Goal: Transaction & Acquisition: Subscribe to service/newsletter

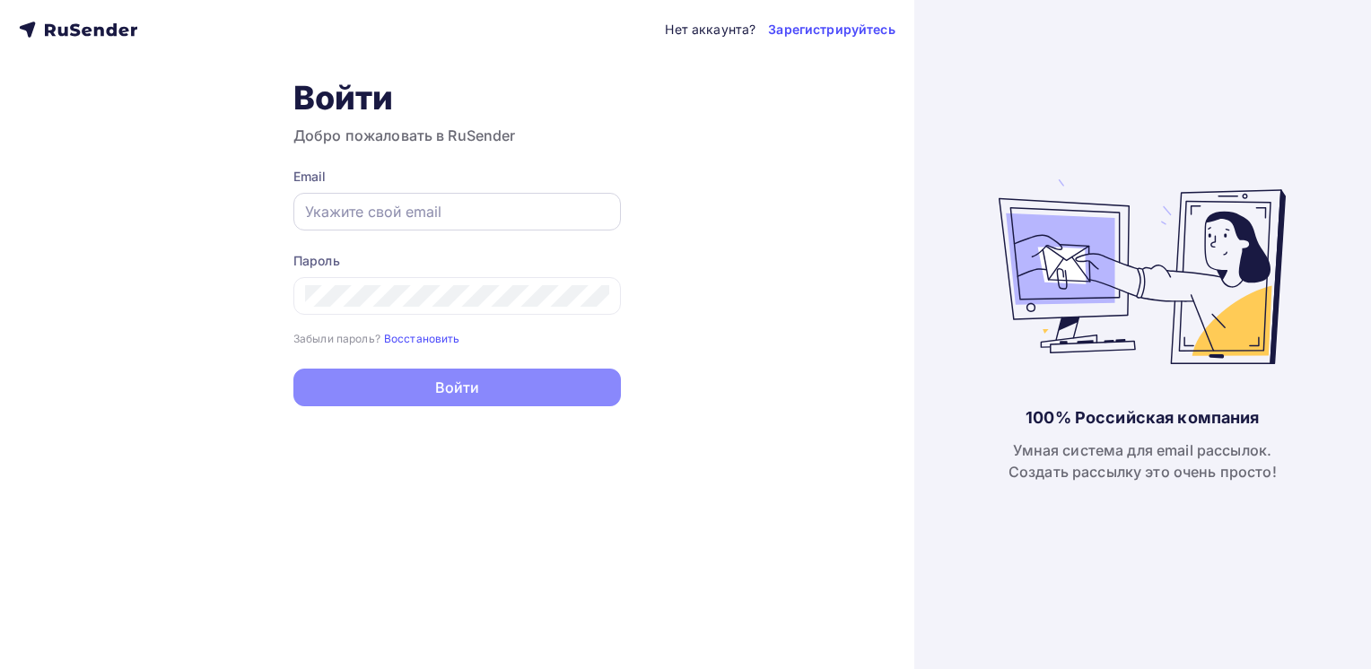
click at [465, 217] on input "text" at bounding box center [457, 212] width 304 height 22
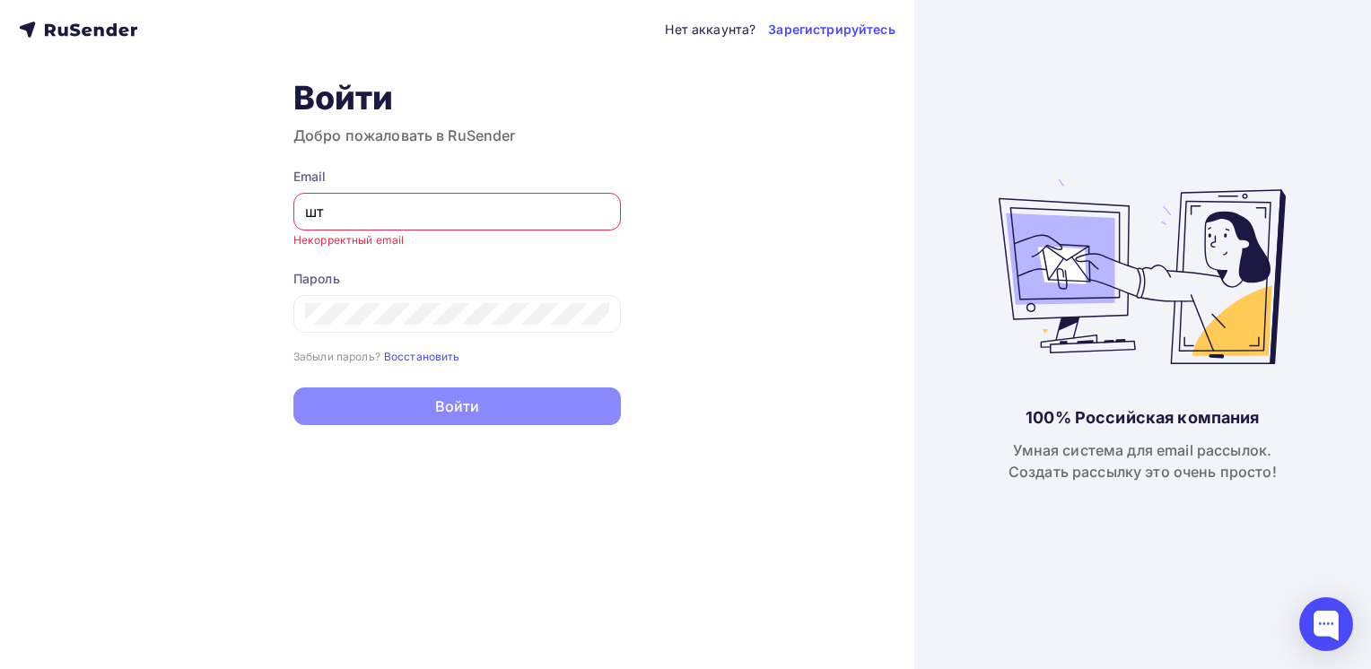
type input "ш"
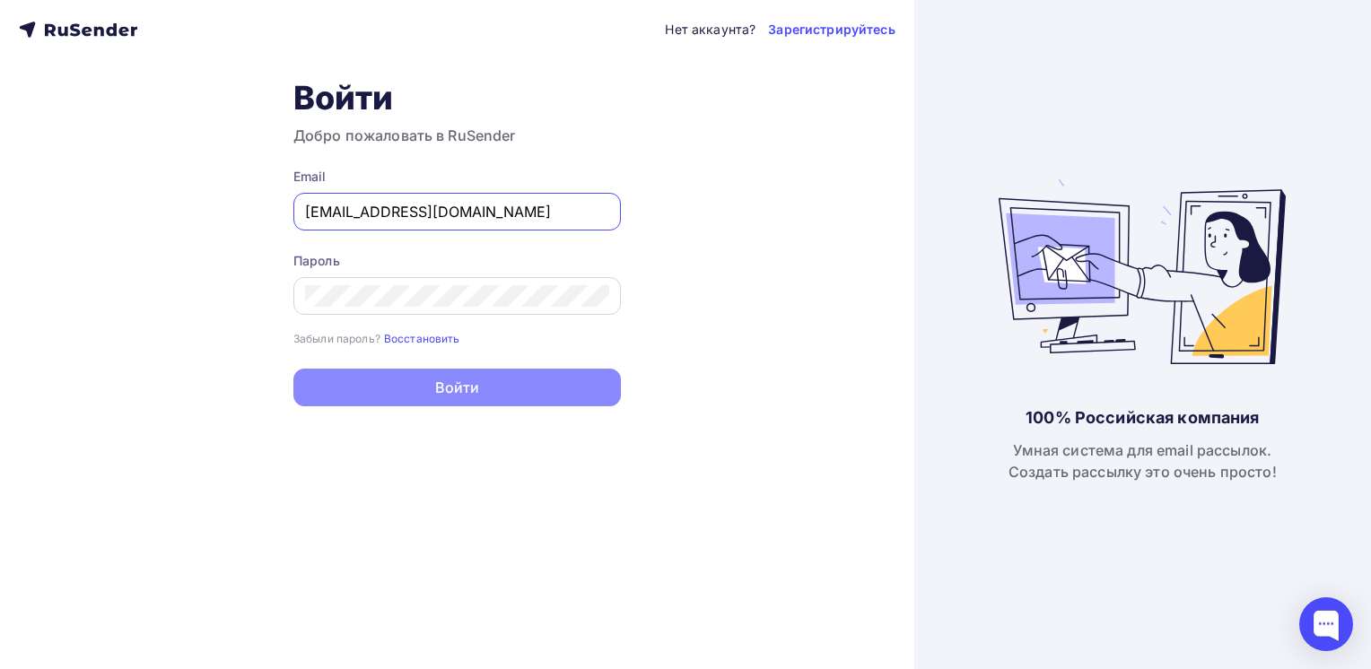
type input "info@зси.com"
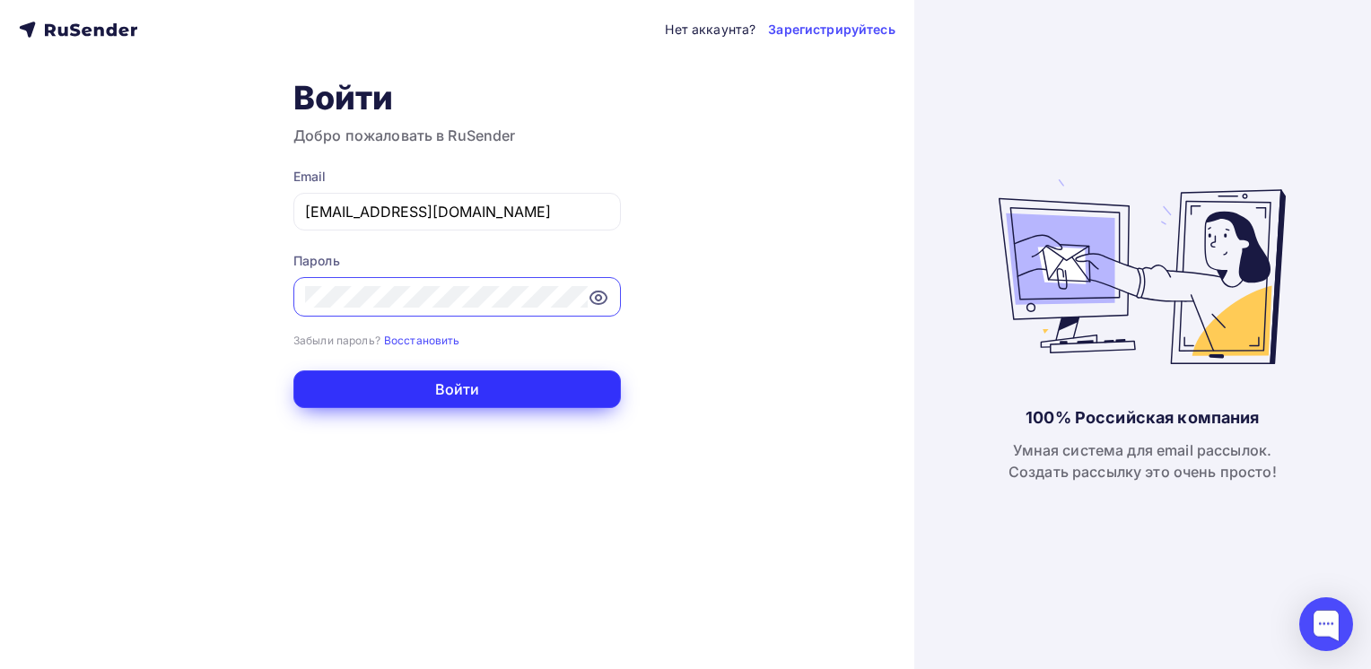
click at [450, 396] on button "Войти" at bounding box center [456, 390] width 327 height 38
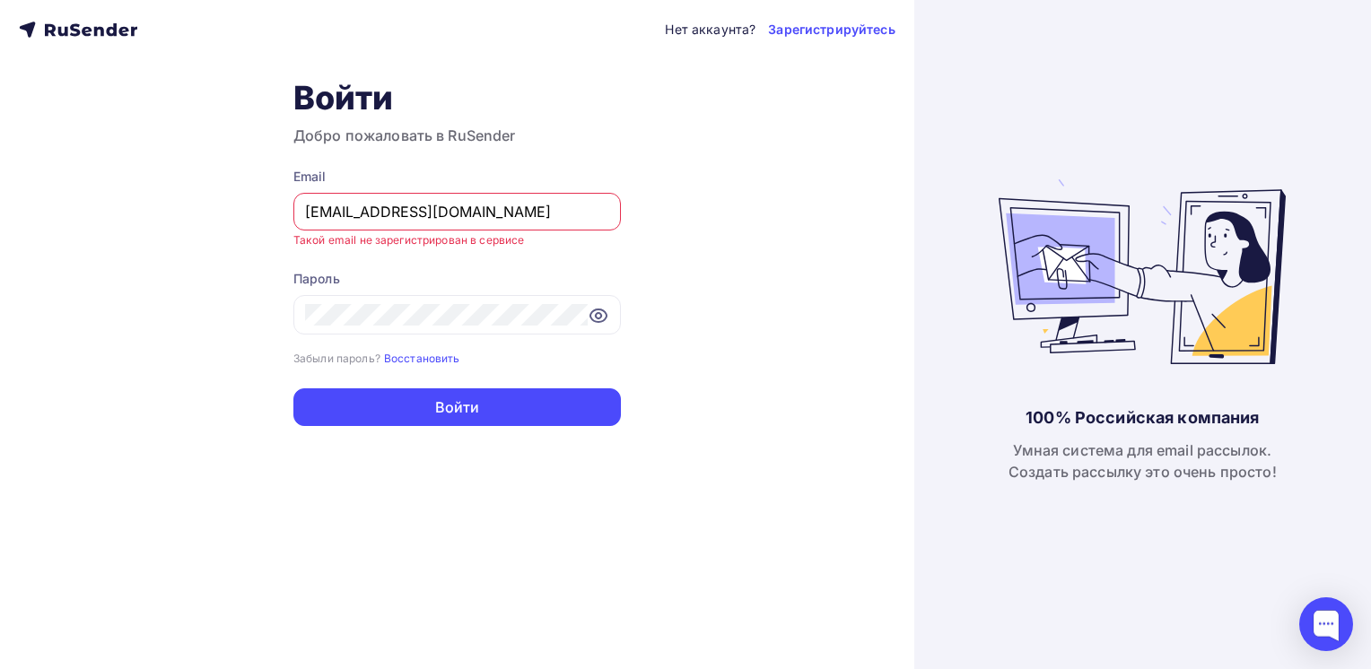
drag, startPoint x: 434, startPoint y: 221, endPoint x: 302, endPoint y: 219, distance: 131.9
click at [302, 219] on div "info@зси.com" at bounding box center [456, 212] width 327 height 38
click at [833, 34] on link "Зарегистрируйтесь" at bounding box center [831, 30] width 127 height 18
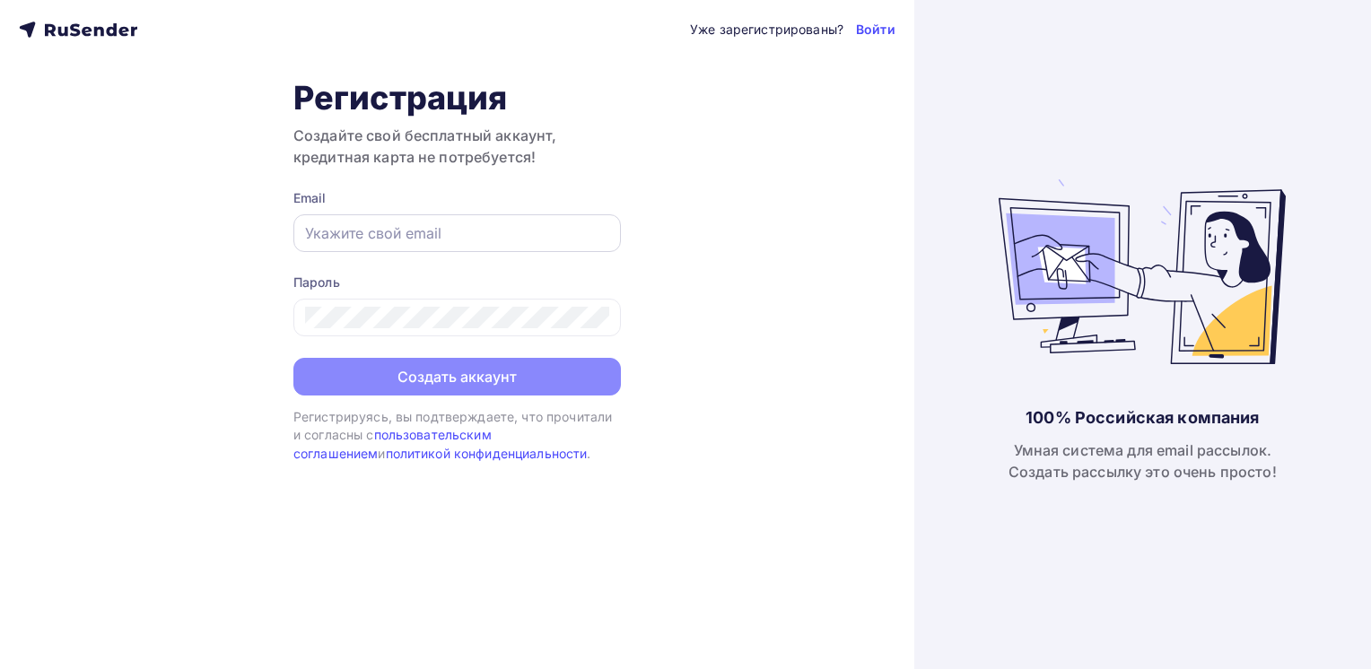
click at [397, 231] on input "text" at bounding box center [457, 234] width 304 height 22
paste input "[EMAIL_ADDRESS][DOMAIN_NAME]"
type input "[EMAIL_ADDRESS][DOMAIN_NAME]"
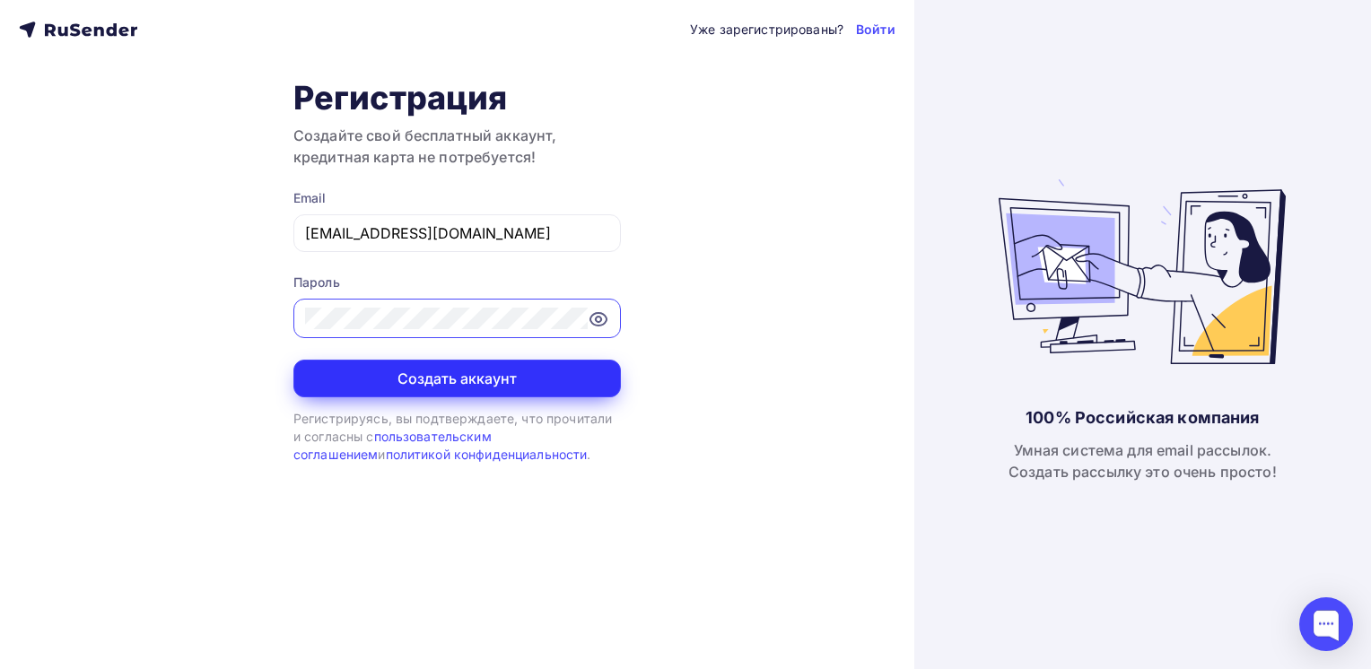
click at [394, 371] on button "Создать аккаунт" at bounding box center [456, 379] width 327 height 38
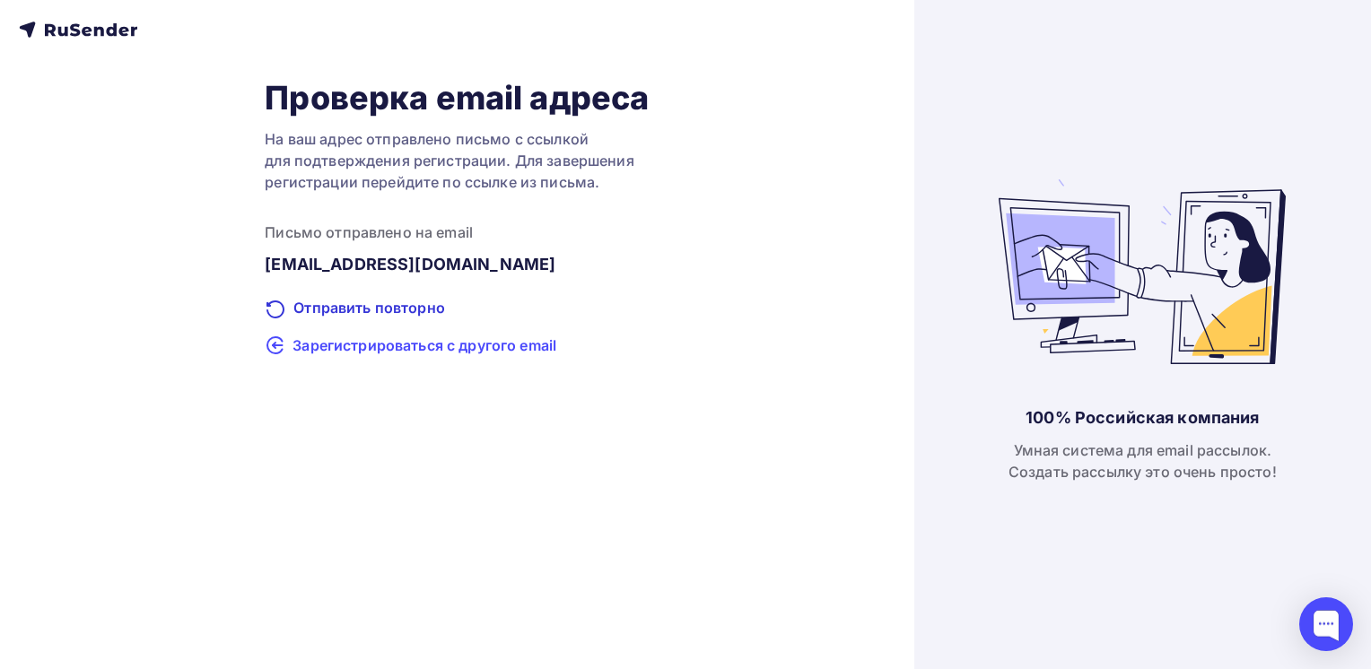
click at [427, 345] on span "Зарегистрироваться с другого email" at bounding box center [425, 346] width 264 height 22
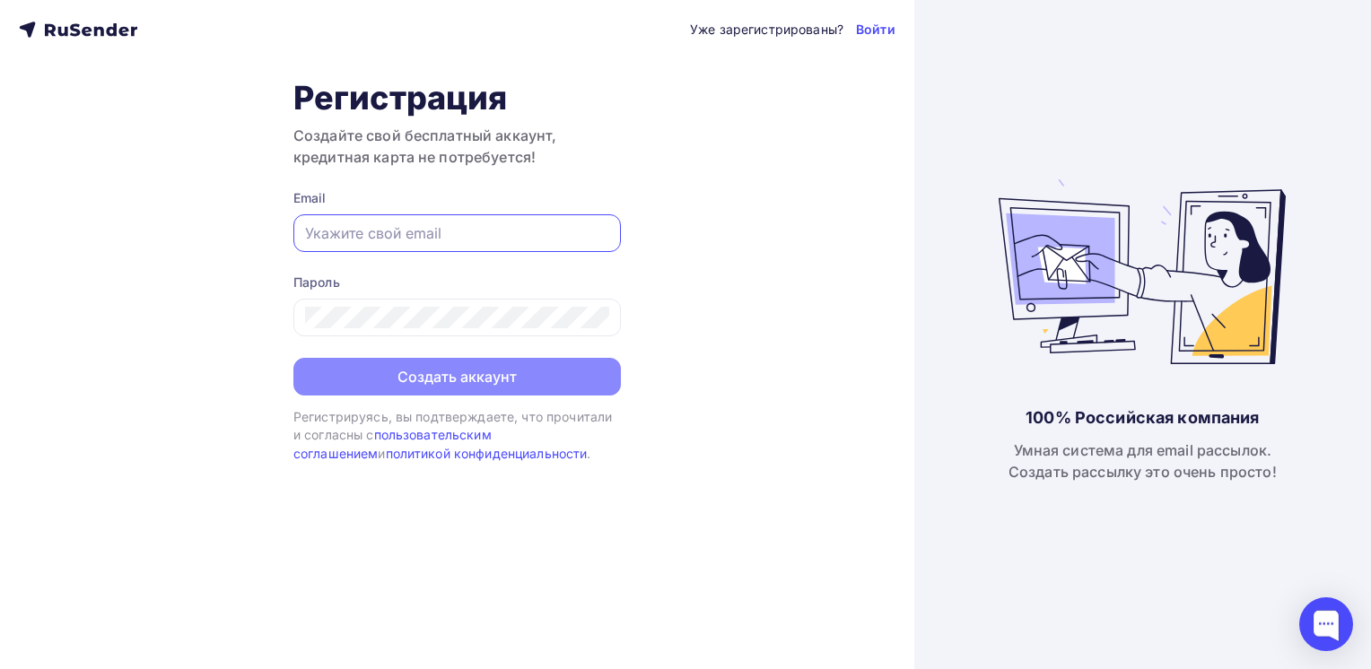
click at [319, 225] on input "text" at bounding box center [457, 234] width 304 height 22
drag, startPoint x: 349, startPoint y: 235, endPoint x: 463, endPoint y: 239, distance: 114.0
click at [463, 239] on input "info@зси.com" at bounding box center [457, 234] width 304 height 22
drag, startPoint x: 345, startPoint y: 232, endPoint x: 457, endPoint y: 242, distance: 112.6
click at [457, 242] on input "info@зси.com" at bounding box center [457, 234] width 304 height 22
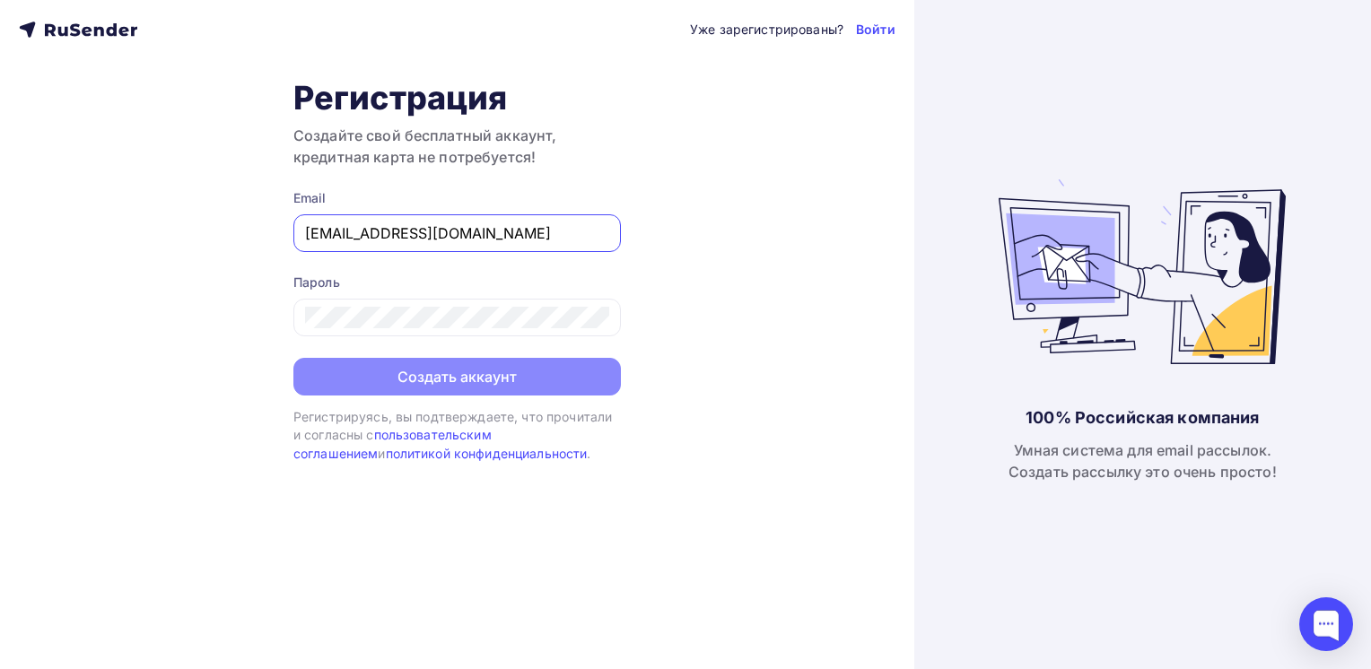
paste input "xn--g1ac0a"
type input "[EMAIL_ADDRESS][DOMAIN_NAME]"
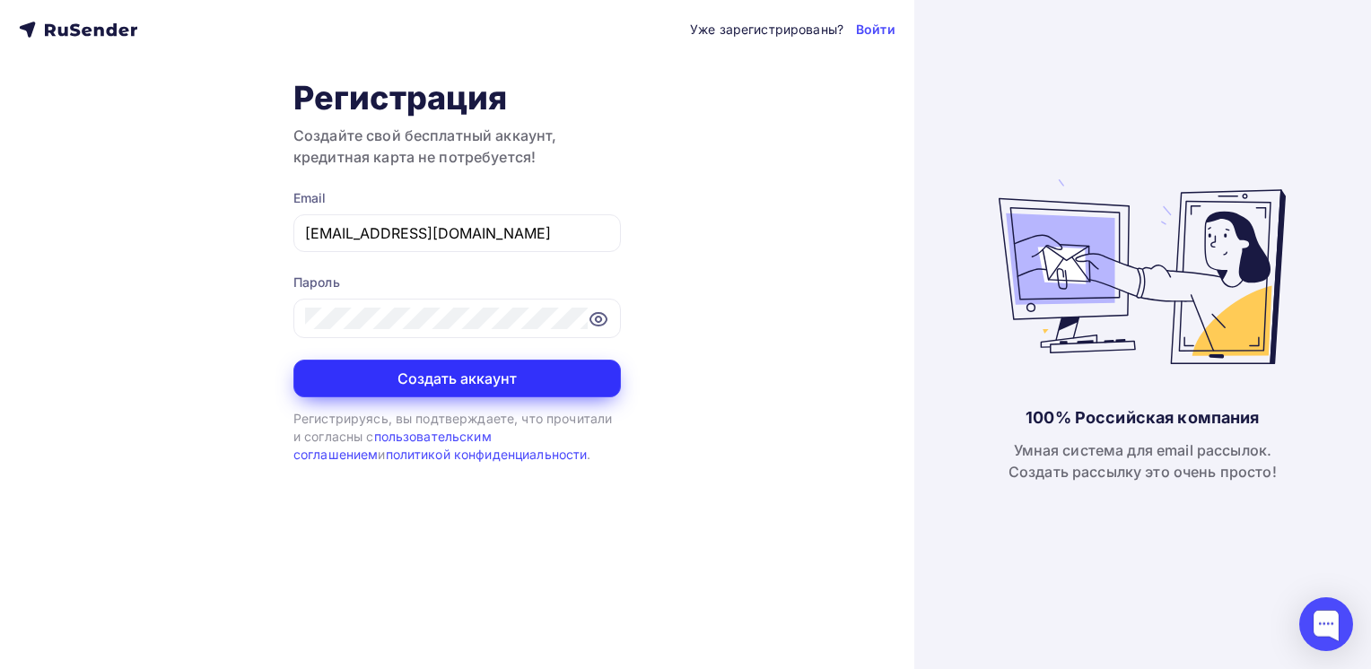
click at [485, 379] on button "Создать аккаунт" at bounding box center [456, 379] width 327 height 38
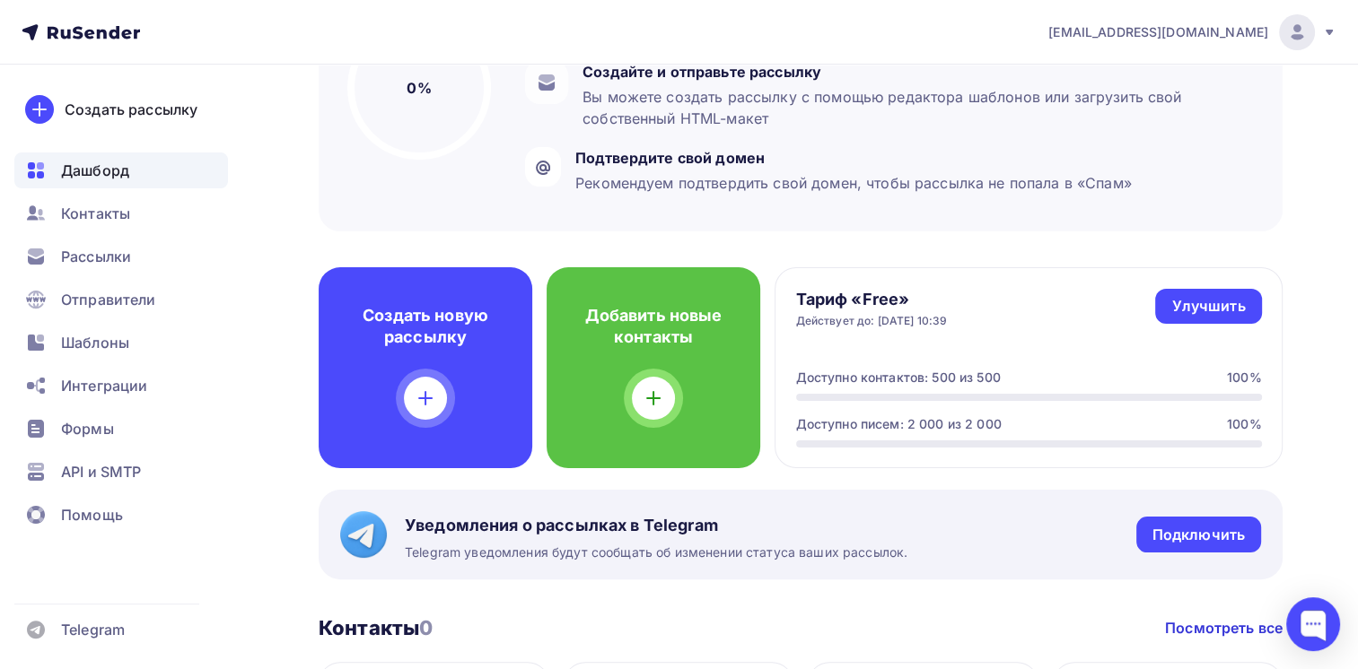
scroll to position [90, 0]
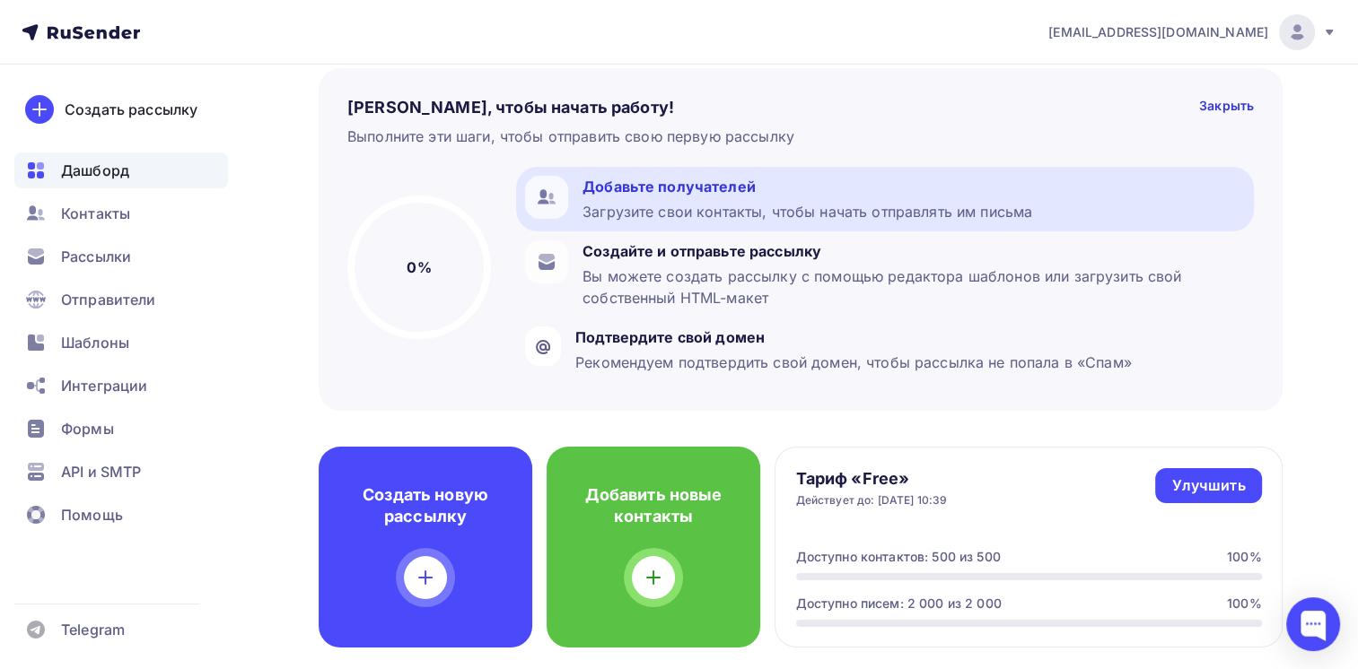
click at [791, 194] on div "Добавьте получателей" at bounding box center [807, 187] width 450 height 22
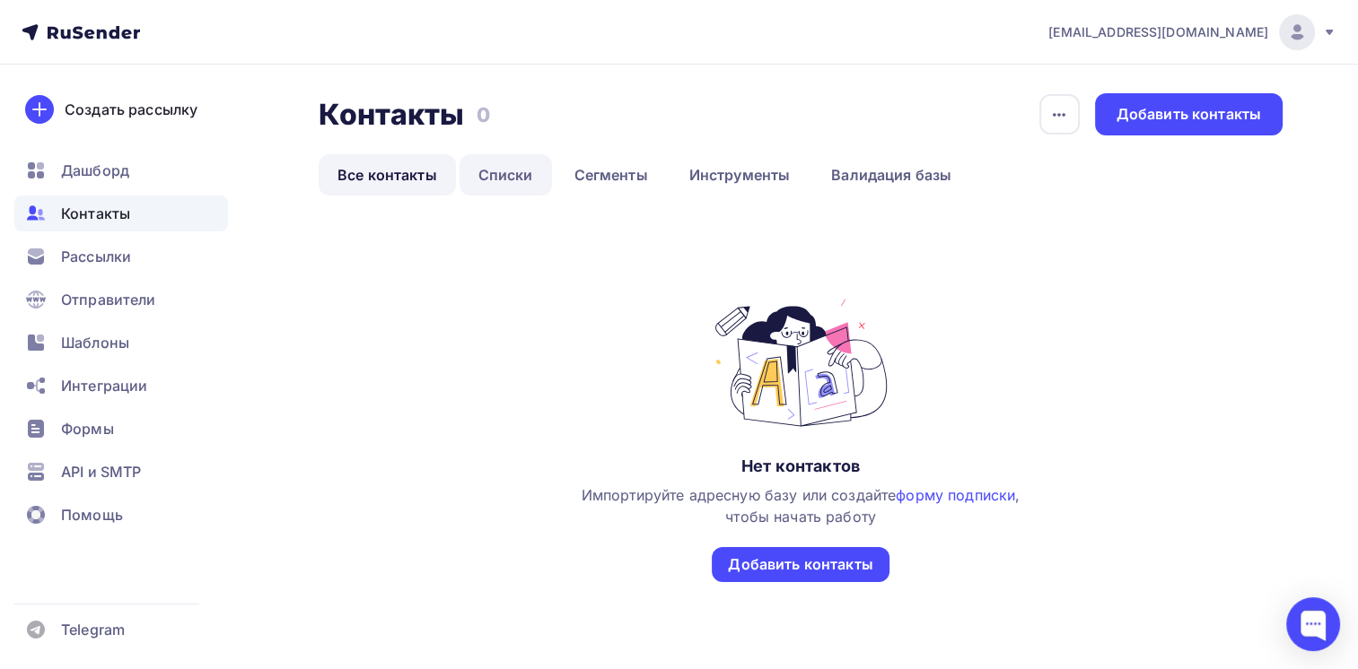
click at [510, 178] on link "Списки" at bounding box center [505, 174] width 92 height 41
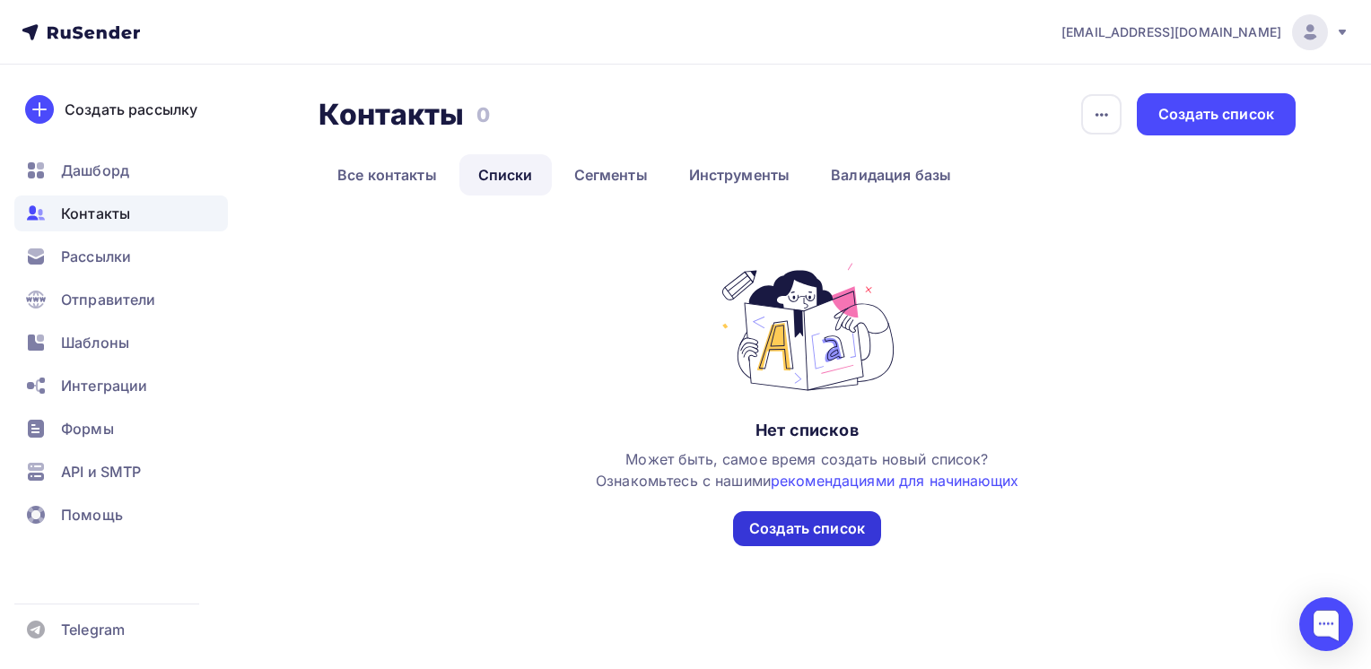
click at [819, 535] on div "Создать список" at bounding box center [807, 529] width 116 height 21
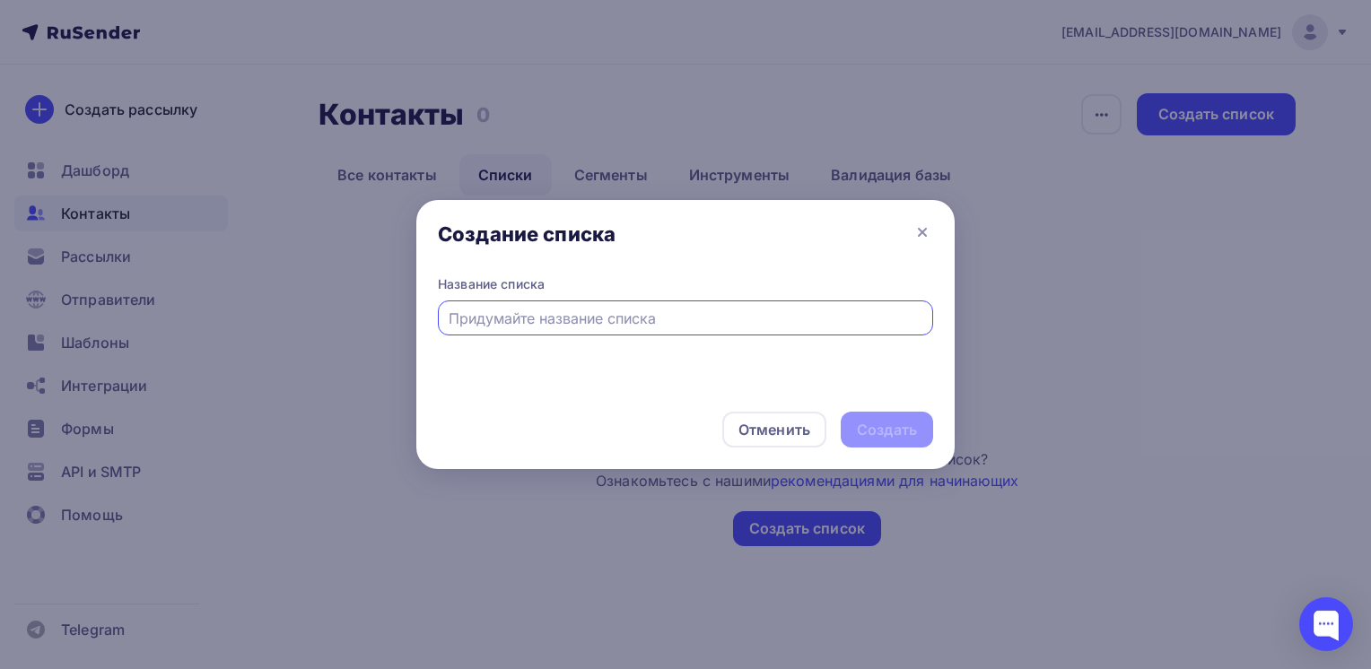
click at [519, 318] on input "text" at bounding box center [686, 319] width 475 height 22
type input "H"
type input "Рассылка"
click at [917, 432] on div "Создать" at bounding box center [887, 430] width 92 height 36
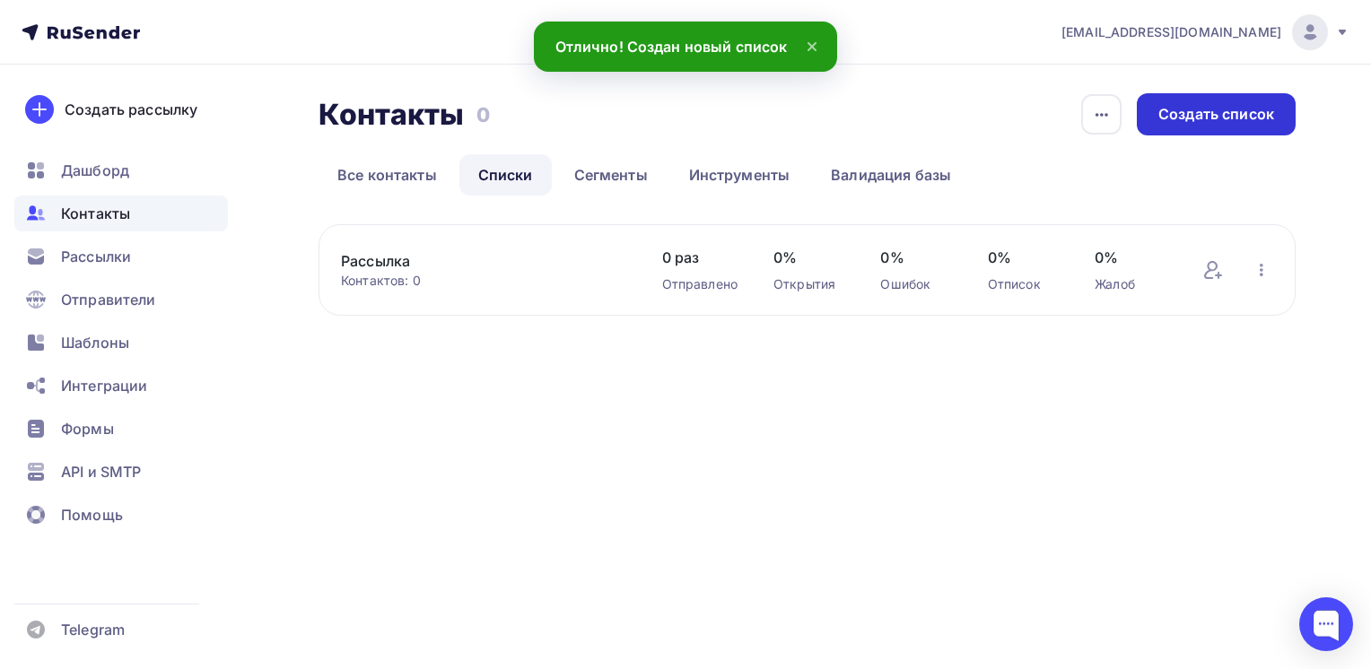
click at [1235, 123] on div "Создать список" at bounding box center [1216, 114] width 116 height 21
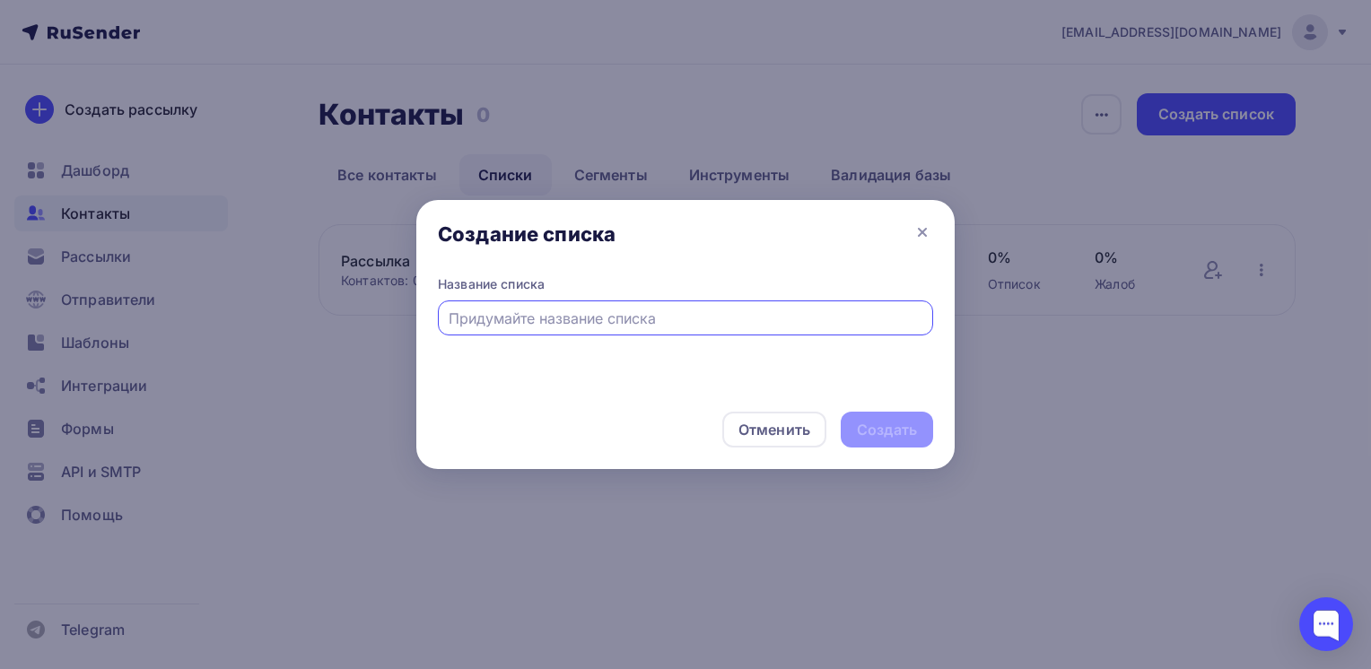
click at [580, 318] on input "text" at bounding box center [686, 319] width 475 height 22
type input "тестовый"
click at [922, 427] on div "Создать" at bounding box center [887, 430] width 92 height 36
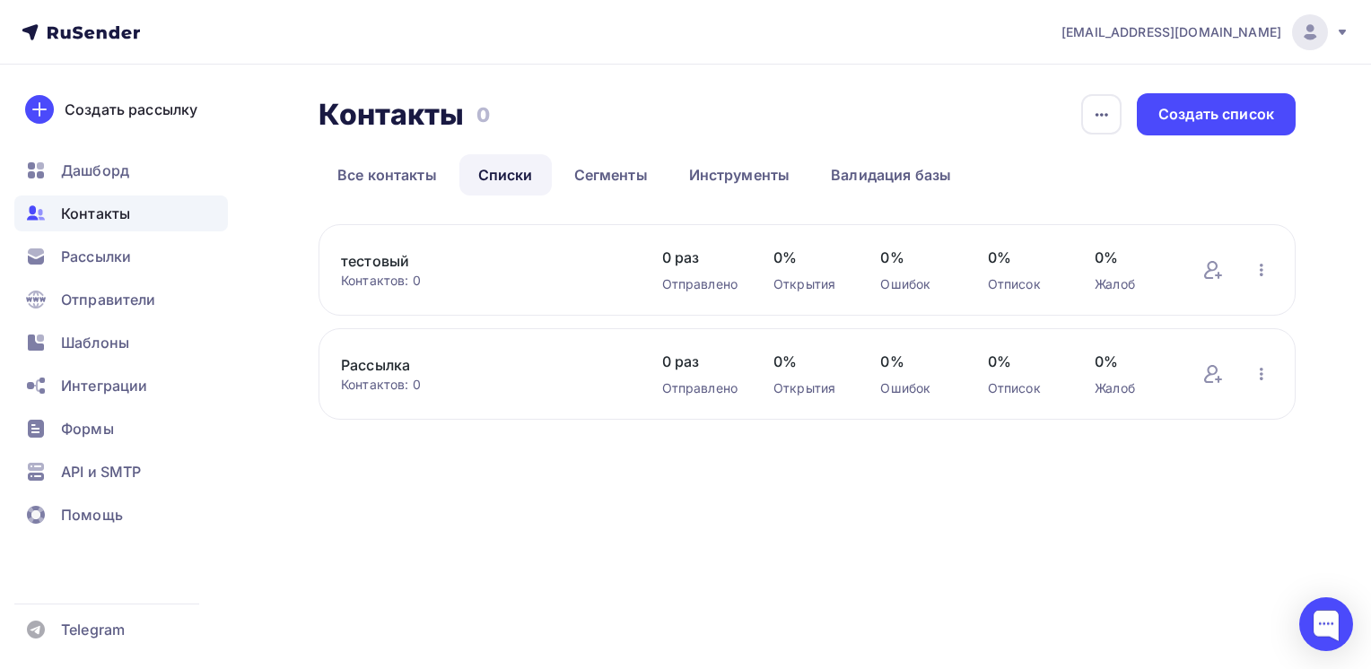
click at [391, 372] on link "Рассылка" at bounding box center [483, 365] width 285 height 22
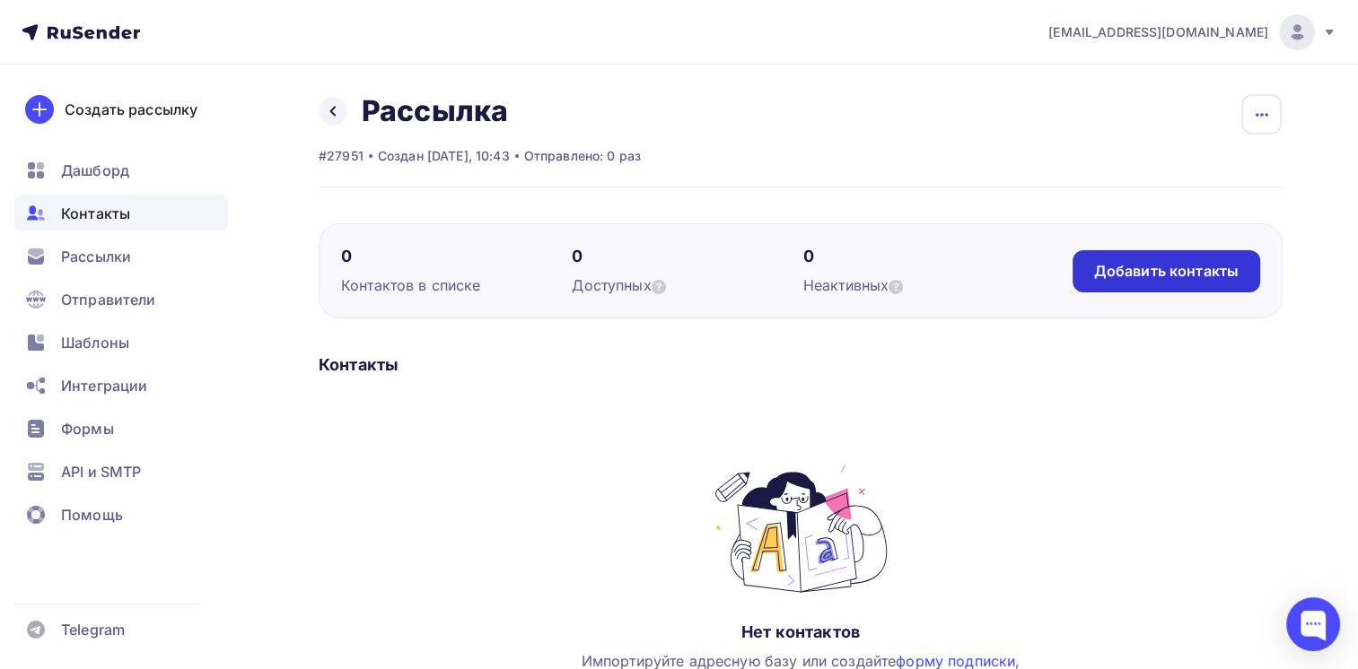
click at [1102, 282] on div "Добавить контакты" at bounding box center [1166, 271] width 188 height 42
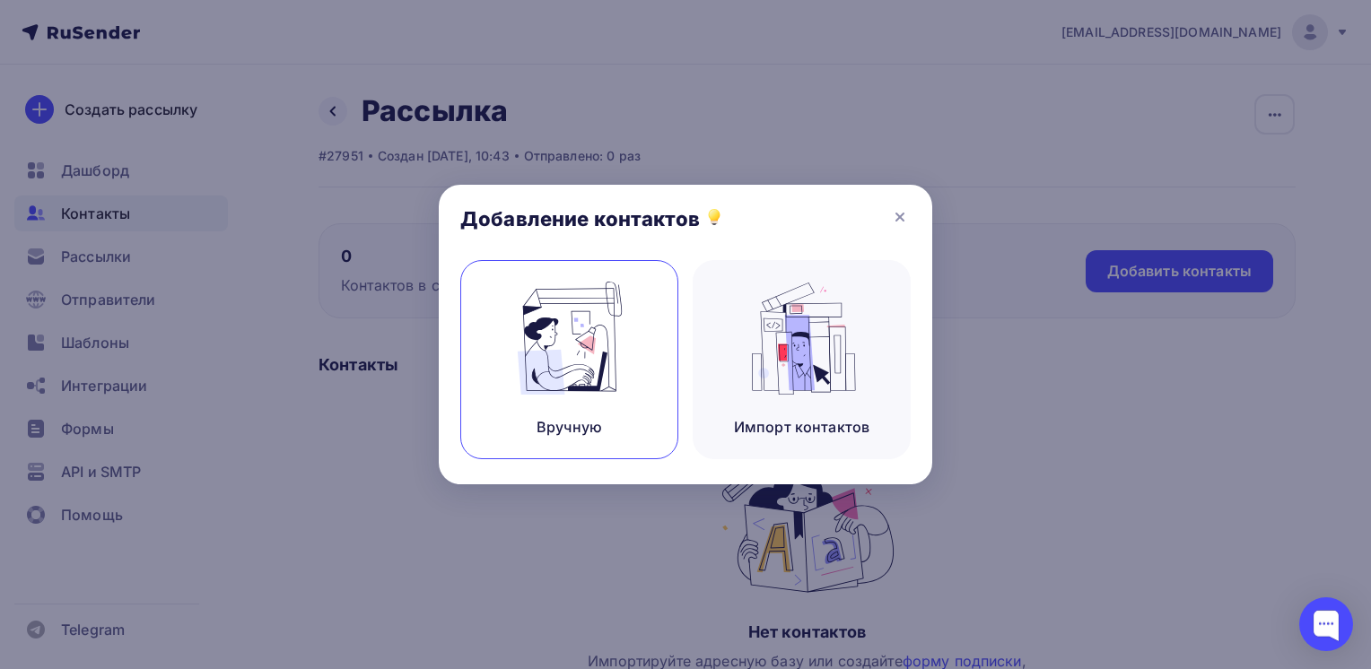
click at [572, 336] on img at bounding box center [570, 338] width 120 height 113
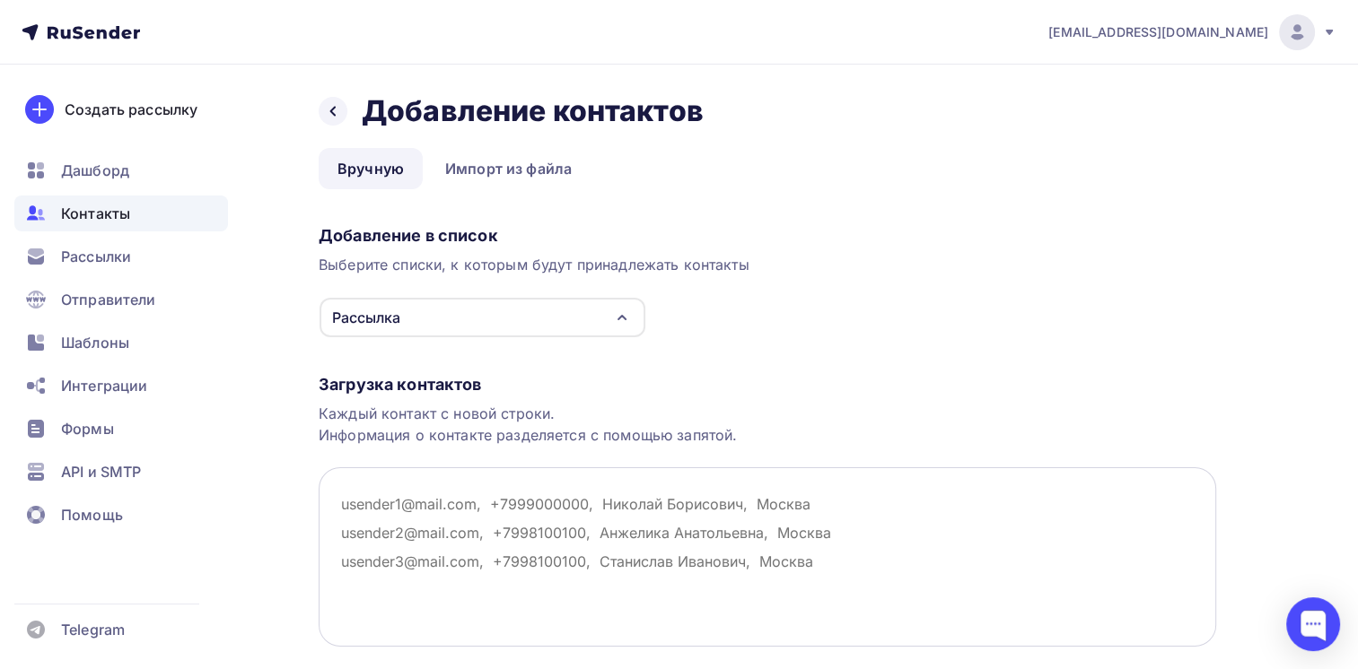
scroll to position [118, 0]
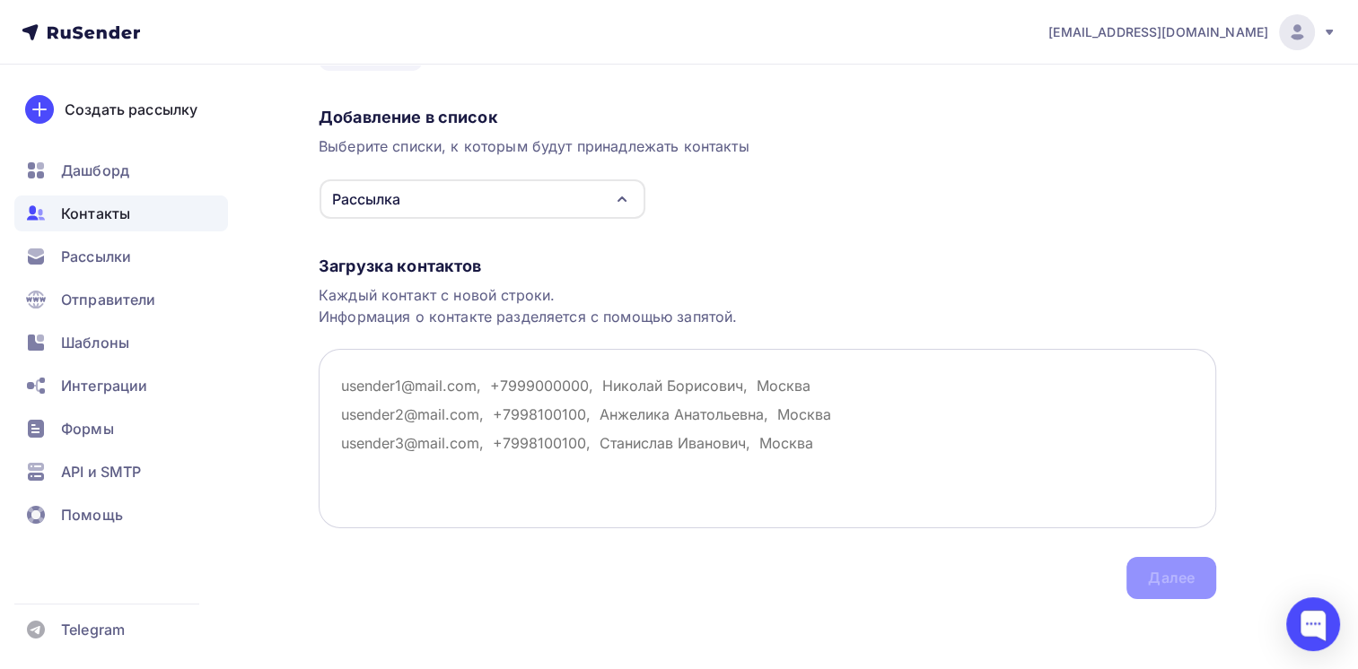
click at [352, 380] on textarea at bounding box center [767, 438] width 897 height 179
paste textarea "sander_2000@mail.ru,new,,ООО Сандер Электроникс,г. Москва sales@voll.ru,new,,""…"
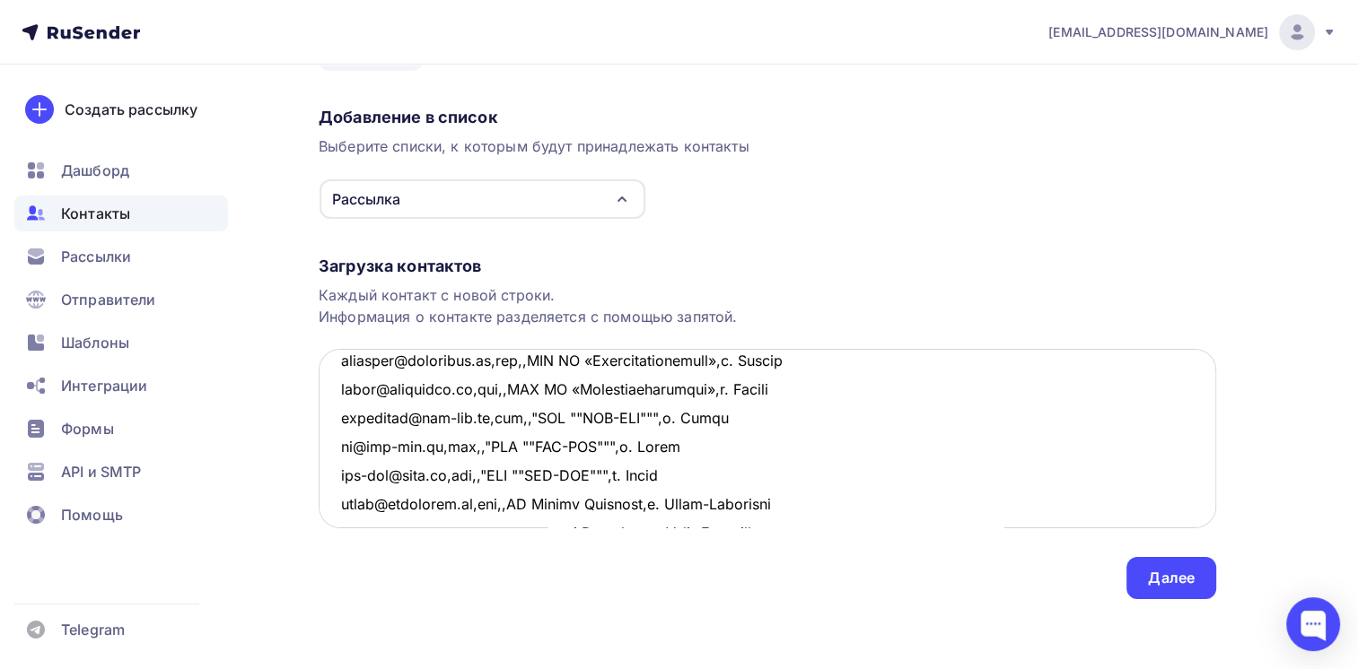
scroll to position [0, 0]
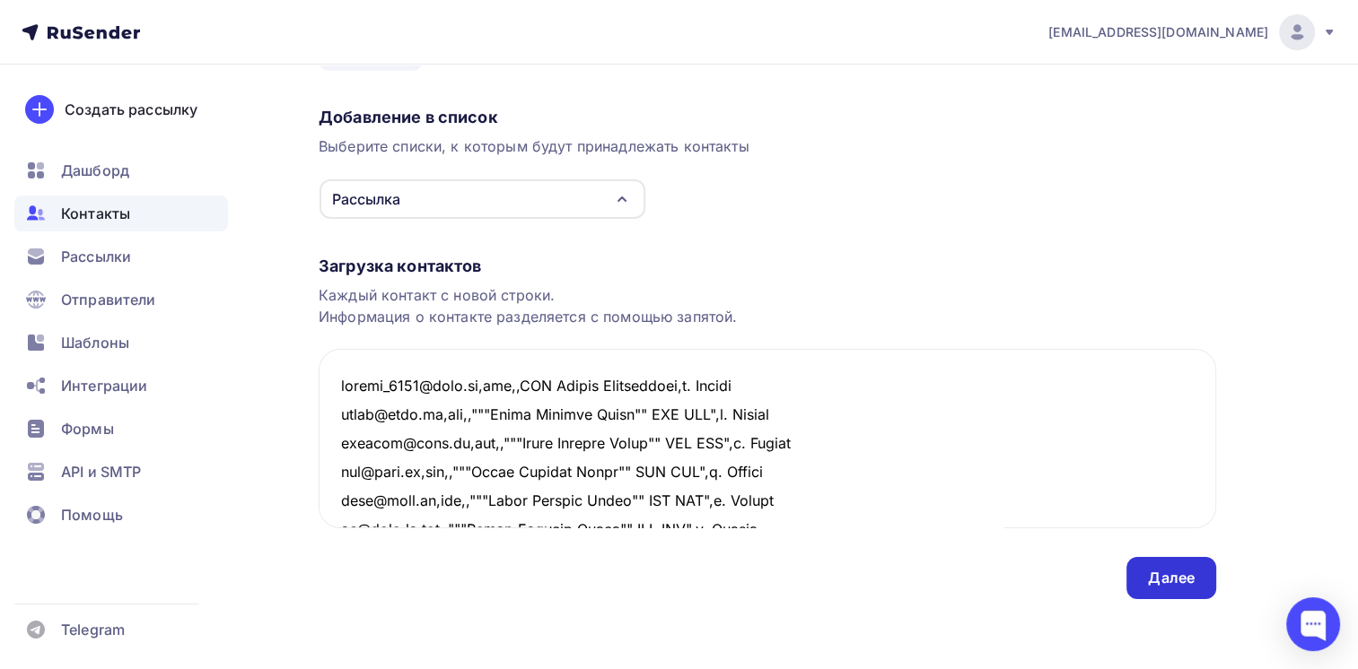
type textarea "sander_2000@mail.ru,new,,ООО Сандер Электроникс,г. Москва sales@voll.ru,new,,""…"
click at [1170, 569] on div "Далее" at bounding box center [1171, 578] width 47 height 21
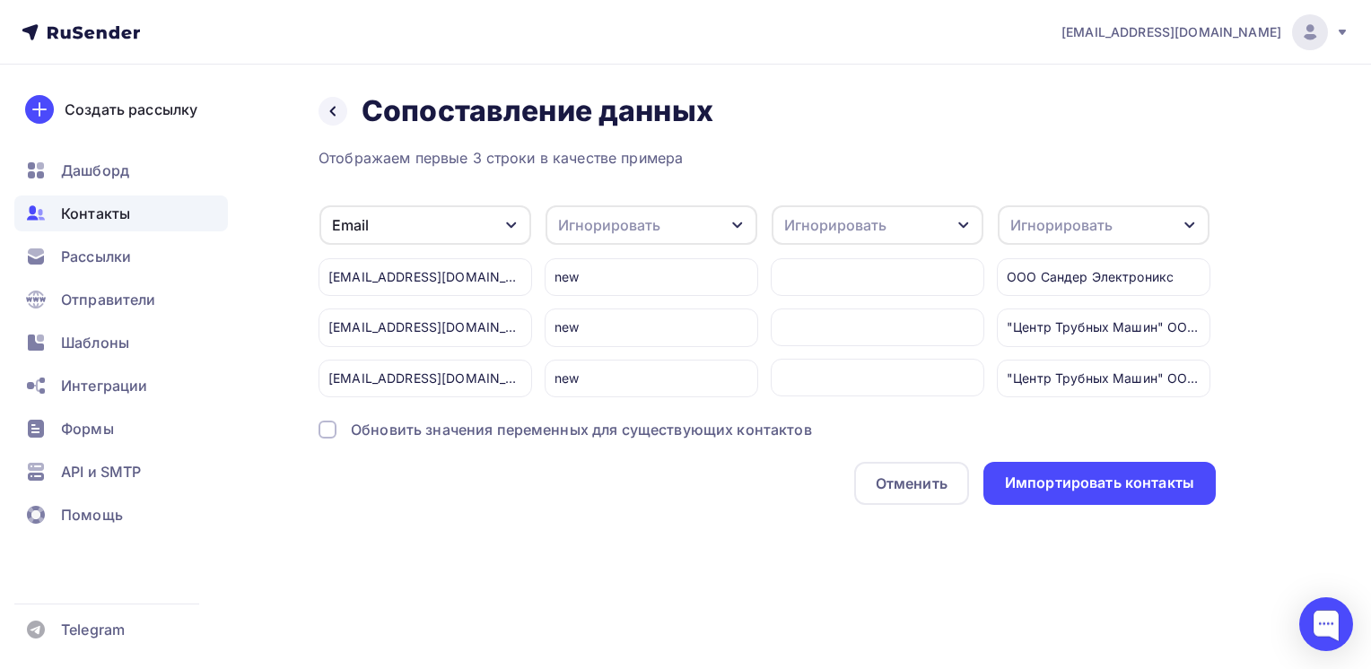
click at [1179, 224] on div "Игнорировать" at bounding box center [1104, 224] width 212 height 39
click at [1044, 322] on div "Имя" at bounding box center [1070, 318] width 104 height 22
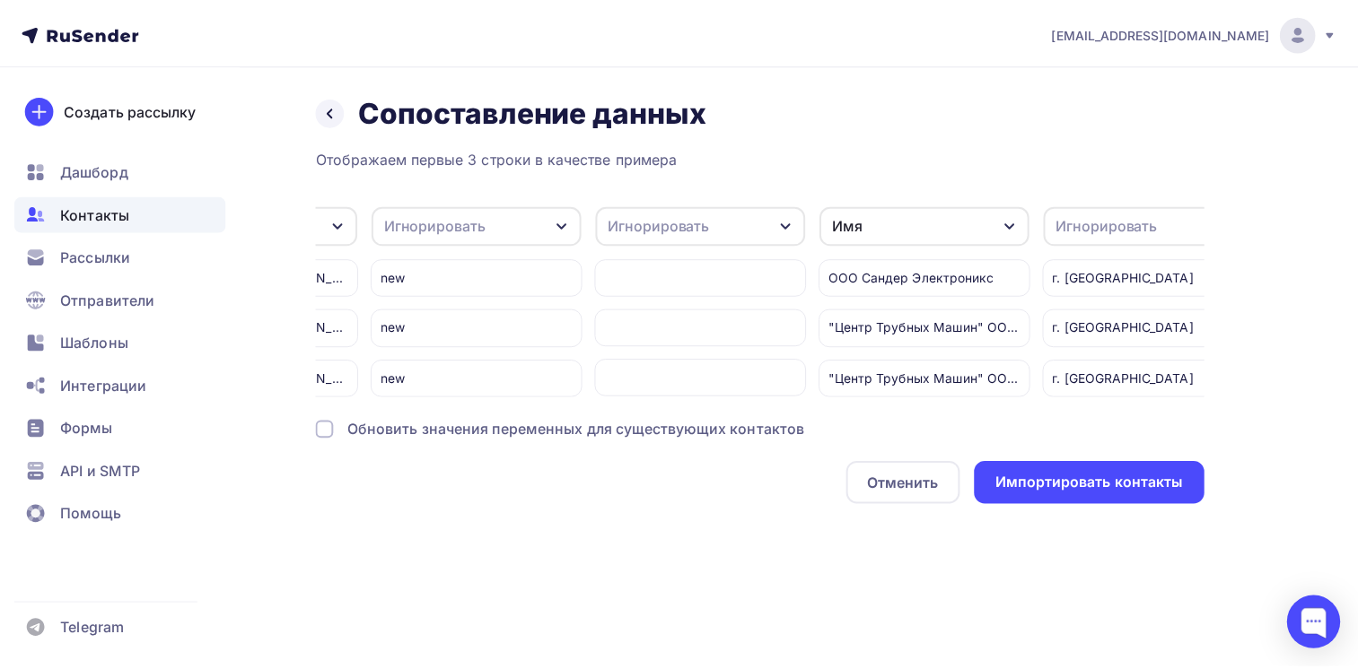
scroll to position [0, 220]
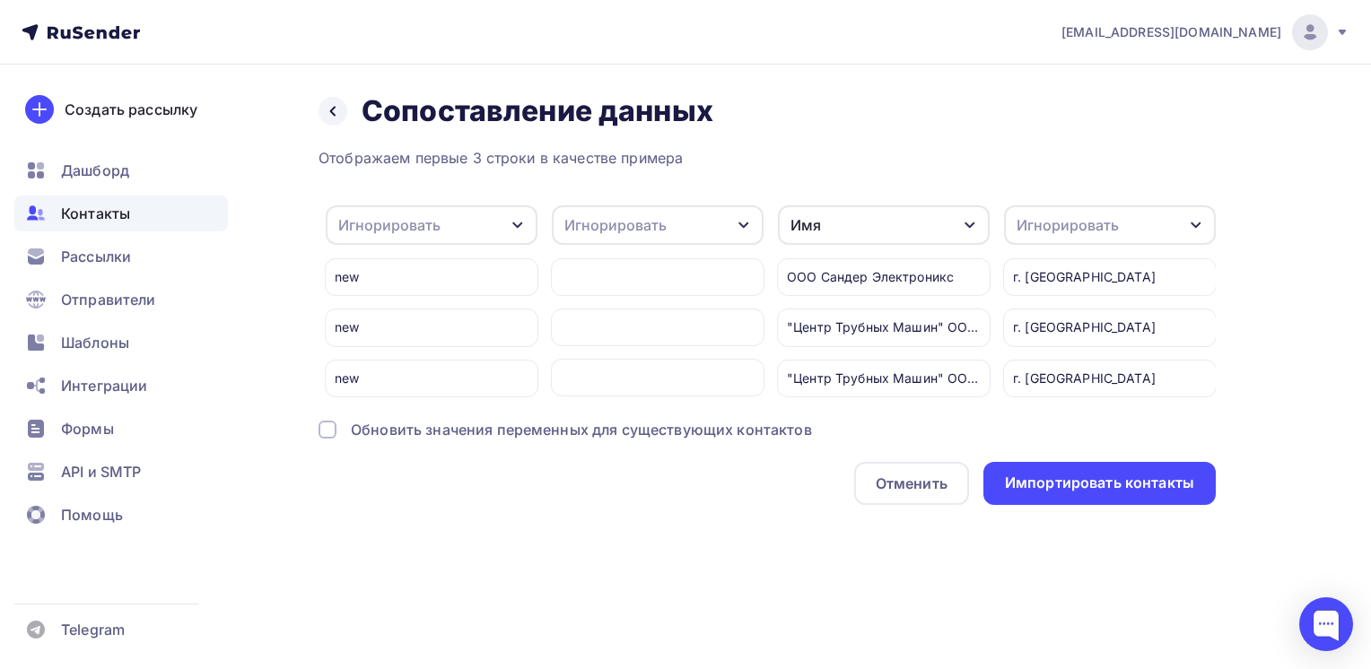
click at [1172, 230] on div "Игнорировать" at bounding box center [1110, 224] width 212 height 39
click at [1068, 427] on div "Создать поле" at bounding box center [1076, 407] width 126 height 45
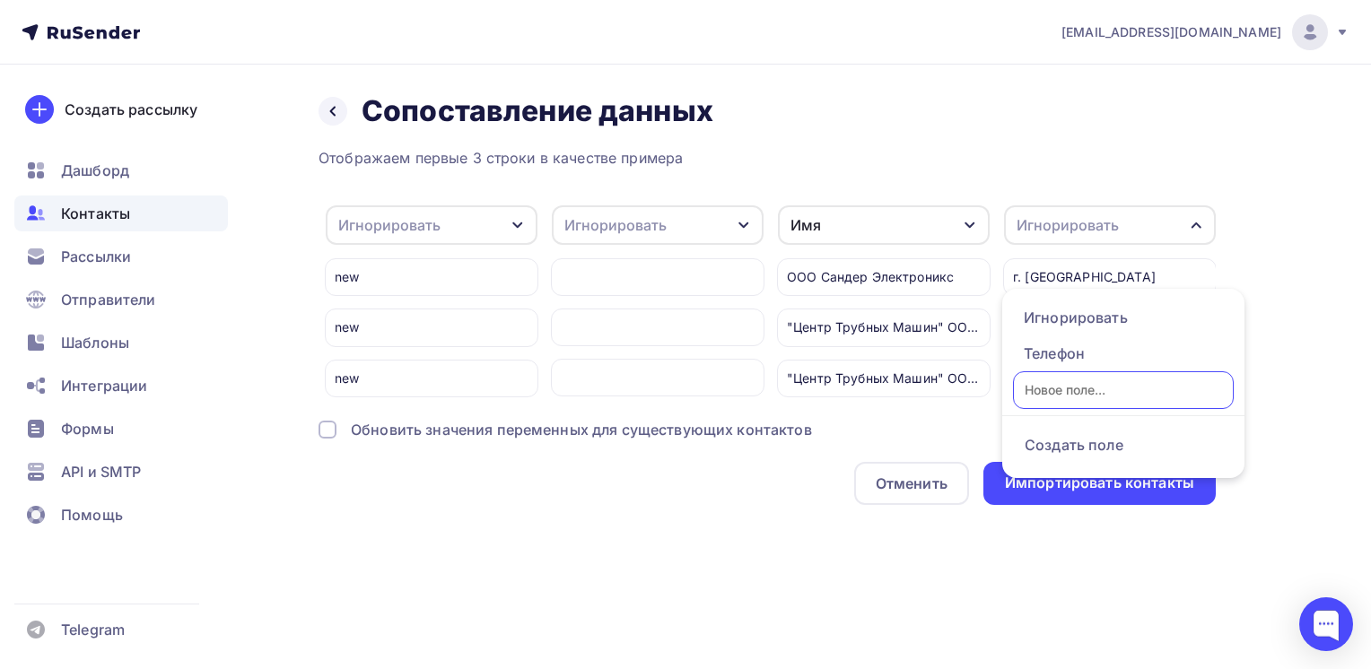
click at [1062, 388] on input "text" at bounding box center [1123, 390] width 221 height 38
type input "город"
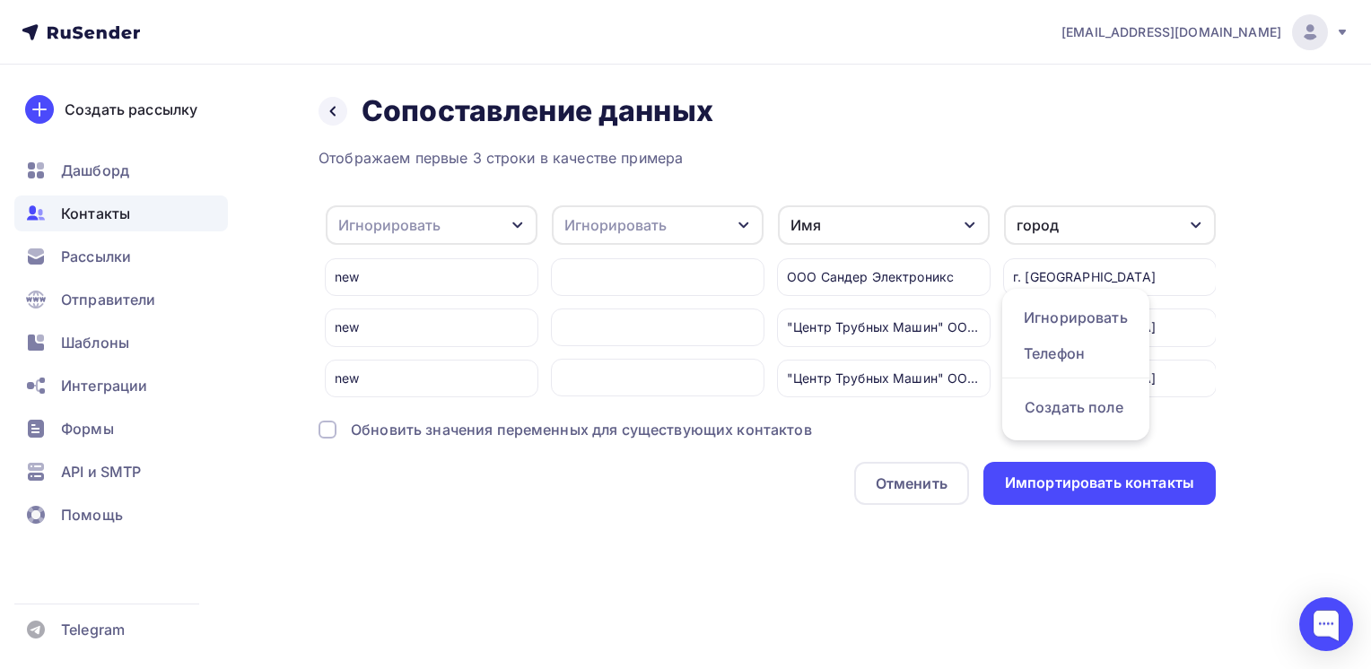
click at [1284, 307] on div "Назад Сопоставление данных Сопоставление данных Отображаем первые 3 строки в ка…" at bounding box center [685, 321] width 1371 height 512
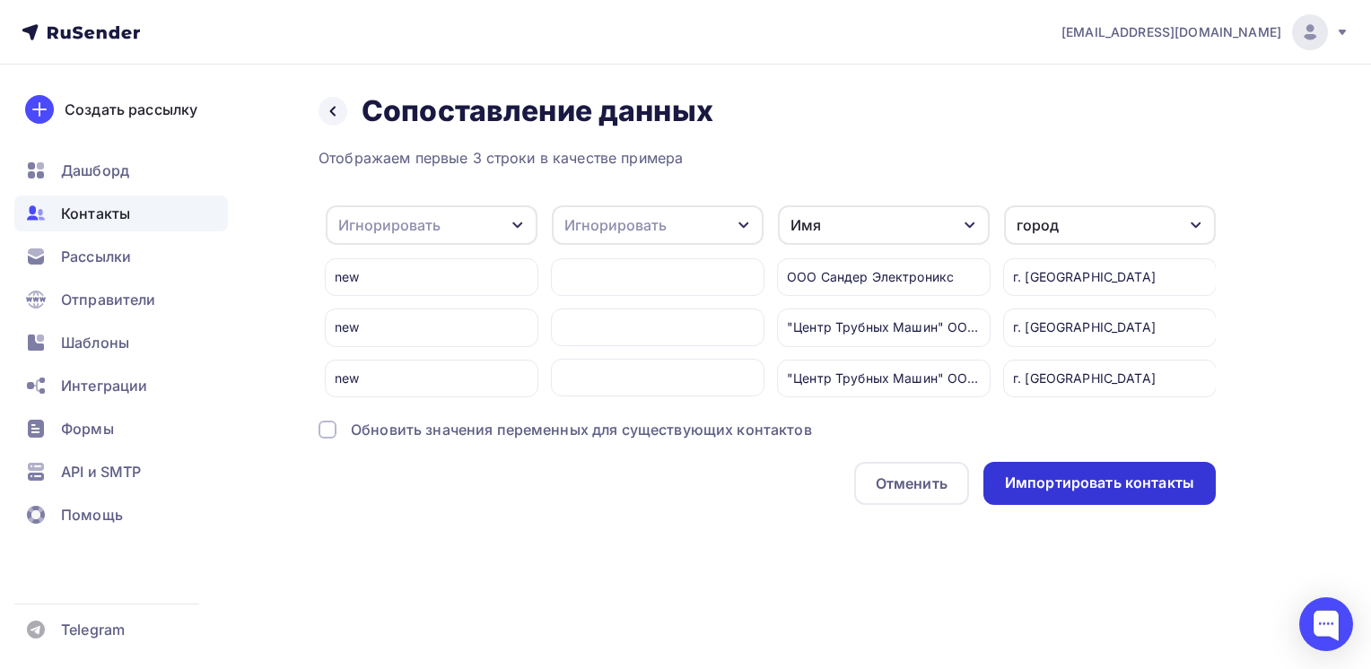
click at [1140, 492] on div "Импортировать контакты" at bounding box center [1099, 483] width 189 height 21
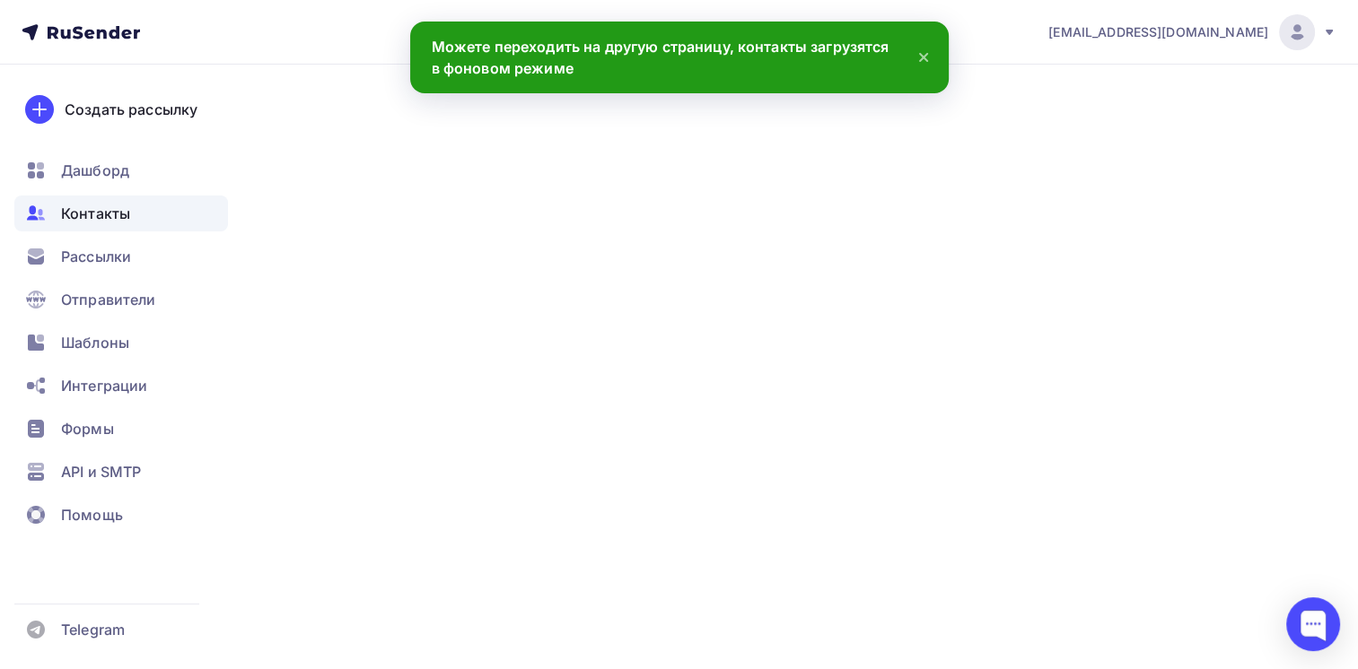
scroll to position [14709, 0]
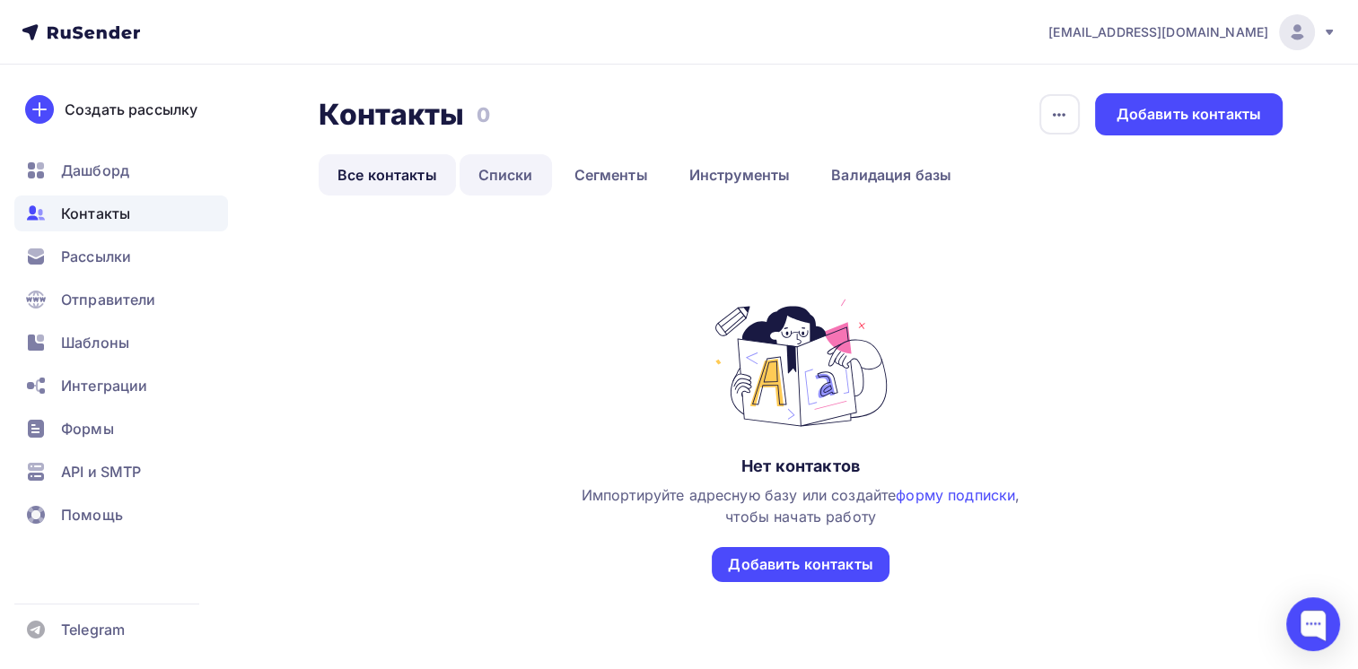
click at [505, 176] on link "Списки" at bounding box center [505, 174] width 92 height 41
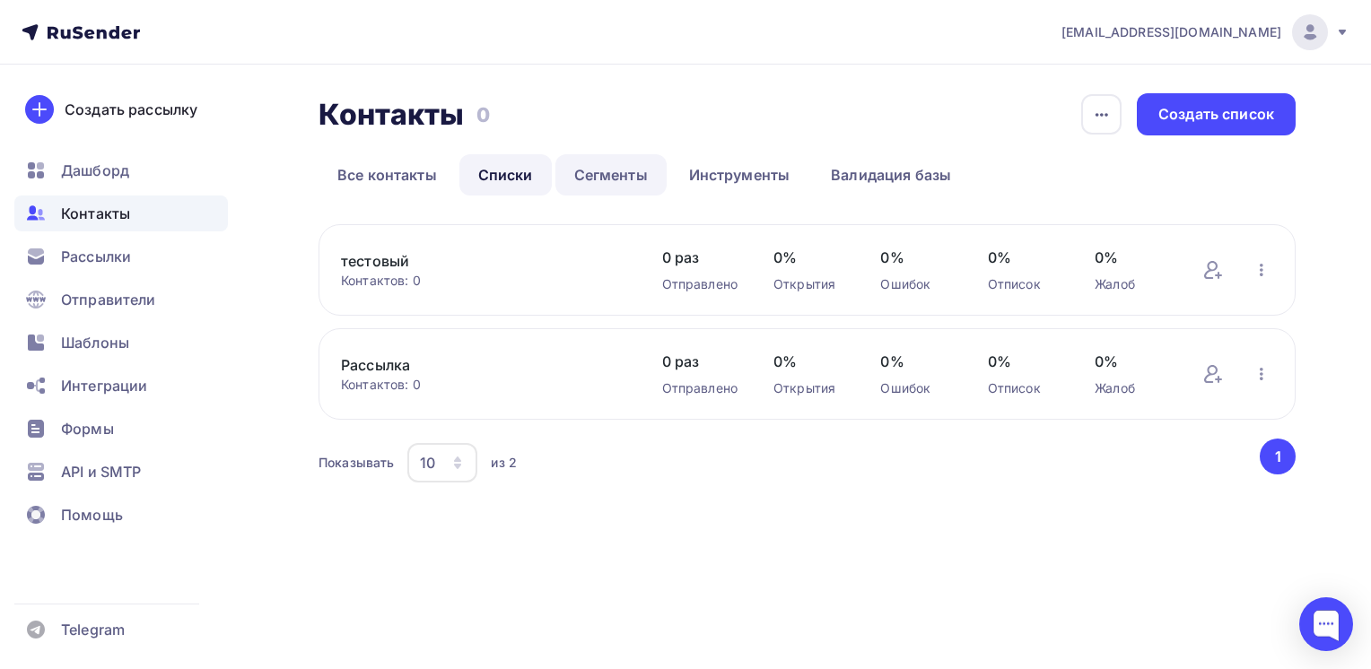
click at [615, 177] on link "Сегменты" at bounding box center [610, 174] width 111 height 41
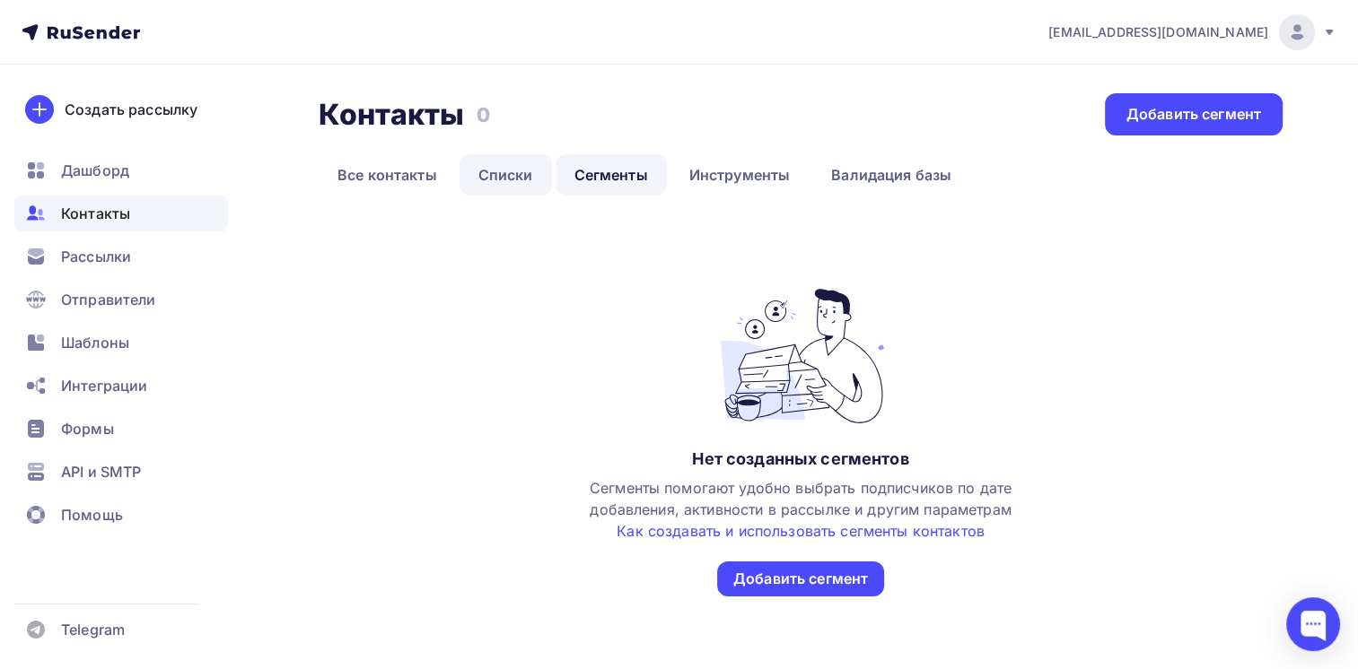
click at [520, 176] on link "Списки" at bounding box center [505, 174] width 92 height 41
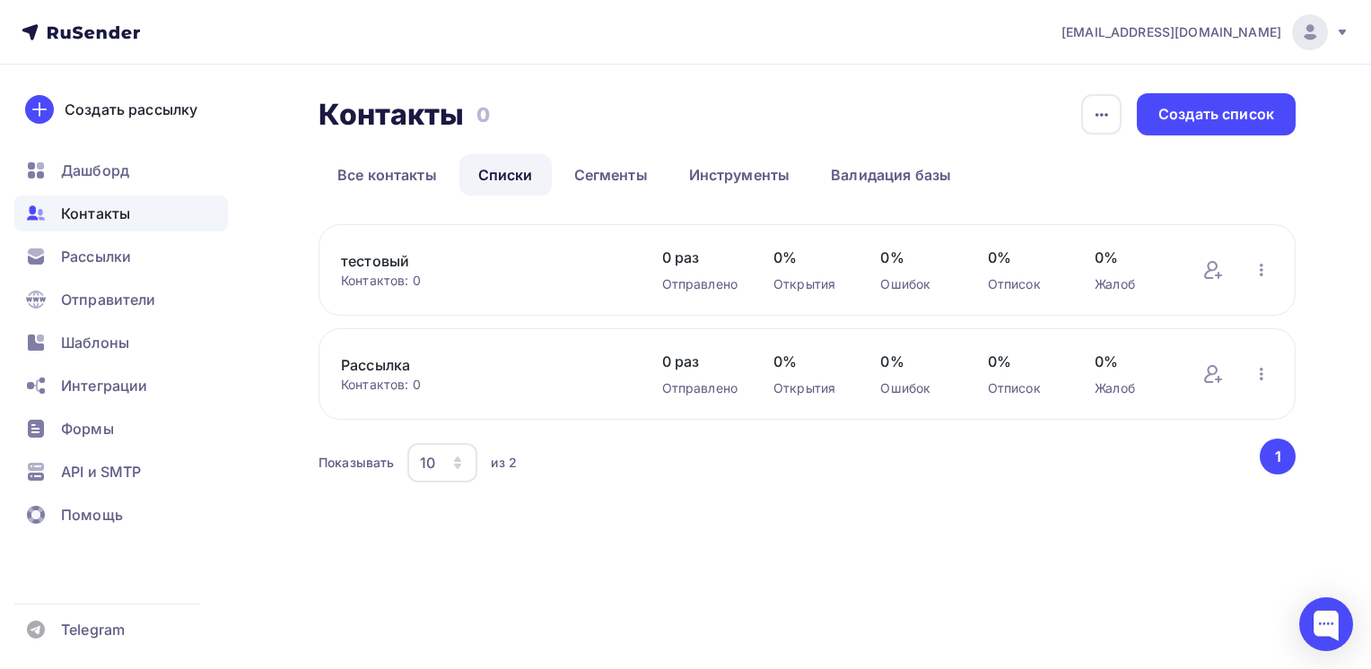
click at [397, 364] on link "Рассылка" at bounding box center [483, 365] width 285 height 22
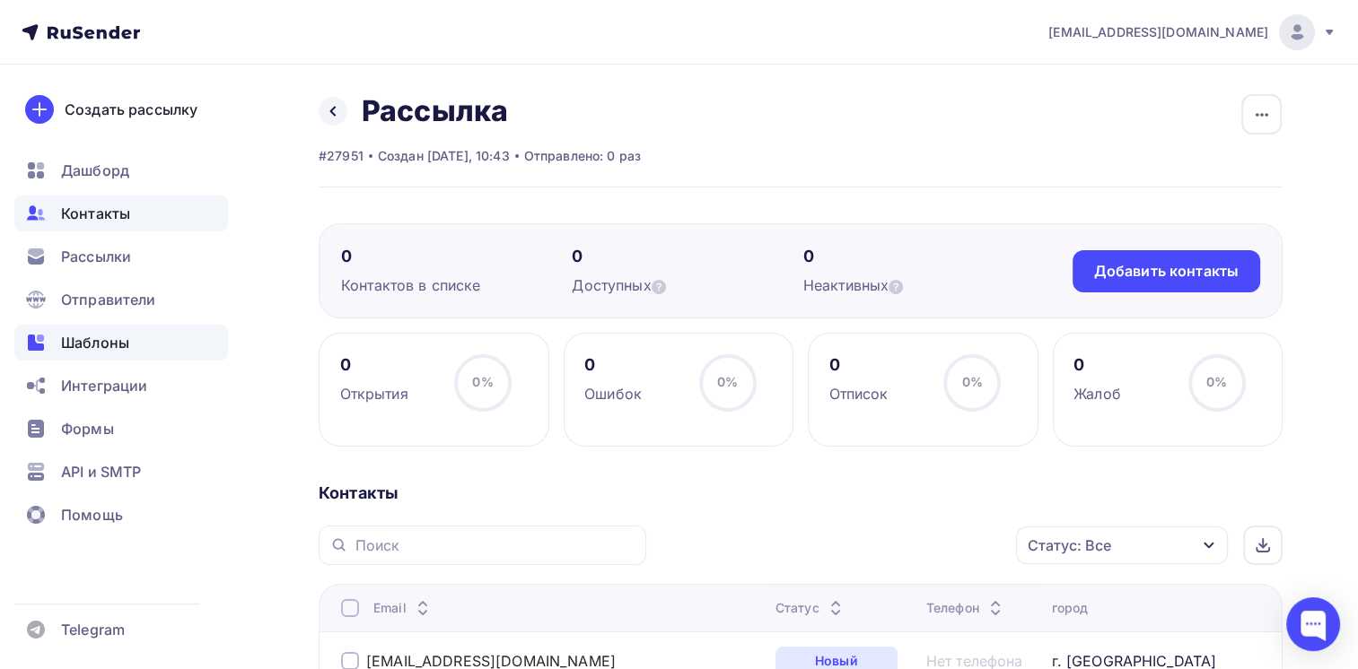
click at [109, 339] on span "Шаблоны" at bounding box center [95, 343] width 68 height 22
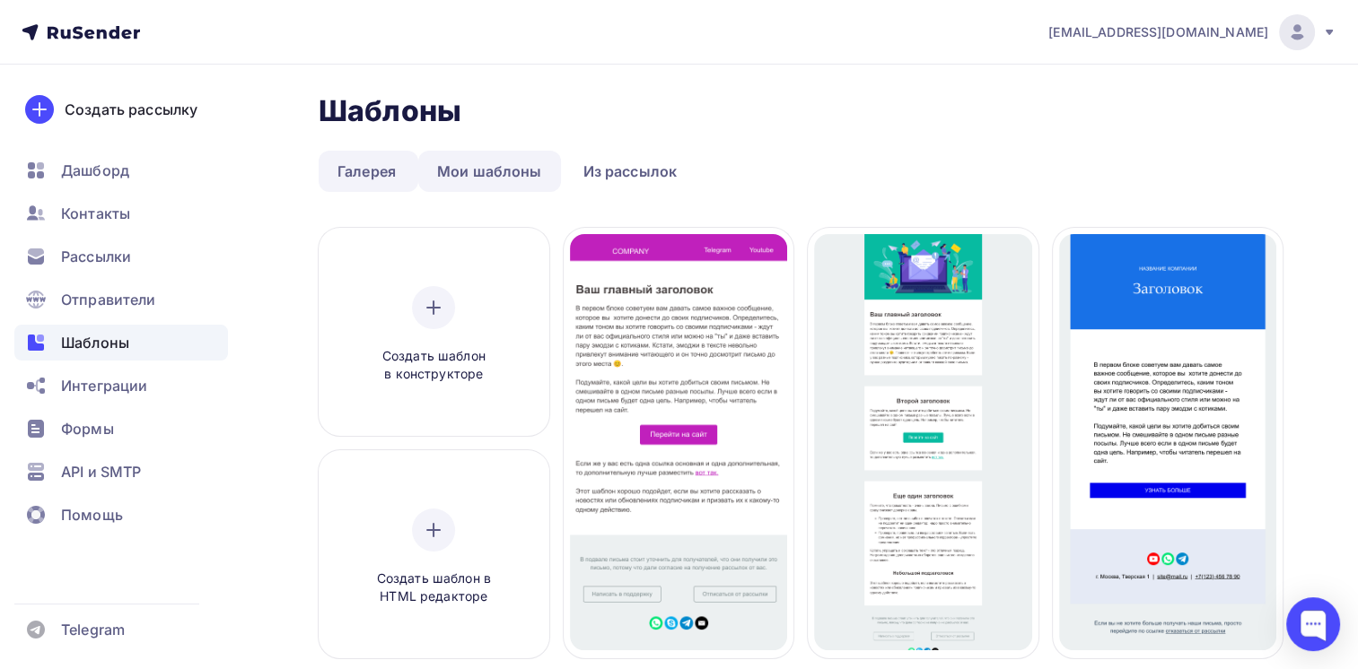
click at [504, 163] on link "Мои шаблоны" at bounding box center [489, 171] width 143 height 41
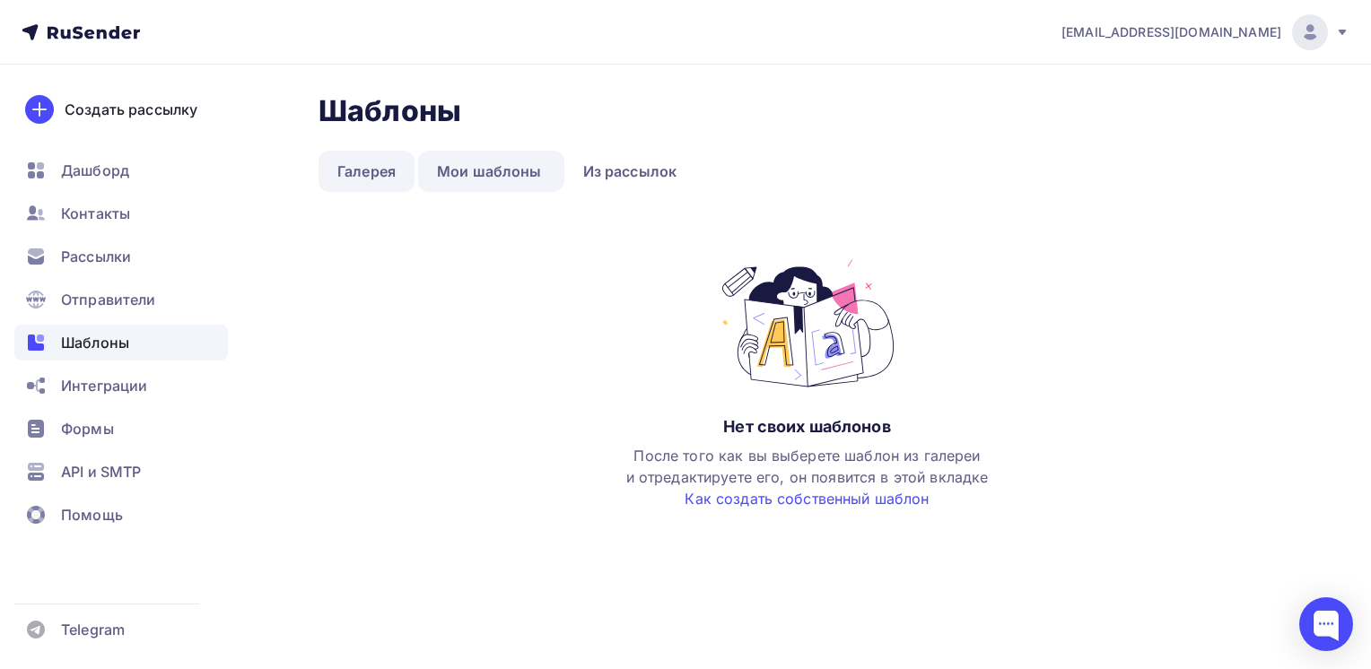
click at [394, 176] on link "Галерея" at bounding box center [367, 171] width 96 height 41
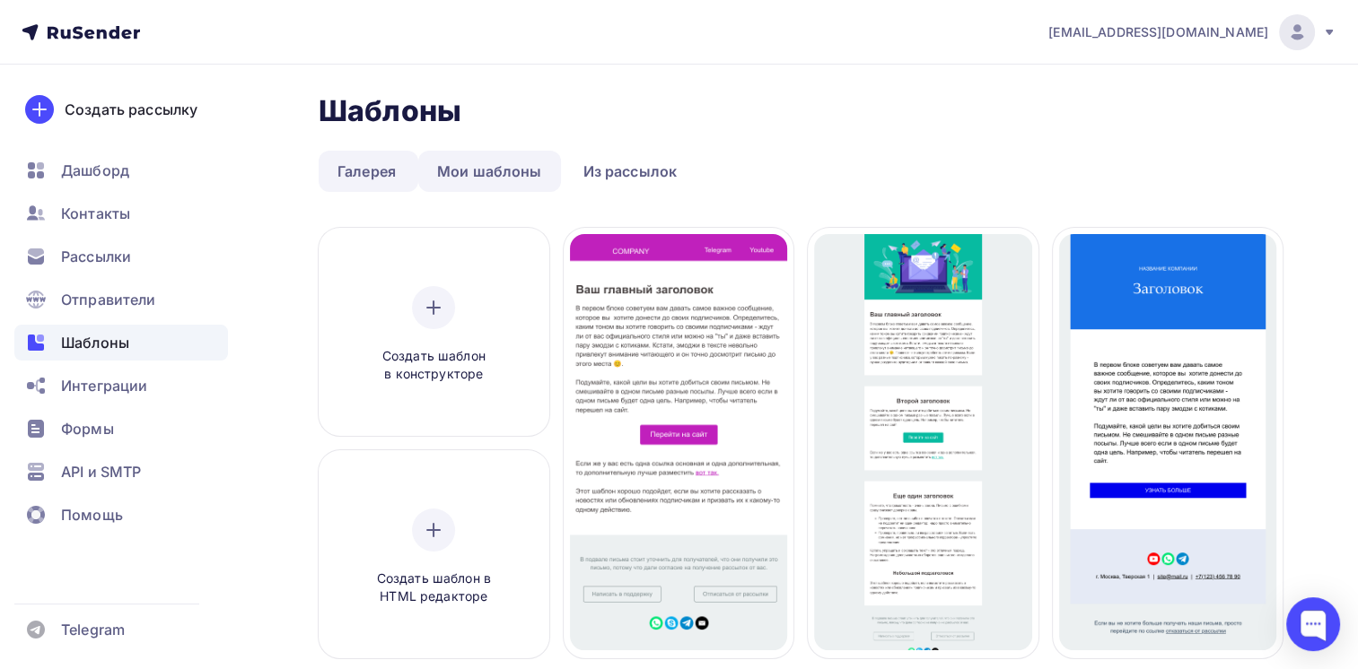
click at [520, 174] on link "Мои шаблоны" at bounding box center [489, 171] width 143 height 41
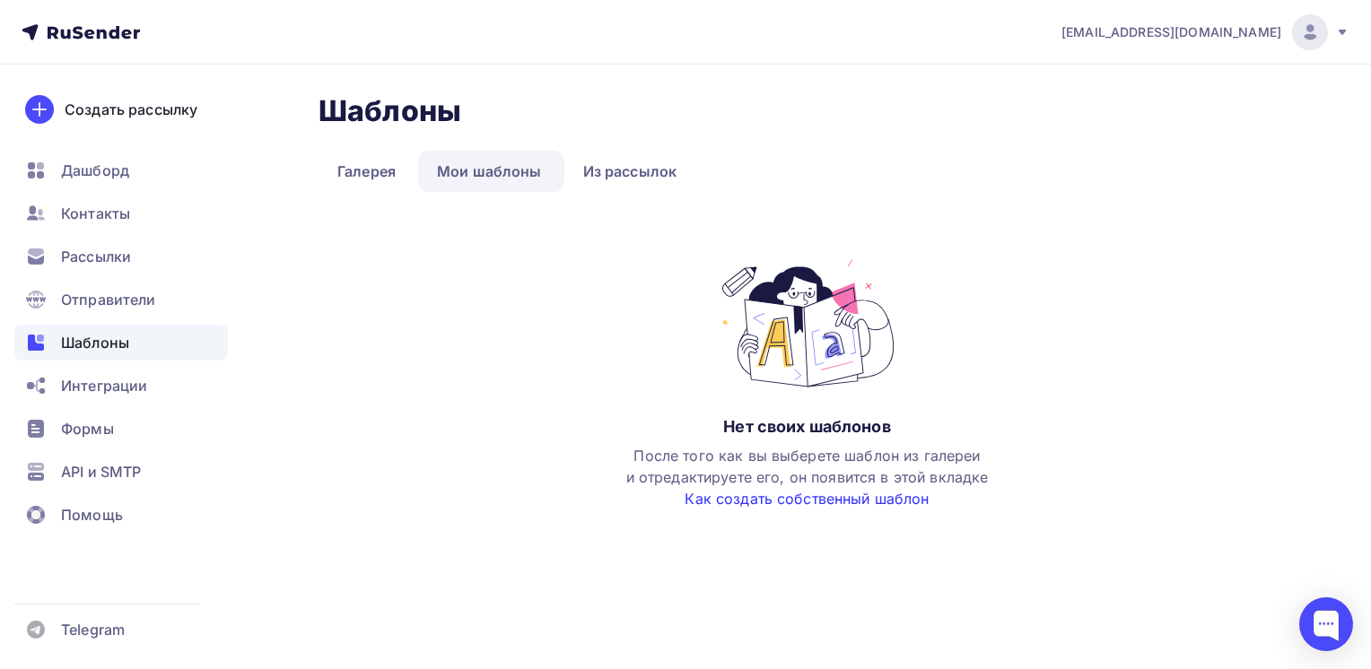
click at [897, 497] on link "Как создать собственный шаблон" at bounding box center [807, 499] width 244 height 18
click at [385, 178] on link "Галерея" at bounding box center [367, 171] width 96 height 41
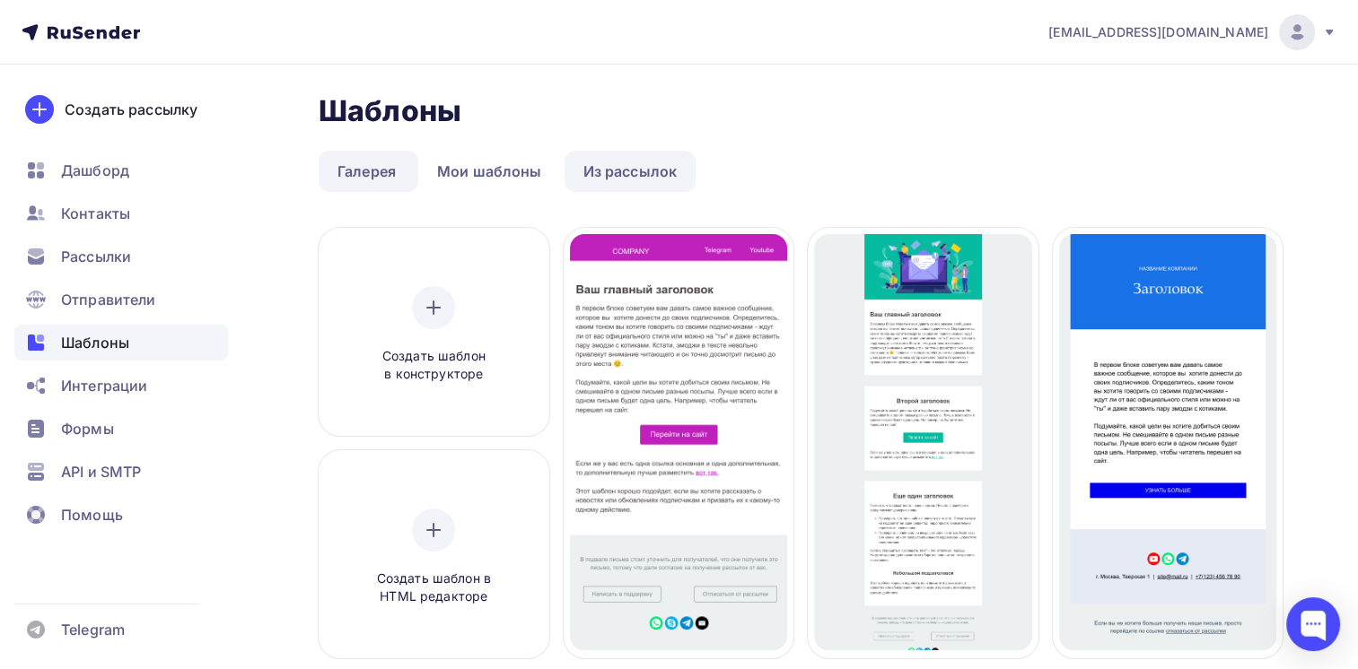
click at [628, 170] on link "Из рассылок" at bounding box center [630, 171] width 132 height 41
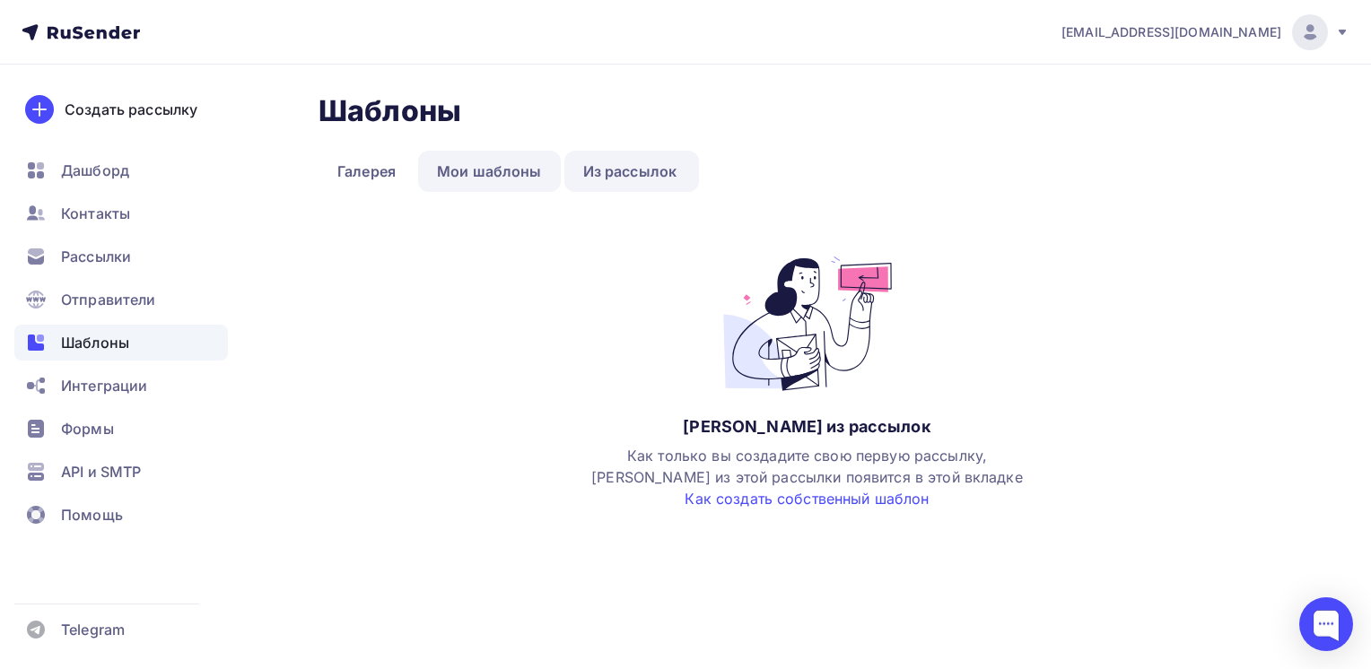
click at [484, 170] on link "Мои шаблоны" at bounding box center [489, 171] width 143 height 41
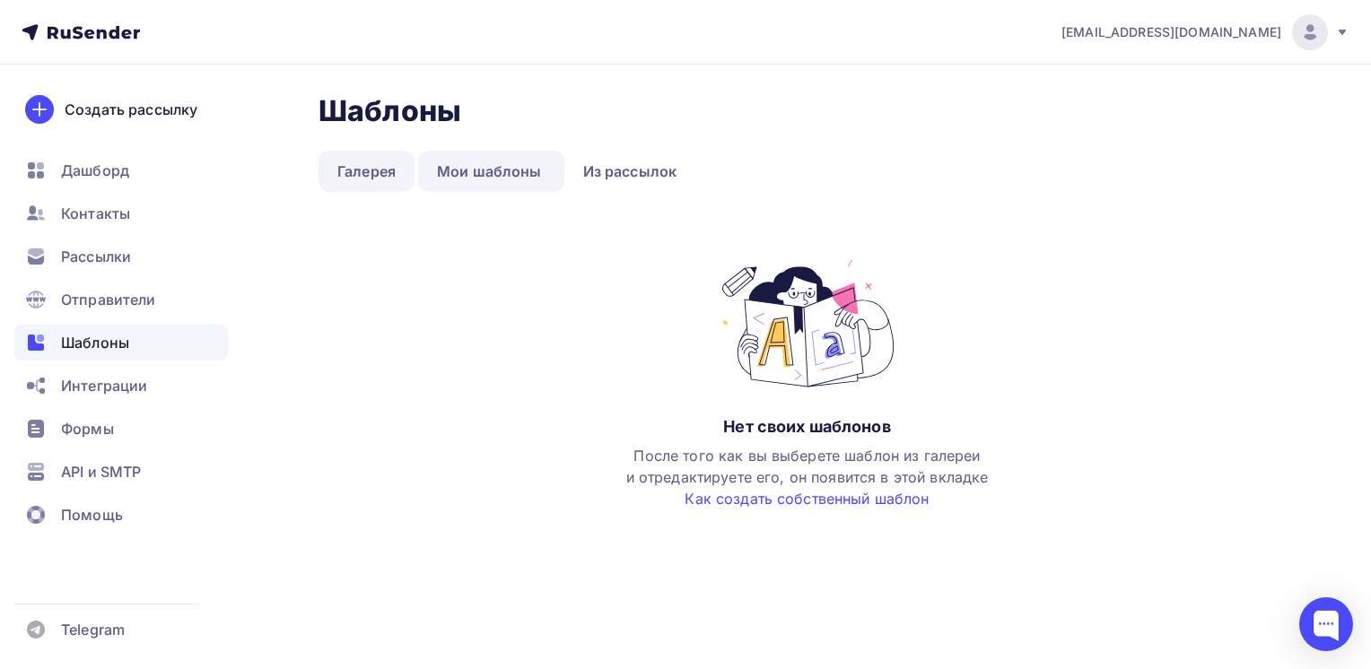
click at [375, 171] on link "Галерея" at bounding box center [367, 171] width 96 height 41
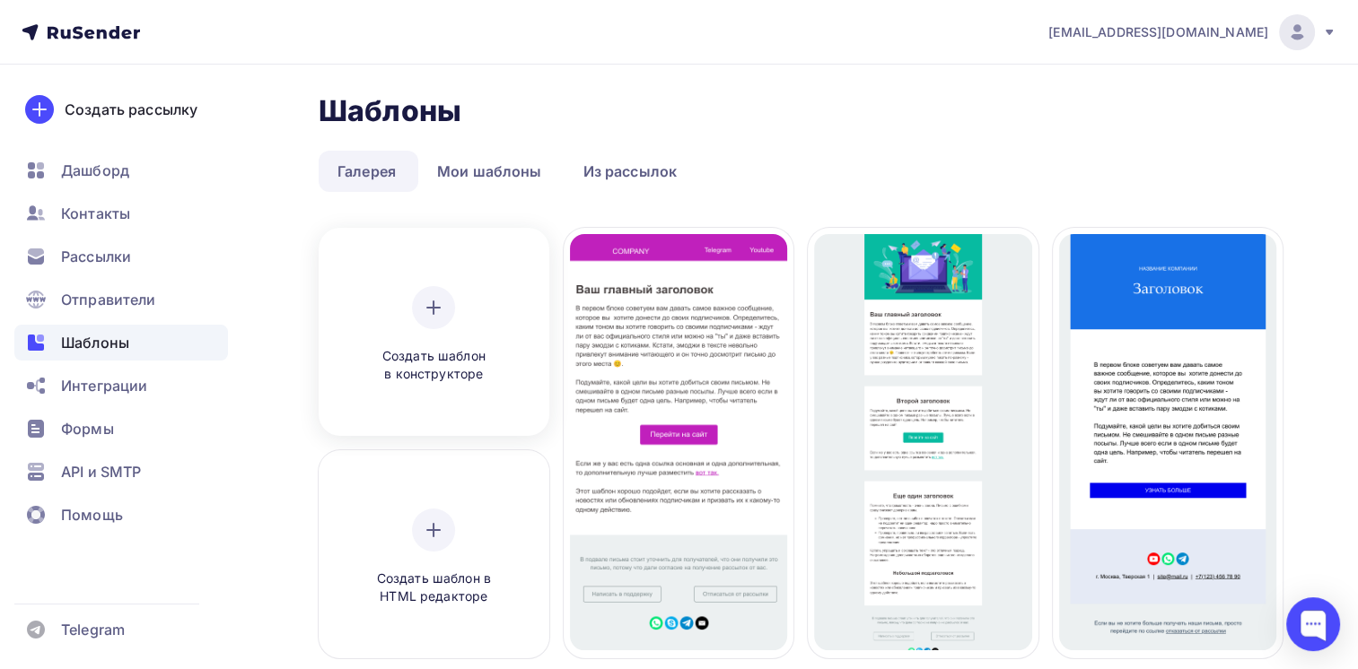
click at [454, 325] on div "Создать шаблон в конструкторе" at bounding box center [433, 335] width 170 height 98
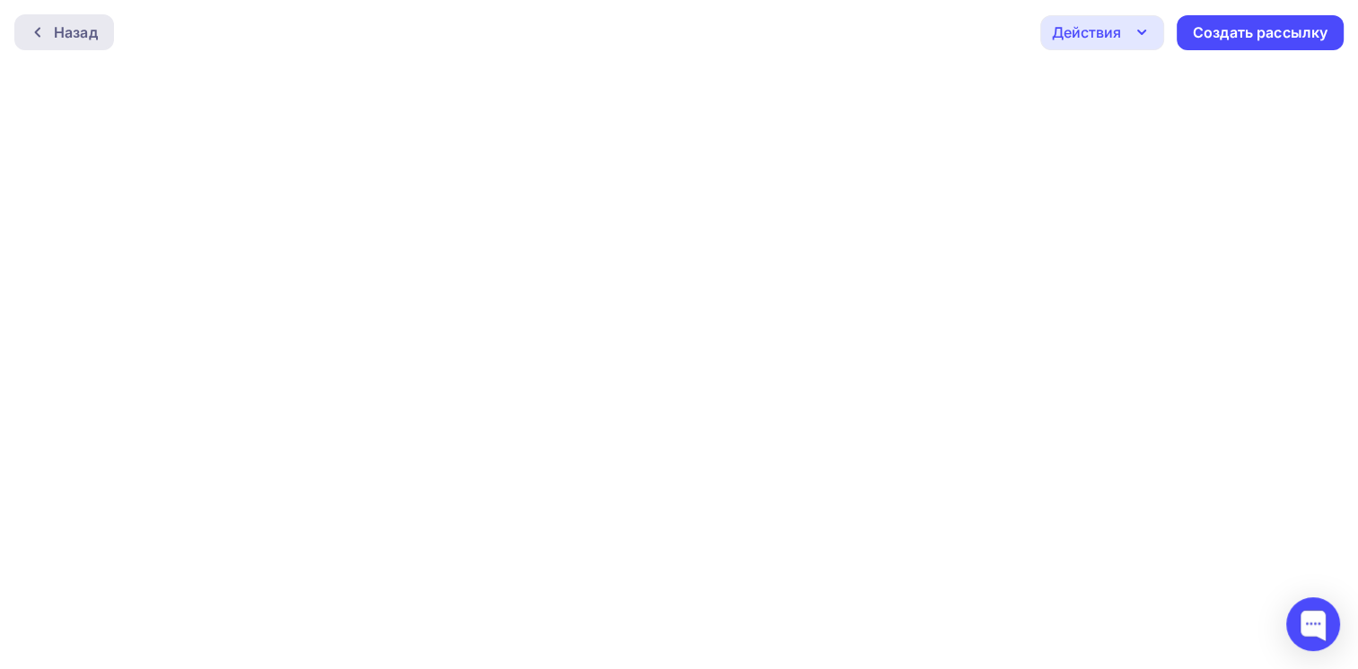
click at [80, 32] on div "Назад" at bounding box center [76, 33] width 44 height 22
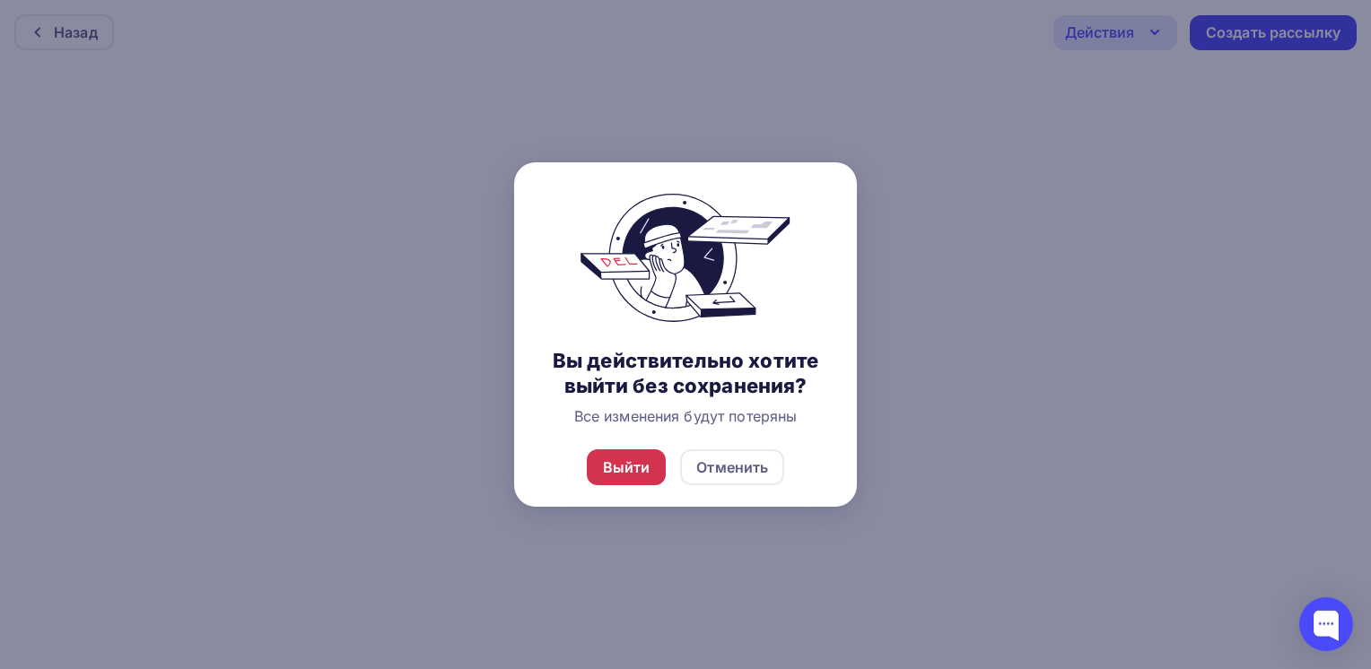
click at [646, 469] on div "Выйти" at bounding box center [627, 468] width 48 height 22
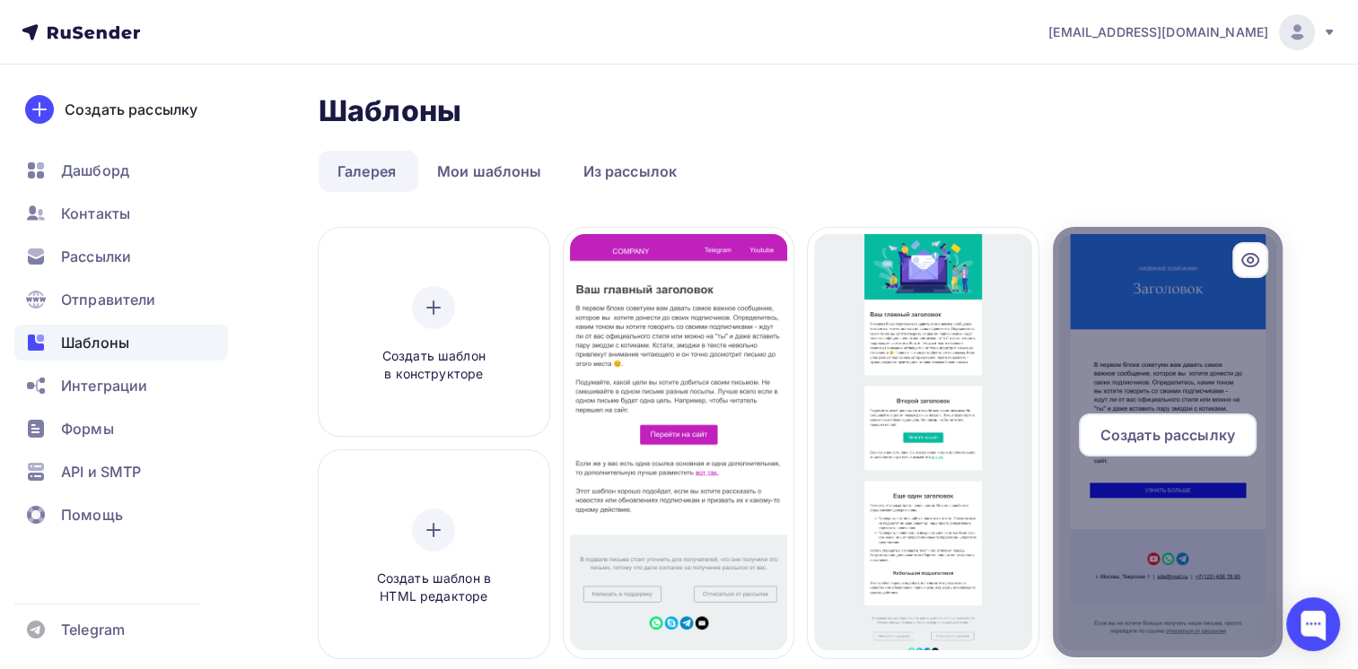
click at [1188, 435] on span "Создать рассылку" at bounding box center [1167, 435] width 135 height 22
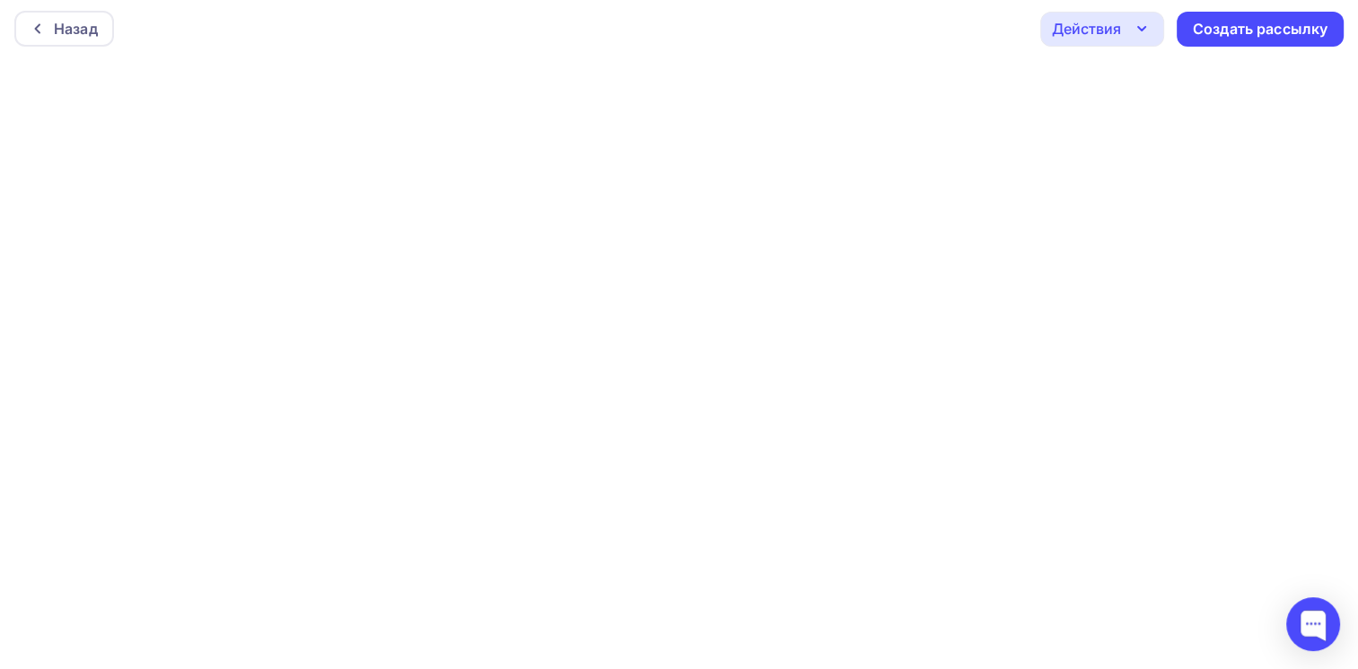
scroll to position [4, 0]
click at [1141, 31] on icon "button" at bounding box center [1142, 29] width 22 height 22
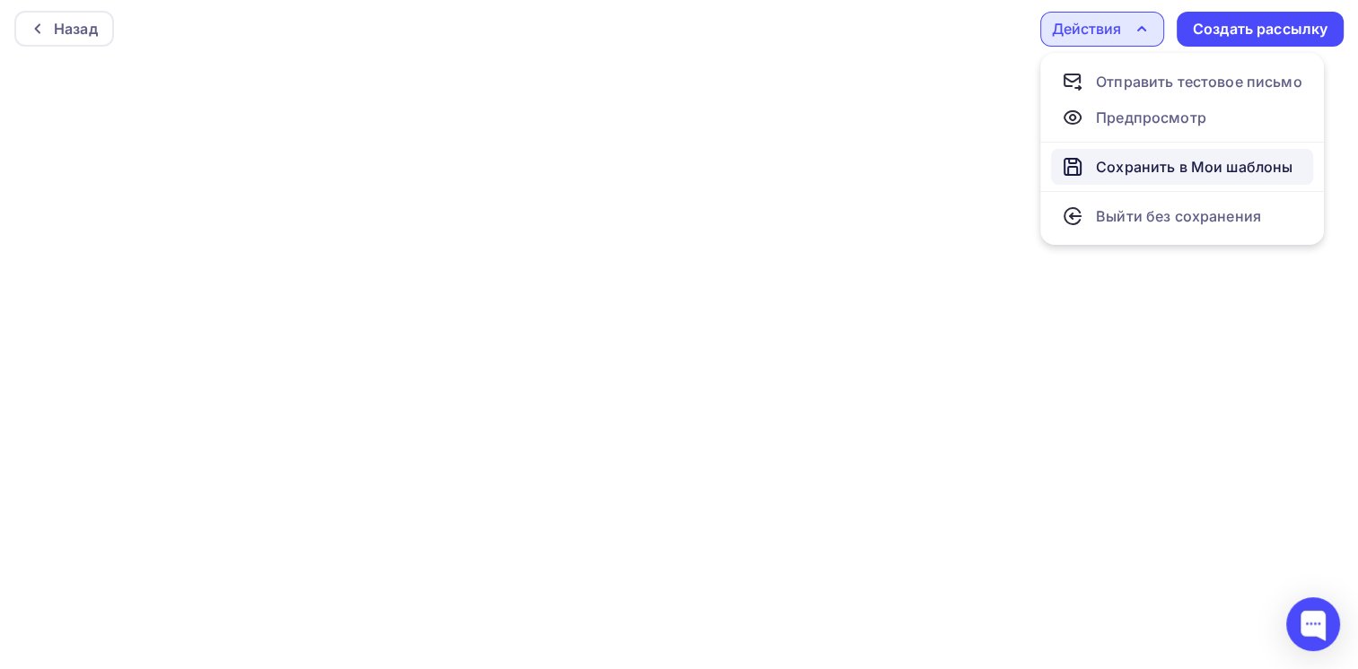
click at [1172, 168] on div "Сохранить в Мои шаблоны" at bounding box center [1194, 167] width 196 height 22
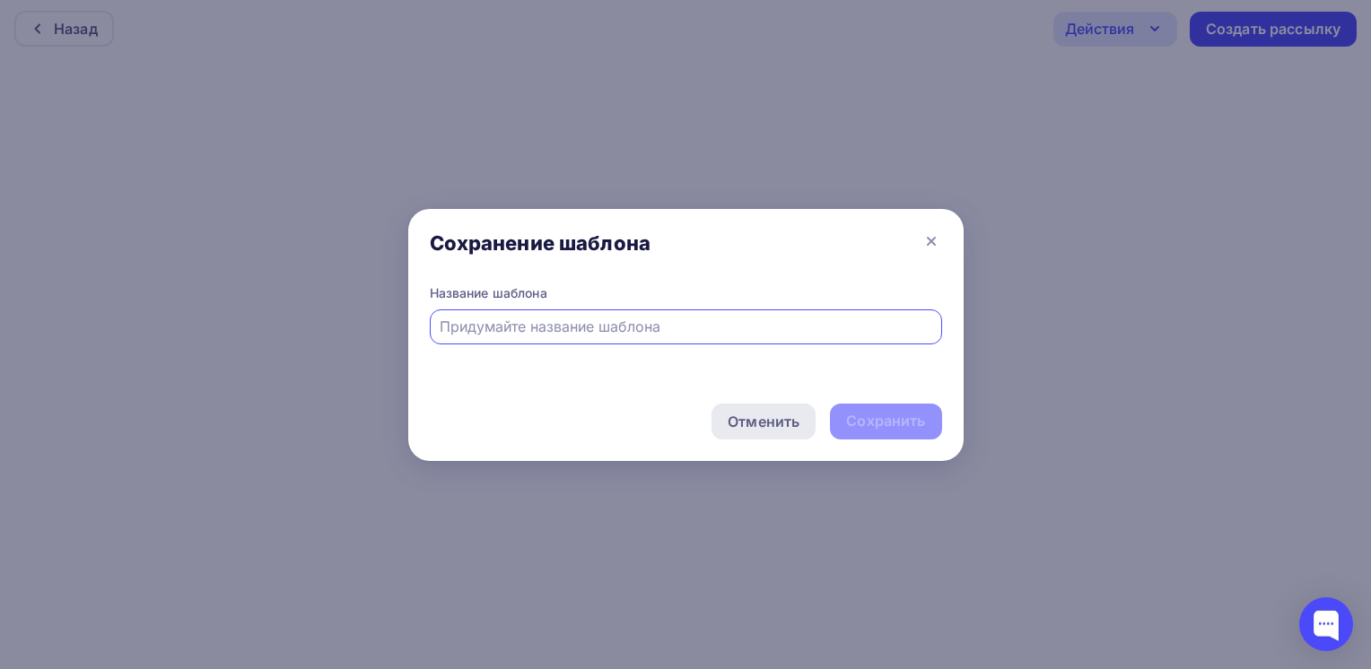
click at [772, 425] on div "Отменить" at bounding box center [764, 422] width 72 height 22
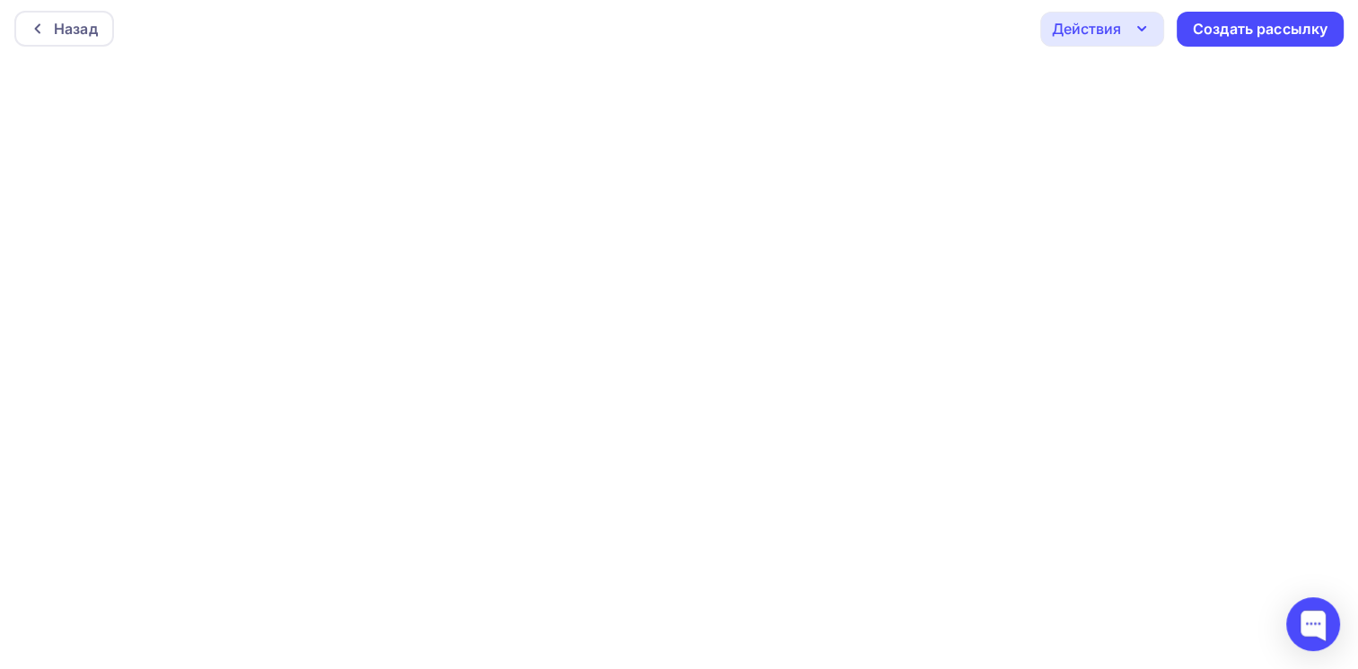
click at [1120, 23] on div "Действия" at bounding box center [1086, 29] width 69 height 22
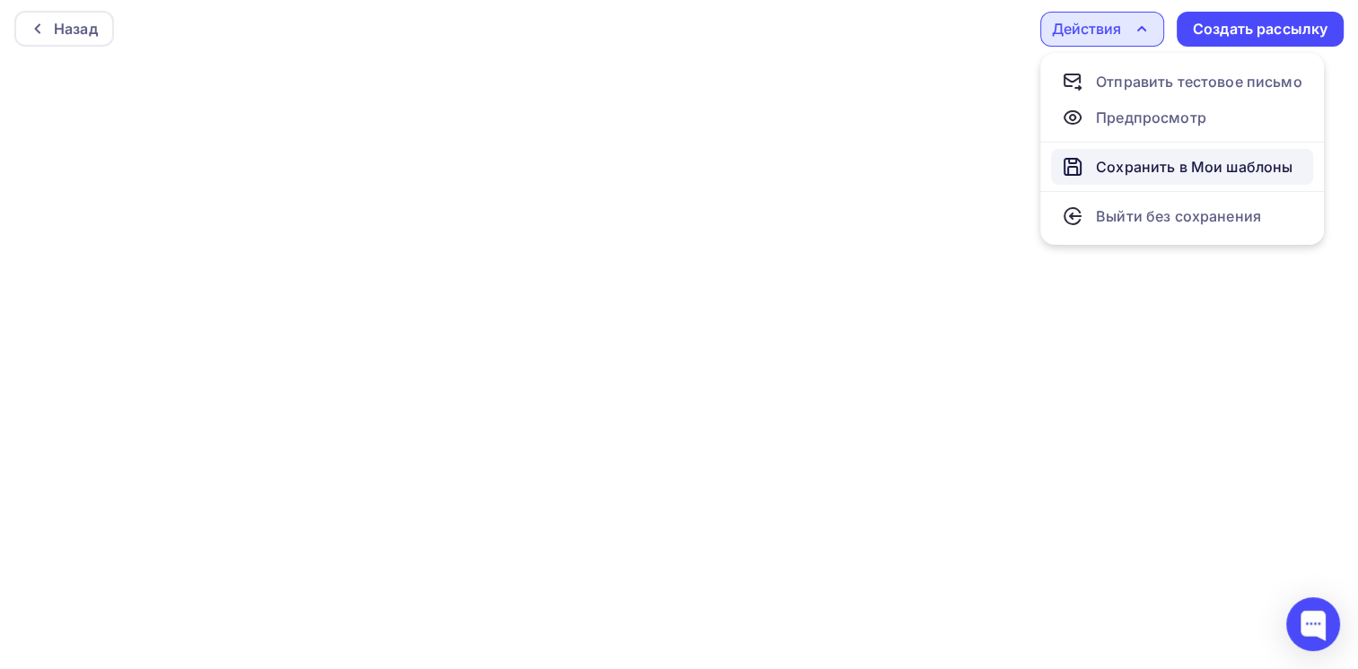
click at [1184, 170] on div "Сохранить в Мои шаблоны" at bounding box center [1194, 167] width 196 height 22
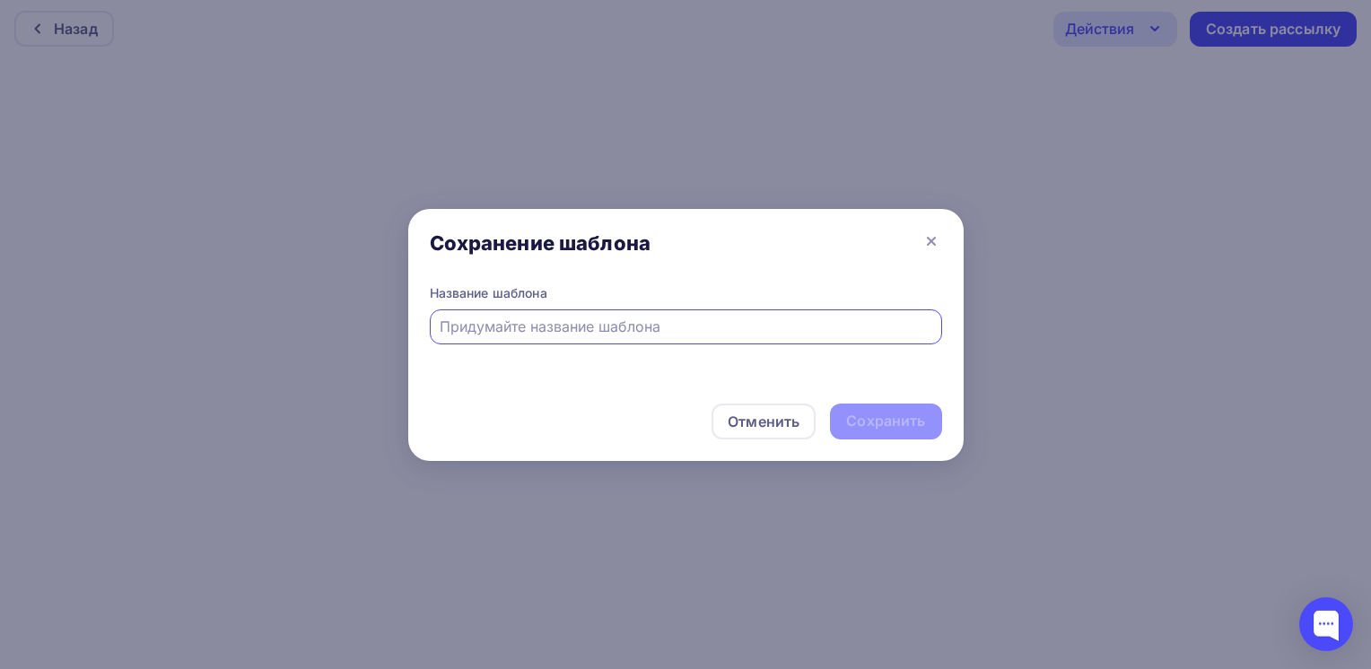
click at [609, 326] on input "text" at bounding box center [686, 327] width 492 height 22
type input "КП"
click at [877, 423] on div "Сохранить" at bounding box center [885, 421] width 79 height 21
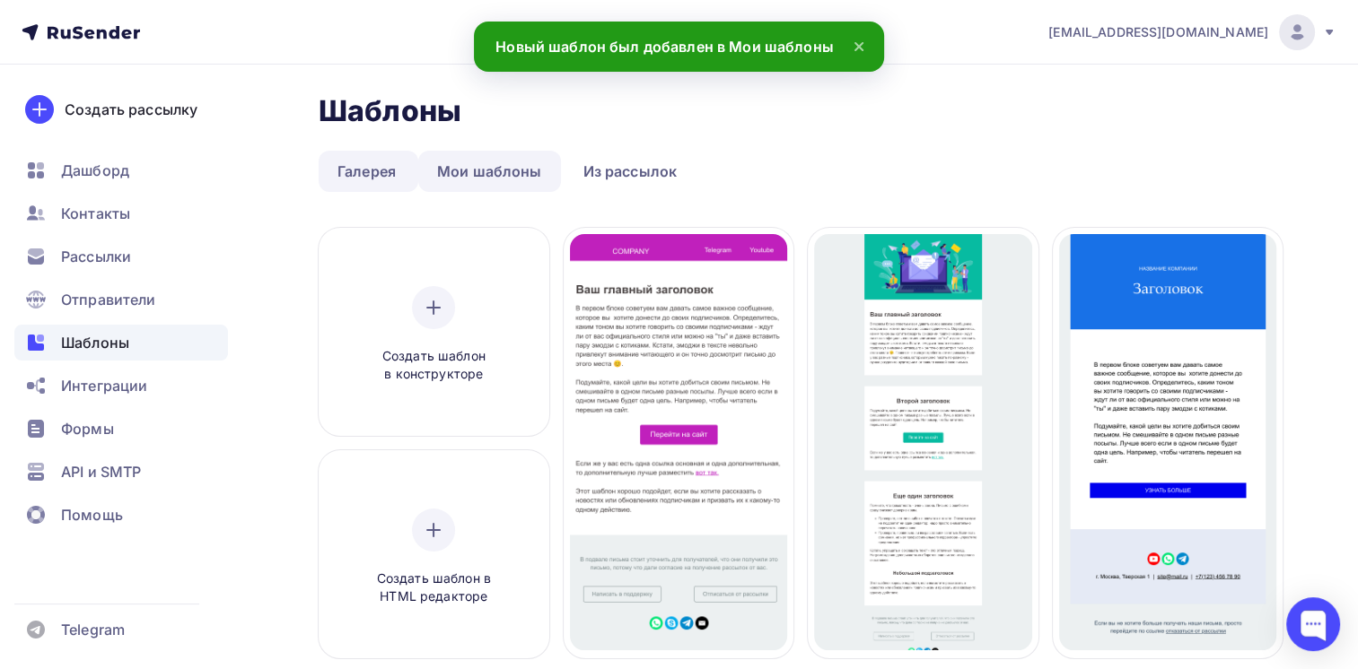
click at [504, 175] on link "Мои шаблоны" at bounding box center [489, 171] width 143 height 41
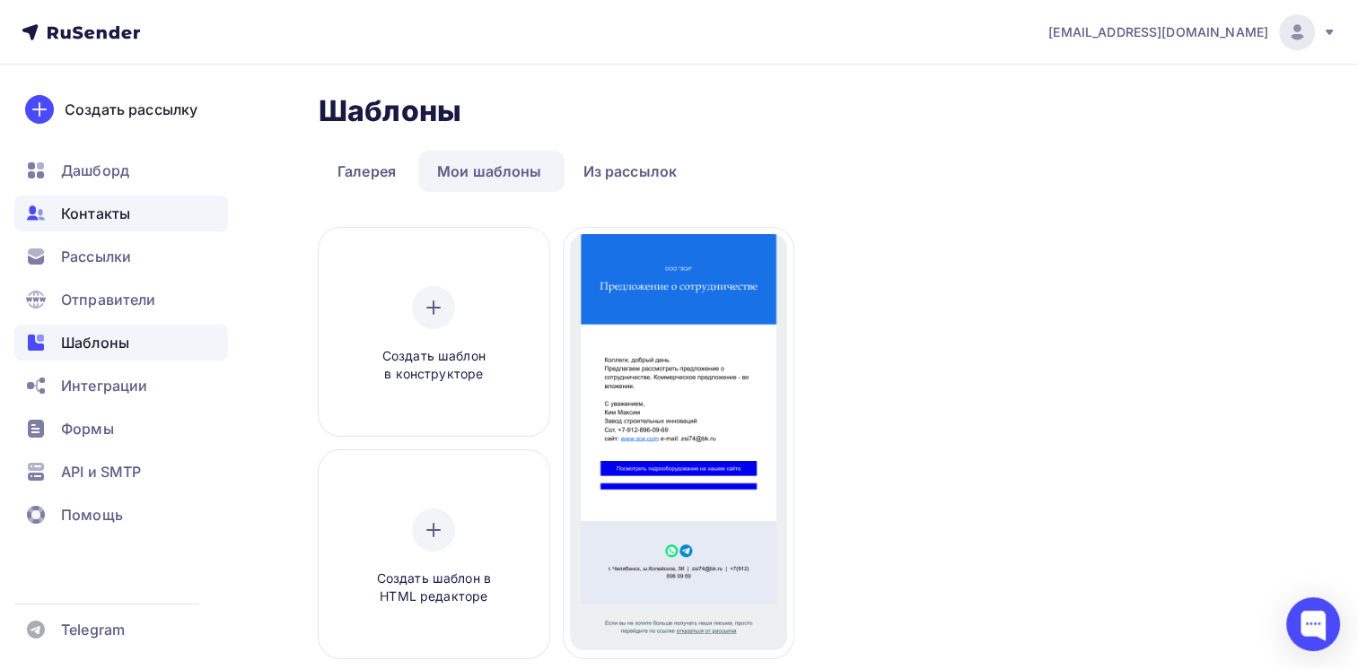
click at [63, 210] on span "Контакты" at bounding box center [95, 214] width 69 height 22
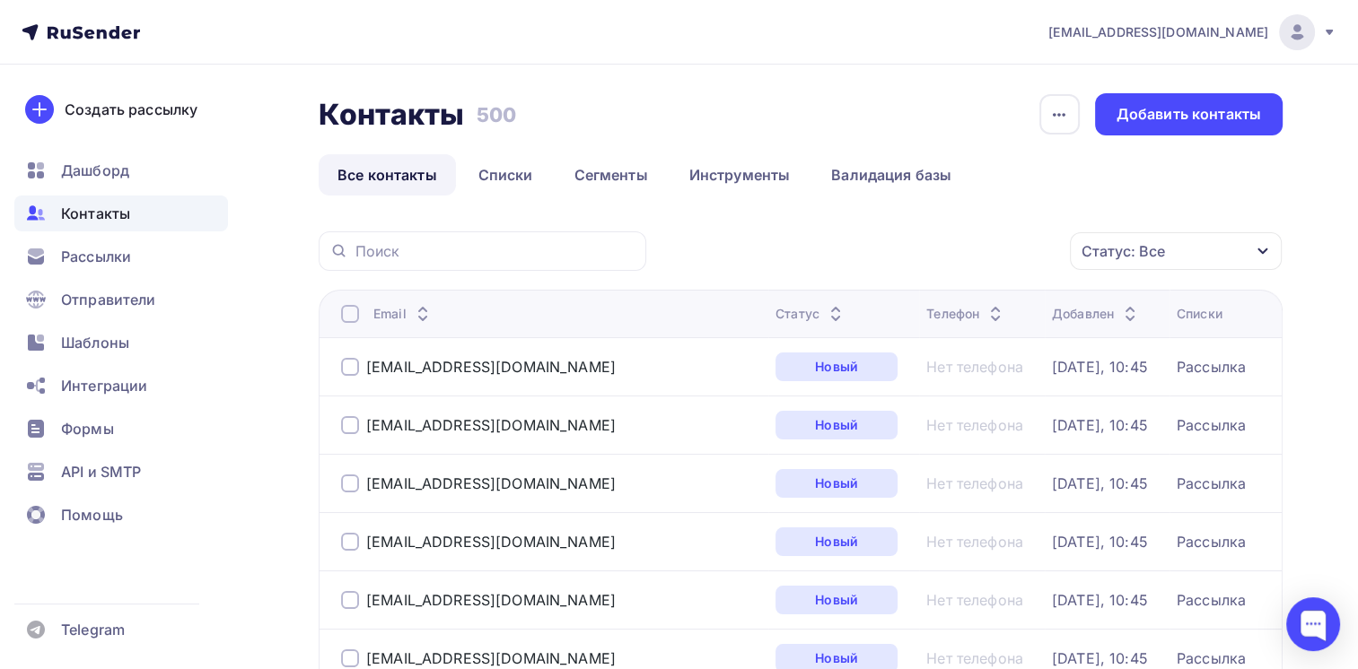
click at [421, 308] on icon at bounding box center [423, 319] width 22 height 22
click at [511, 178] on link "Списки" at bounding box center [505, 174] width 92 height 41
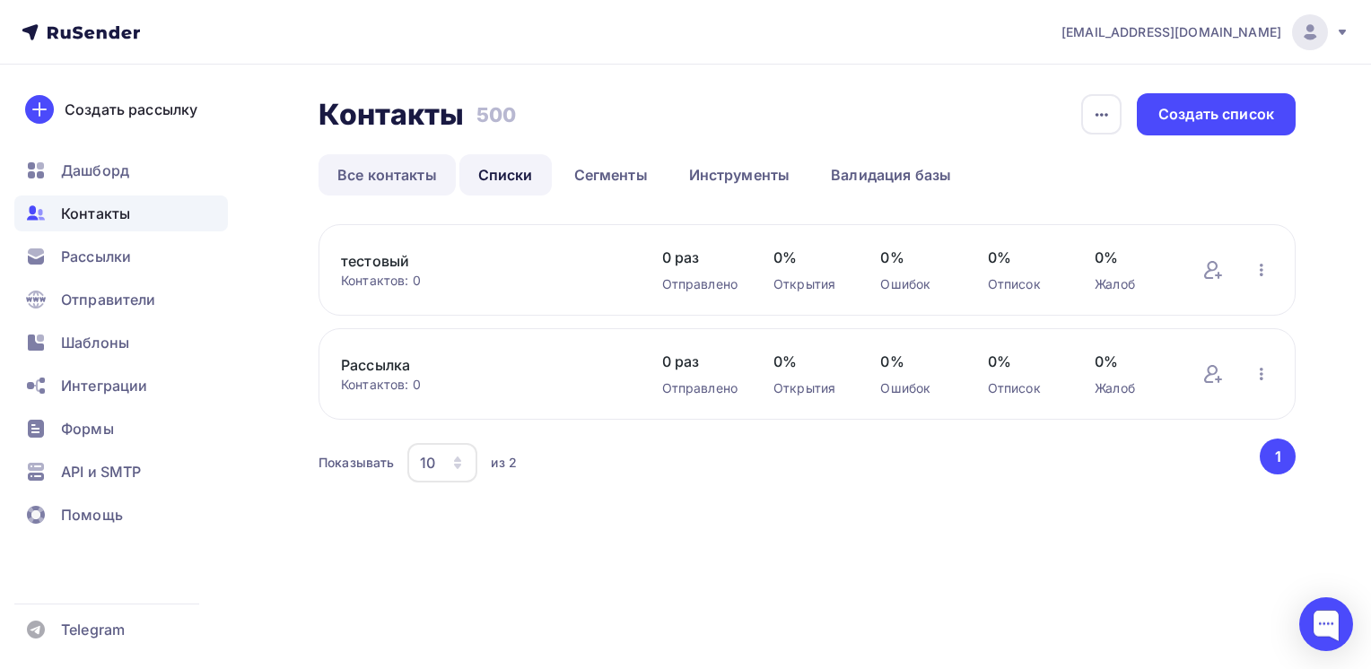
click at [405, 179] on link "Все контакты" at bounding box center [387, 174] width 137 height 41
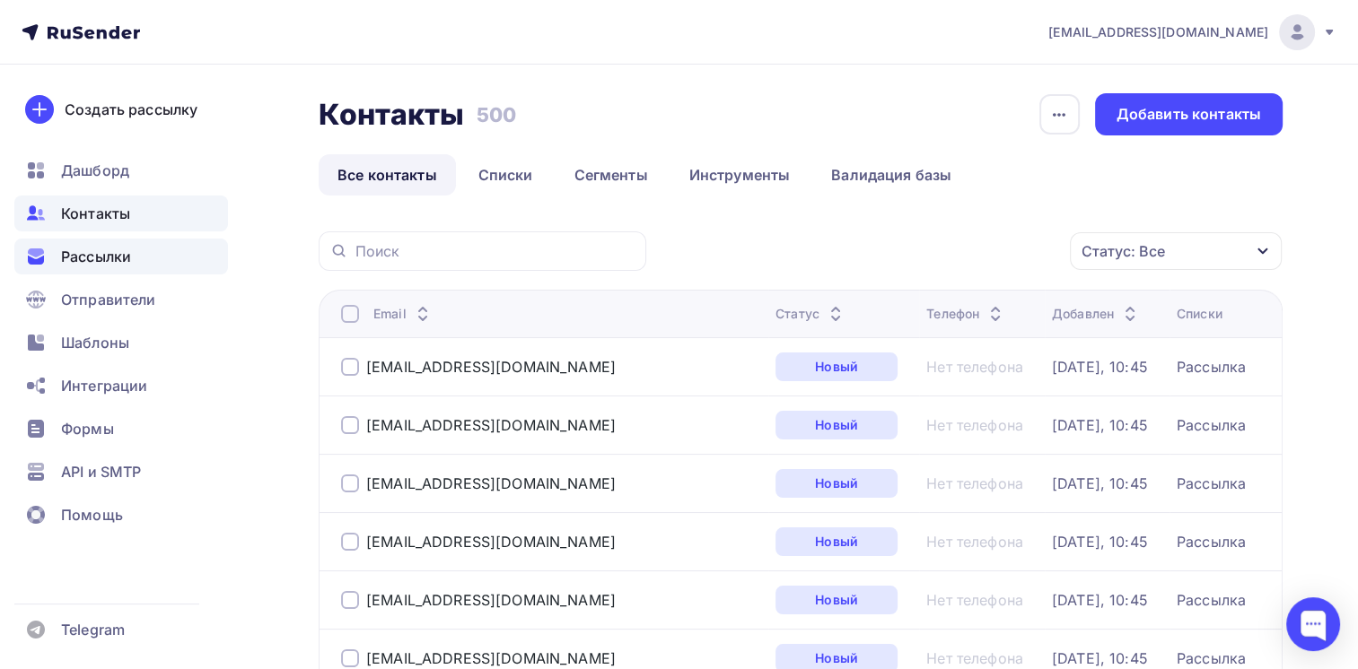
click at [99, 261] on span "Рассылки" at bounding box center [96, 257] width 70 height 22
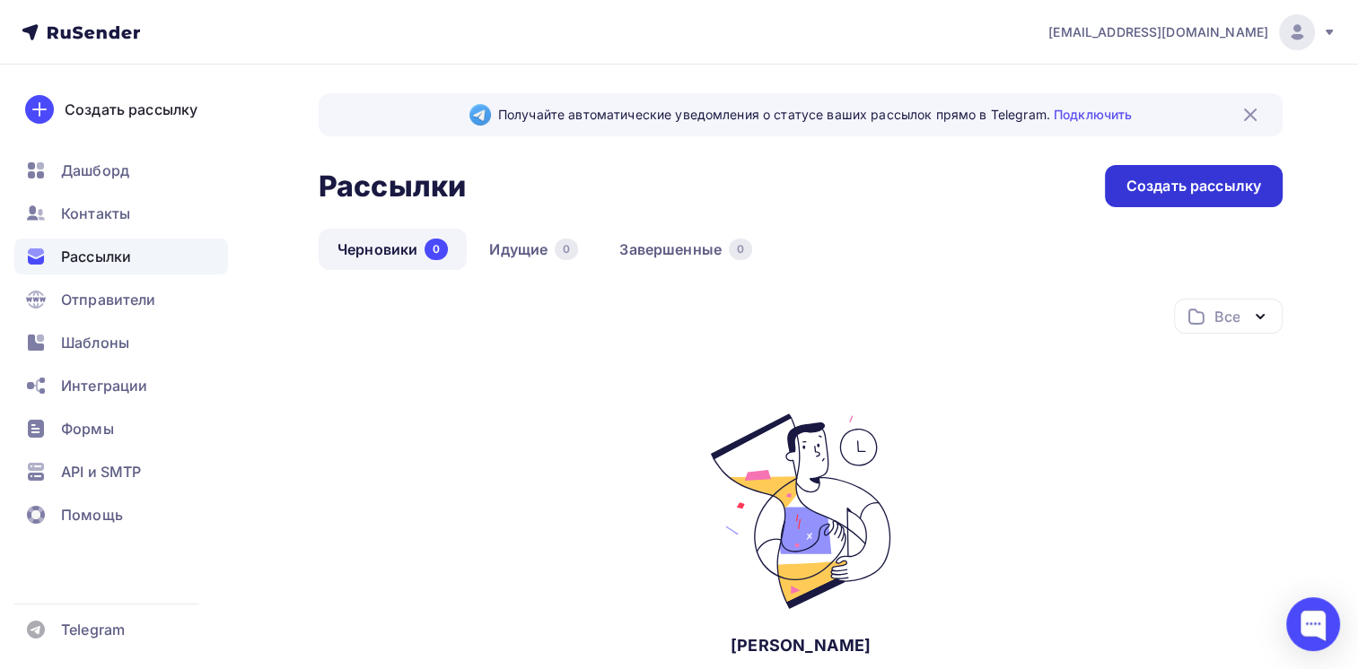
click at [1170, 189] on div "Создать рассылку" at bounding box center [1193, 186] width 135 height 21
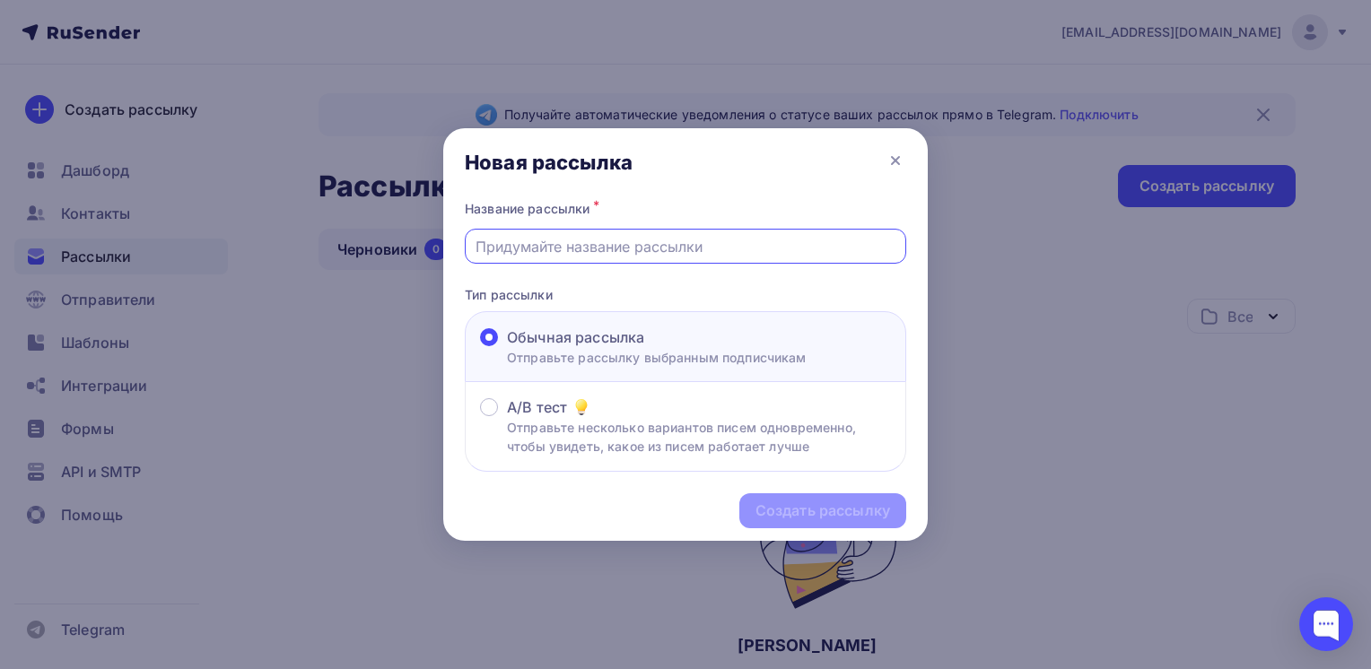
click at [546, 242] on input "text" at bounding box center [686, 247] width 421 height 22
type input "Коммерческое предложение"
click at [847, 515] on div "Создать рассылку" at bounding box center [822, 511] width 135 height 21
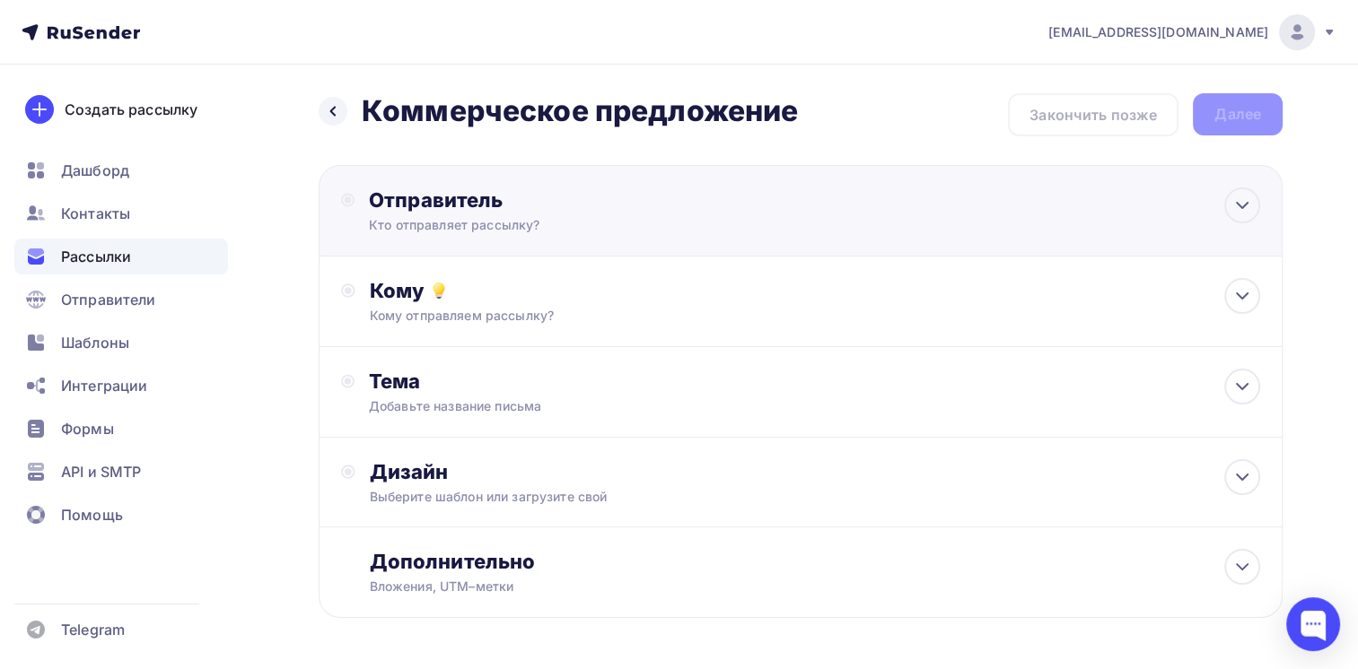
click at [477, 217] on div "Кто отправляет рассылку?" at bounding box center [544, 225] width 350 height 18
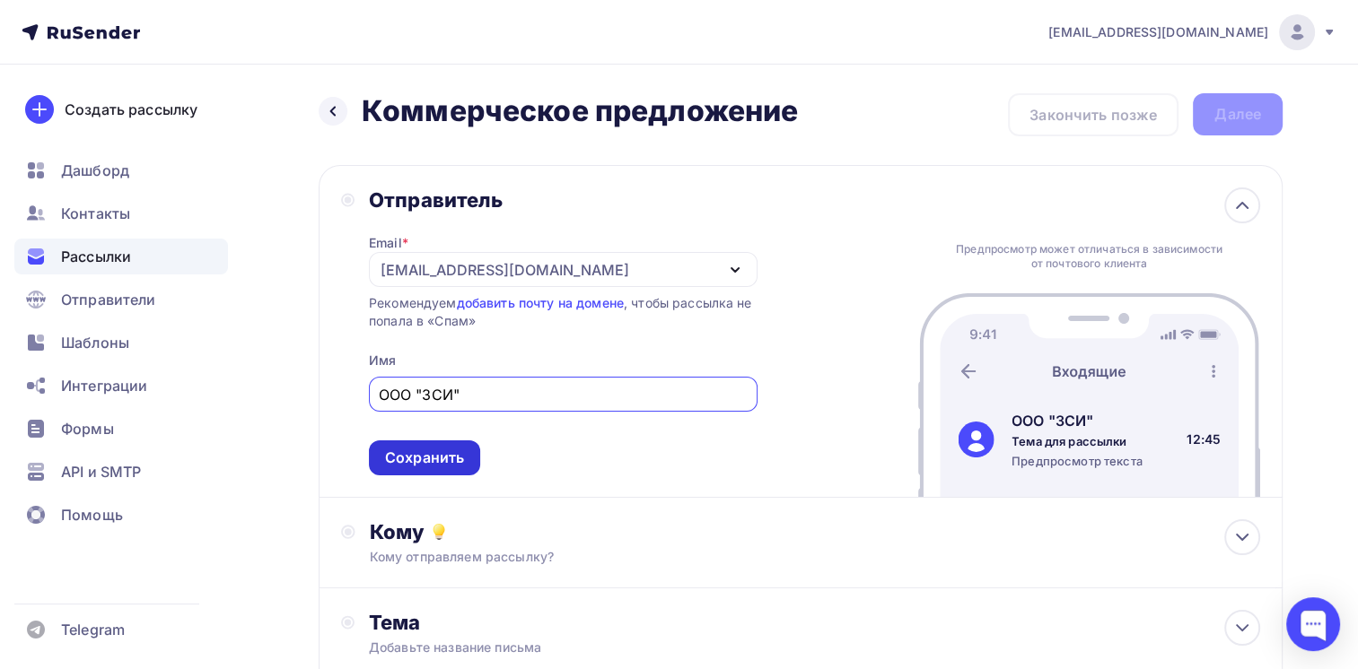
type input "ООО "ЗСИ""
click at [450, 455] on div "Сохранить" at bounding box center [424, 458] width 79 height 21
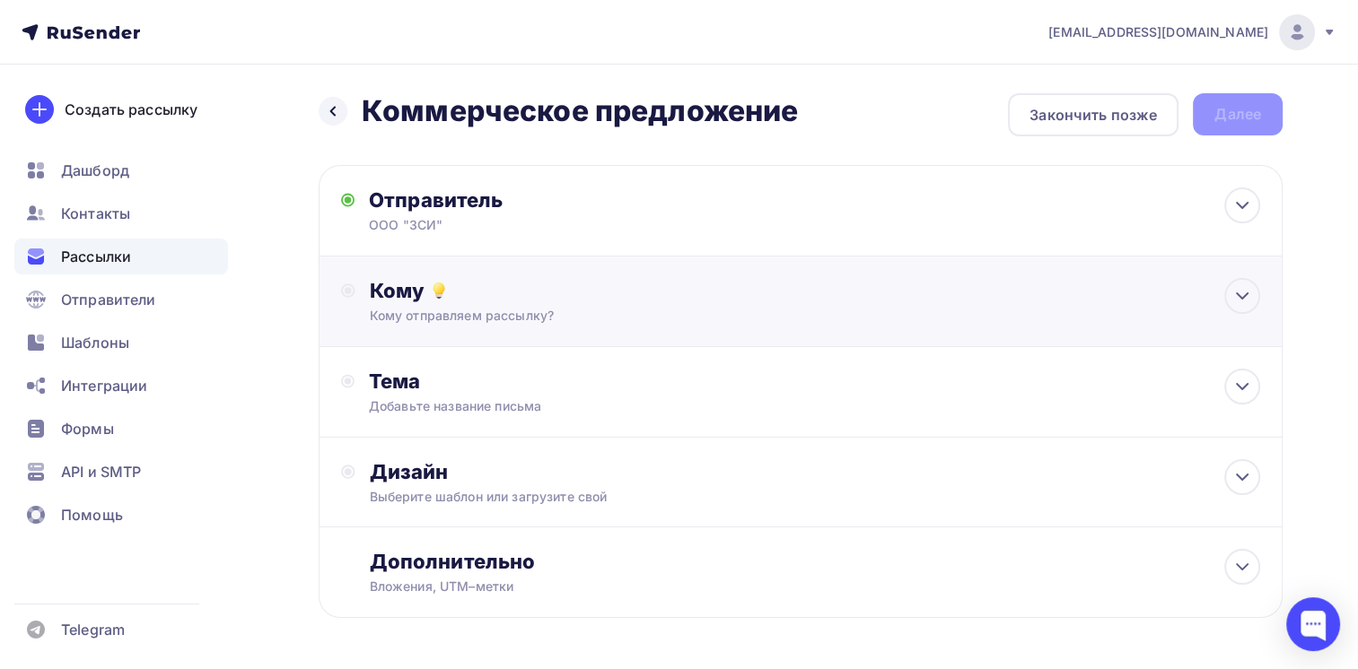
click at [682, 295] on div "Кому" at bounding box center [815, 290] width 891 height 25
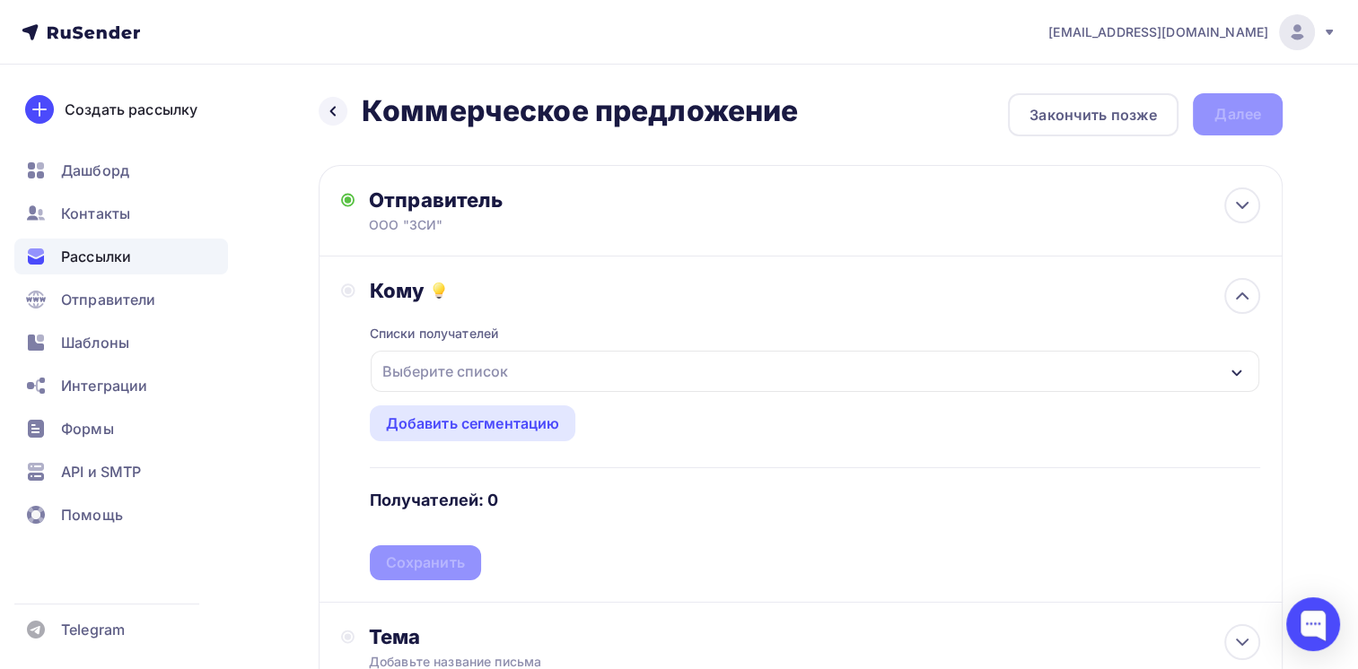
click at [510, 367] on div "Выберите список" at bounding box center [445, 371] width 140 height 32
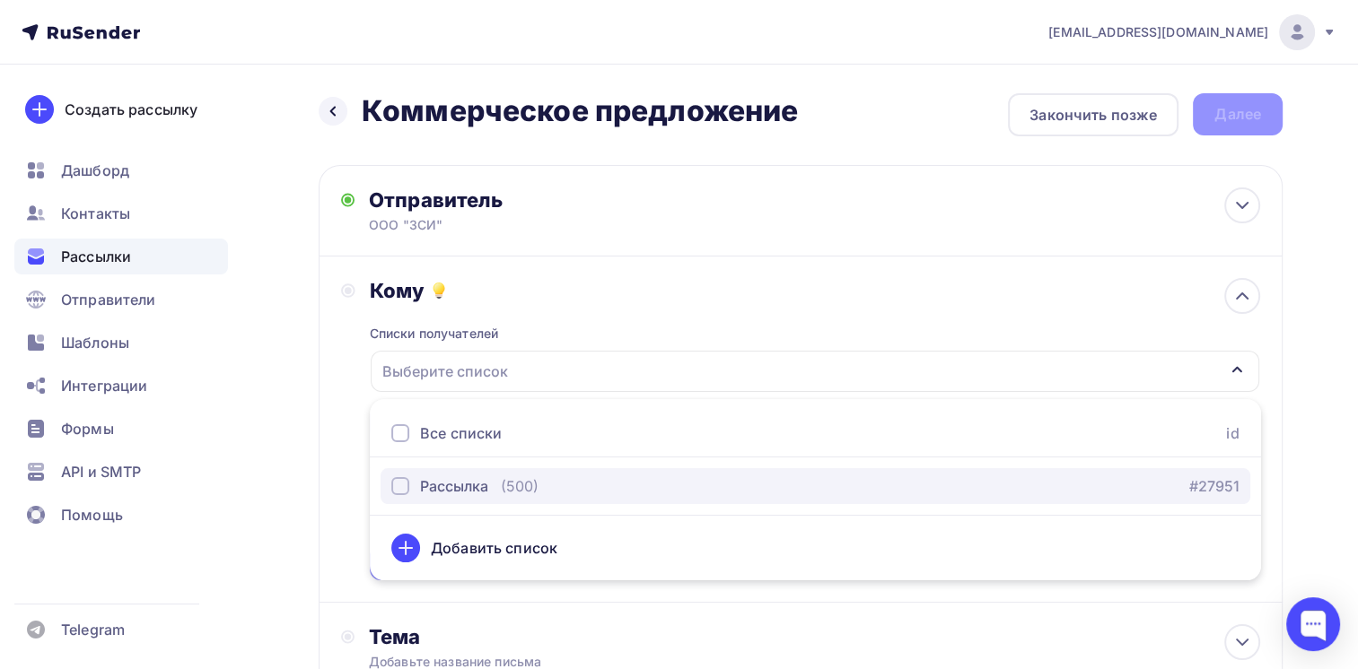
click at [431, 486] on div "Рассылка" at bounding box center [454, 487] width 68 height 22
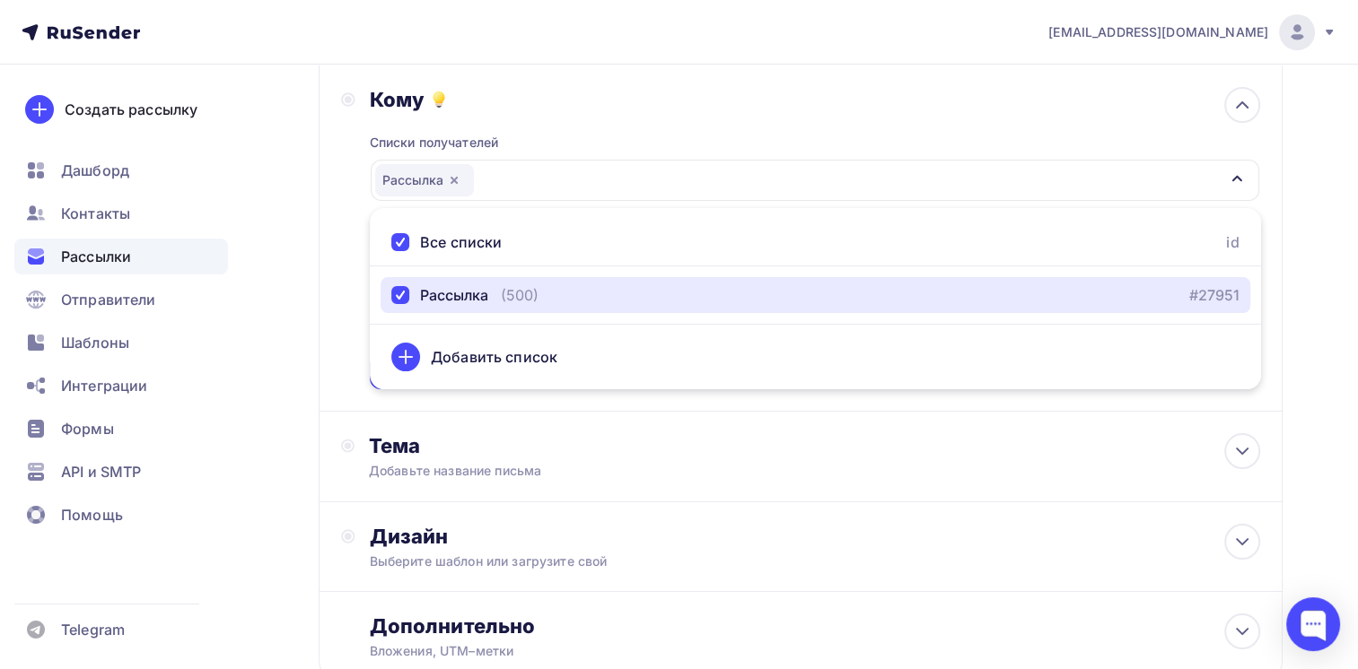
scroll to position [269, 0]
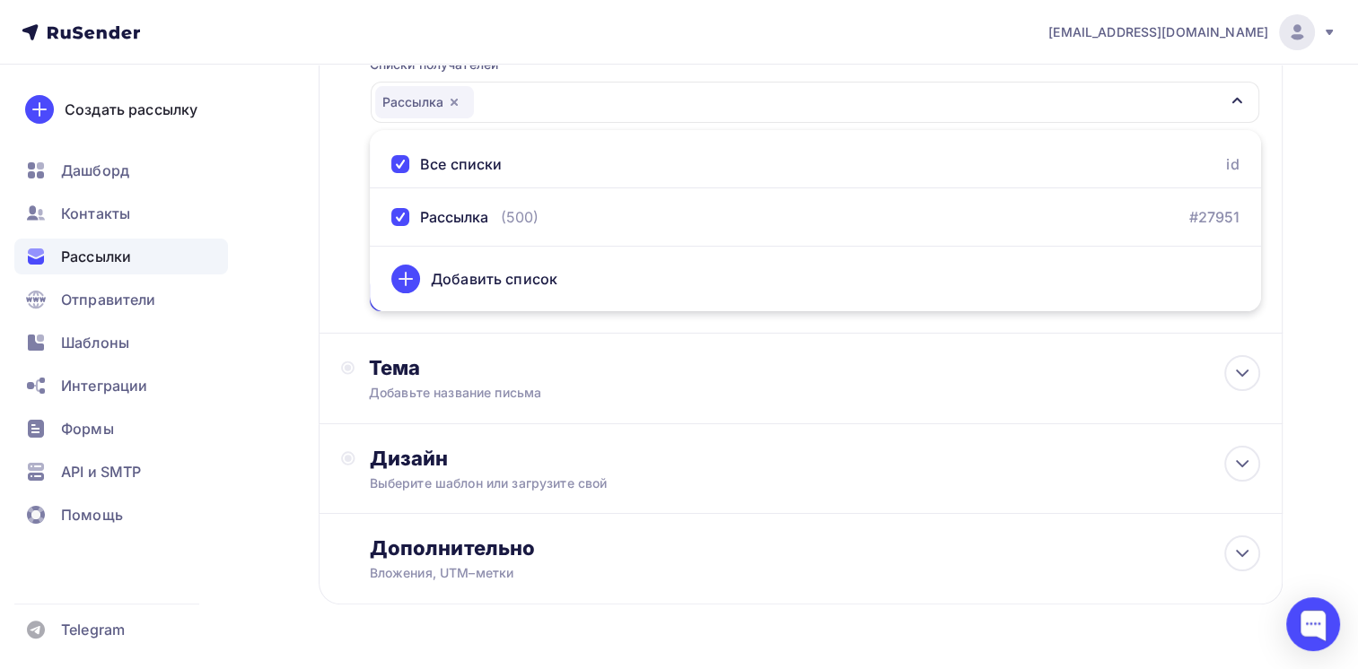
click at [1019, 327] on div "Кому Списки получателей Рассылка Все списки id Рассылка (500) #27951 Добавить с…" at bounding box center [801, 160] width 964 height 346
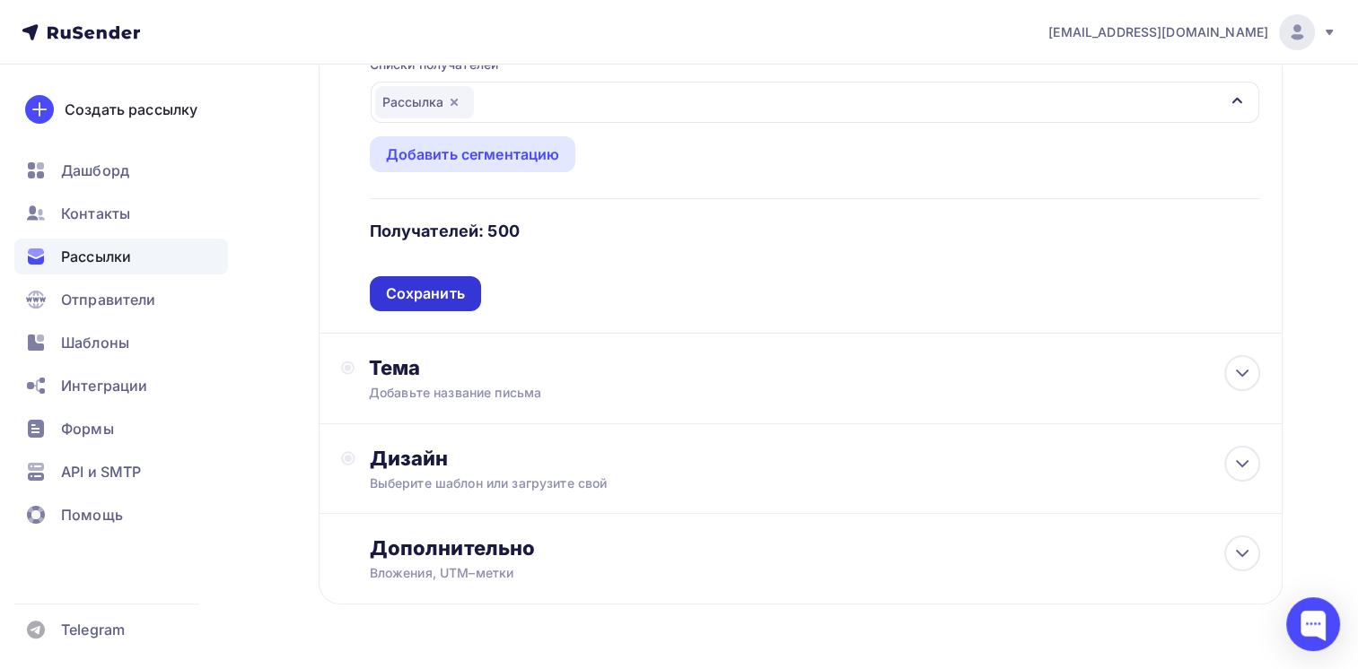
click at [444, 302] on div "Сохранить" at bounding box center [425, 293] width 111 height 35
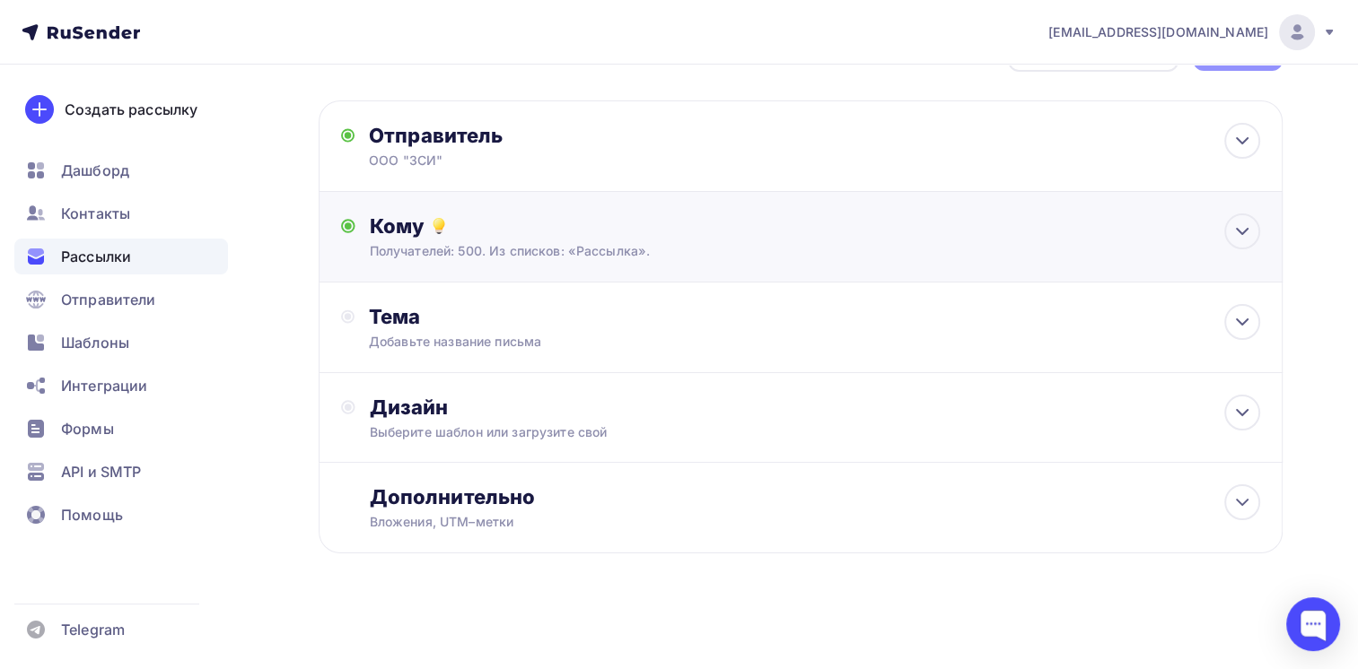
scroll to position [62, 0]
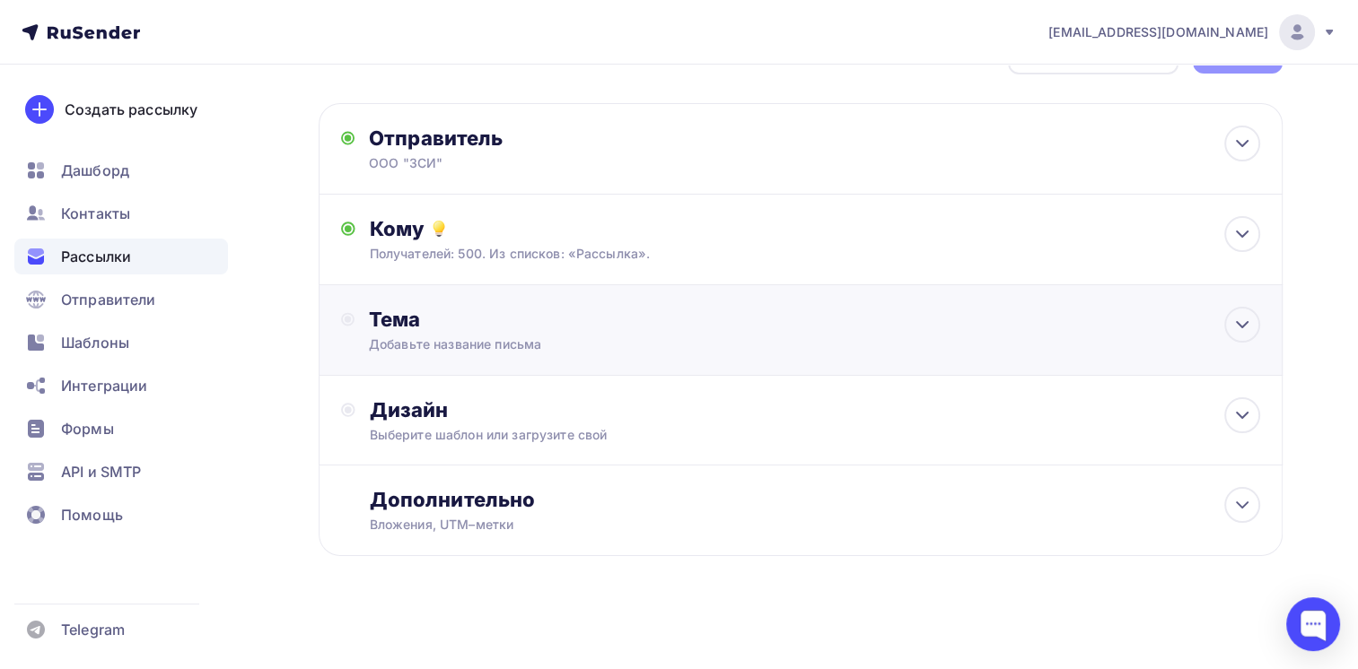
click at [554, 350] on div "Добавьте название письма" at bounding box center [528, 345] width 319 height 18
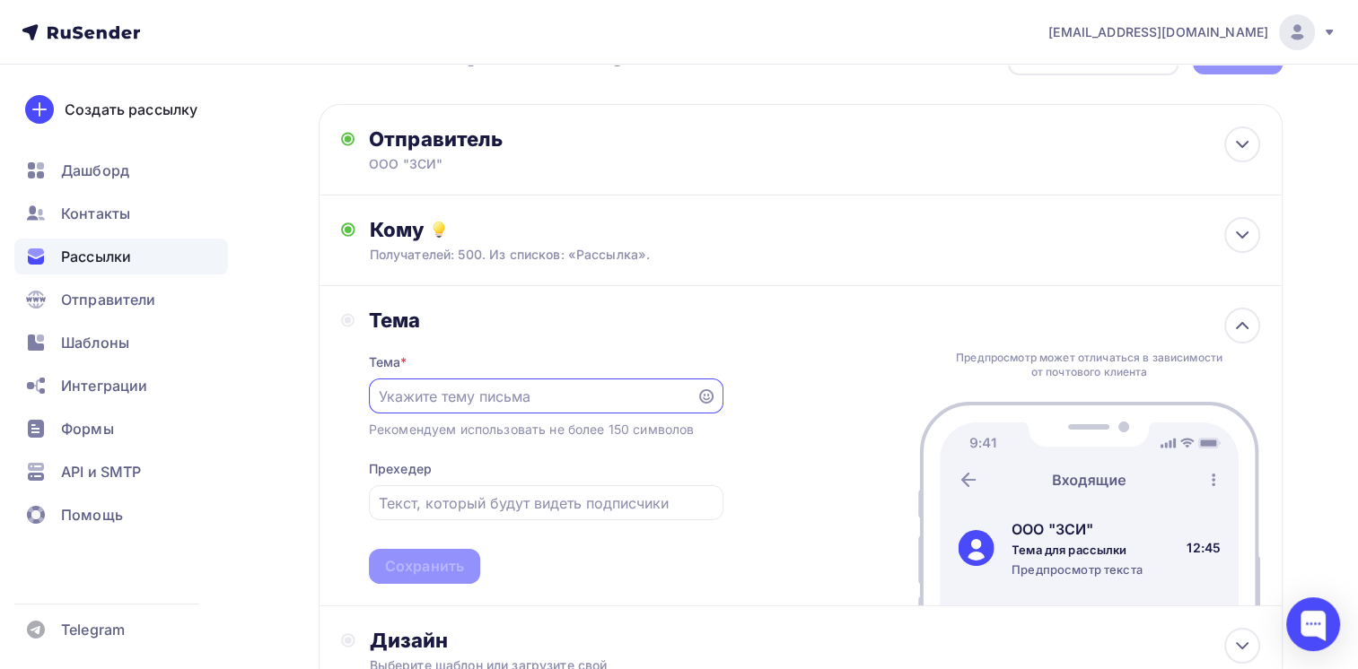
scroll to position [0, 0]
click at [451, 398] on input "text" at bounding box center [532, 398] width 307 height 22
paste input "Письмо №94 от 23.05.2025_ЗТА_КП по насосам и предохранительным клапанам"
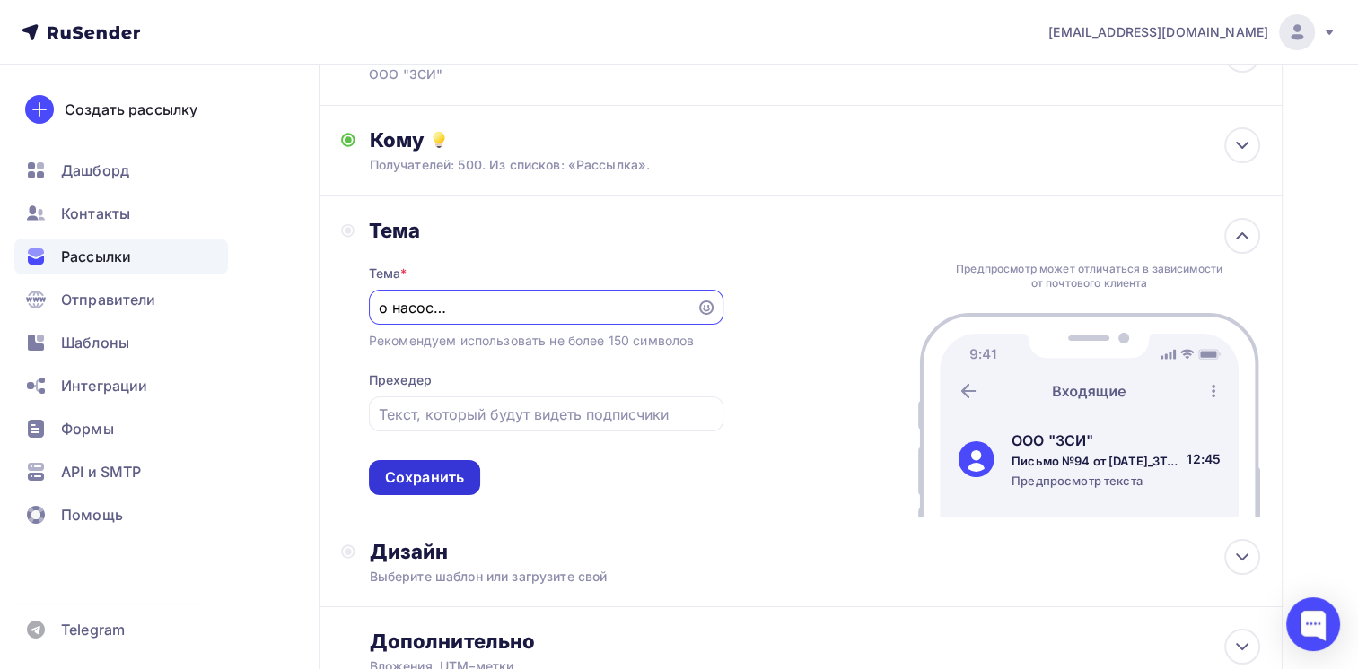
type input "Письмо №94 от 23.05.2025_ЗТА_КП по насосам и предохранительным клапанам"
click at [450, 478] on div "Сохранить" at bounding box center [424, 477] width 79 height 21
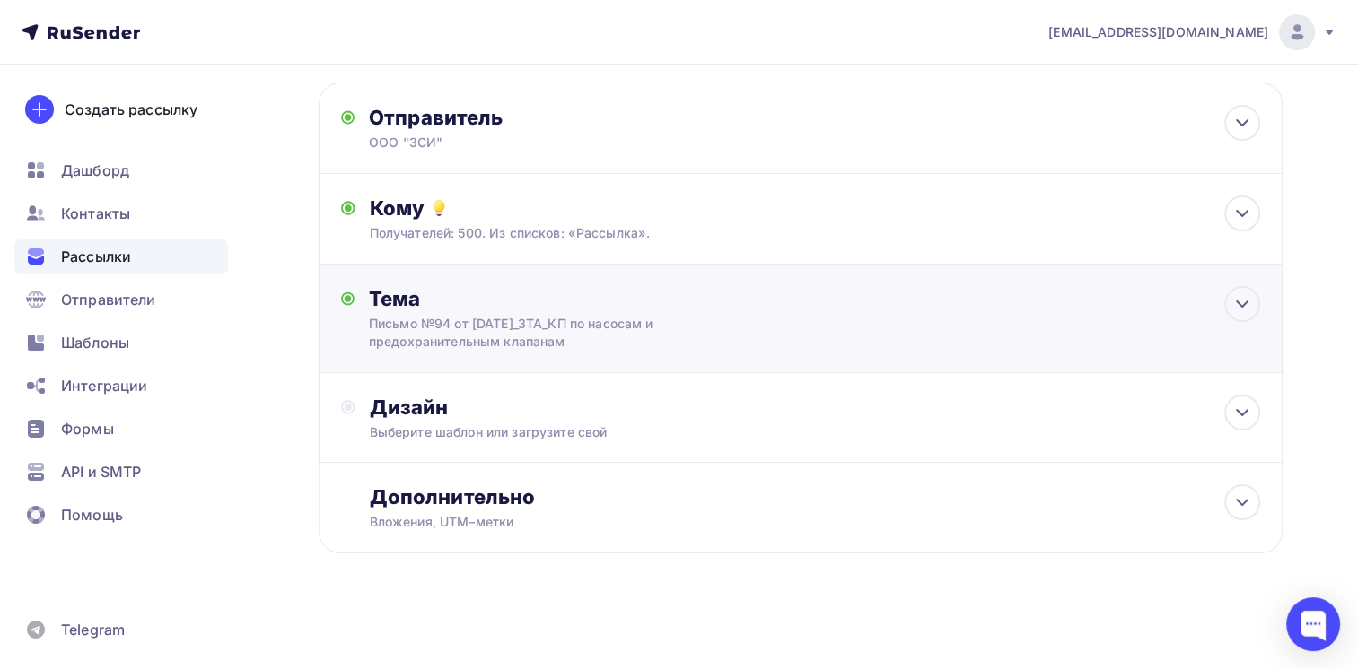
scroll to position [80, 0]
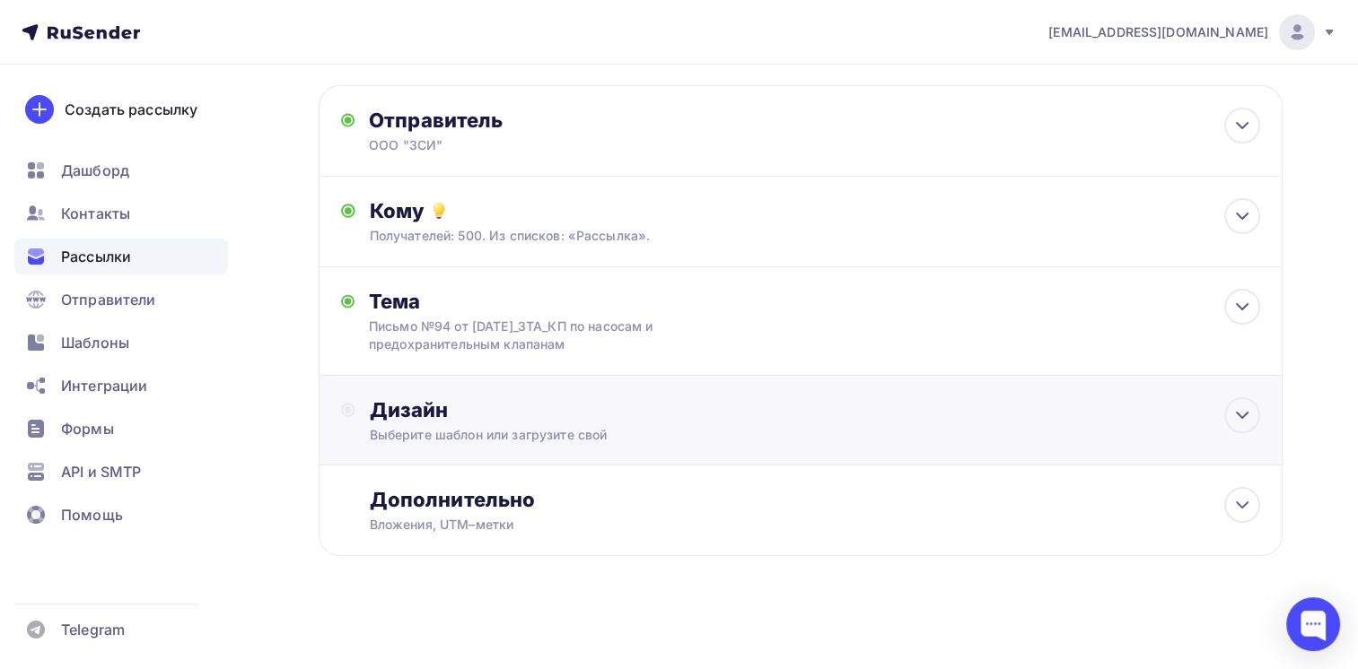
click at [671, 415] on div "Дизайн" at bounding box center [815, 409] width 891 height 25
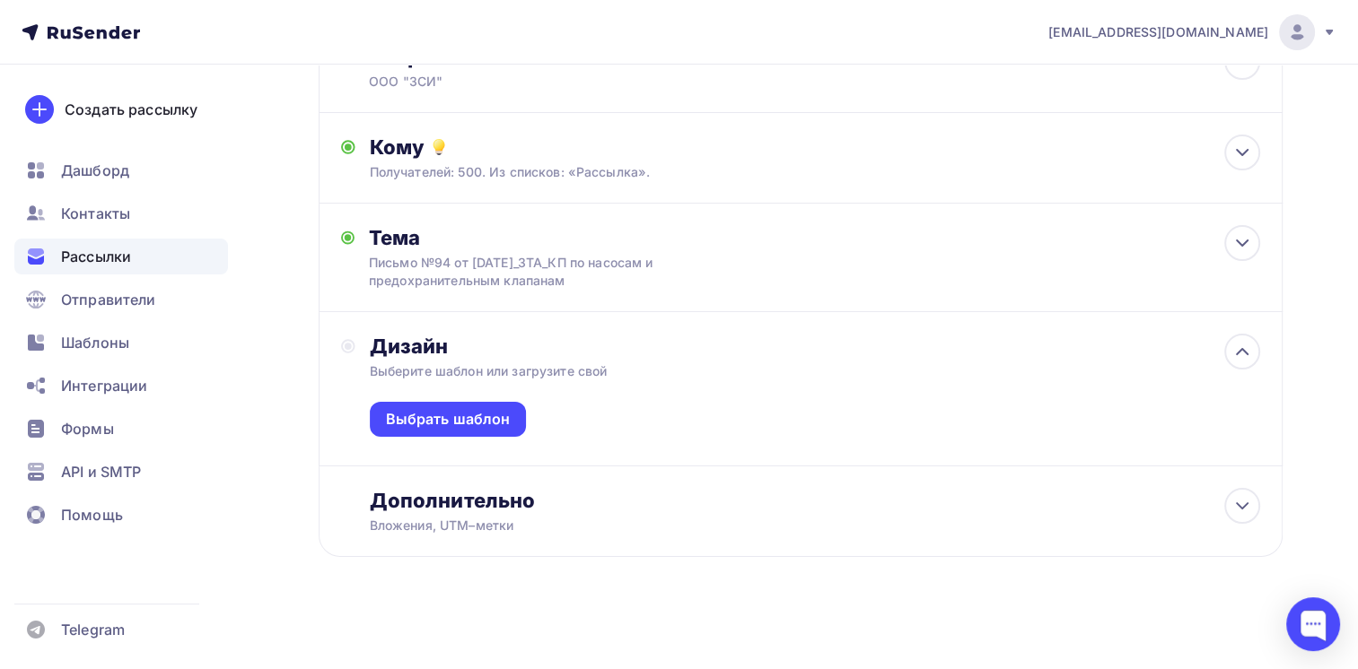
scroll to position [144, 0]
click at [434, 411] on div "Выбрать шаблон" at bounding box center [448, 418] width 125 height 21
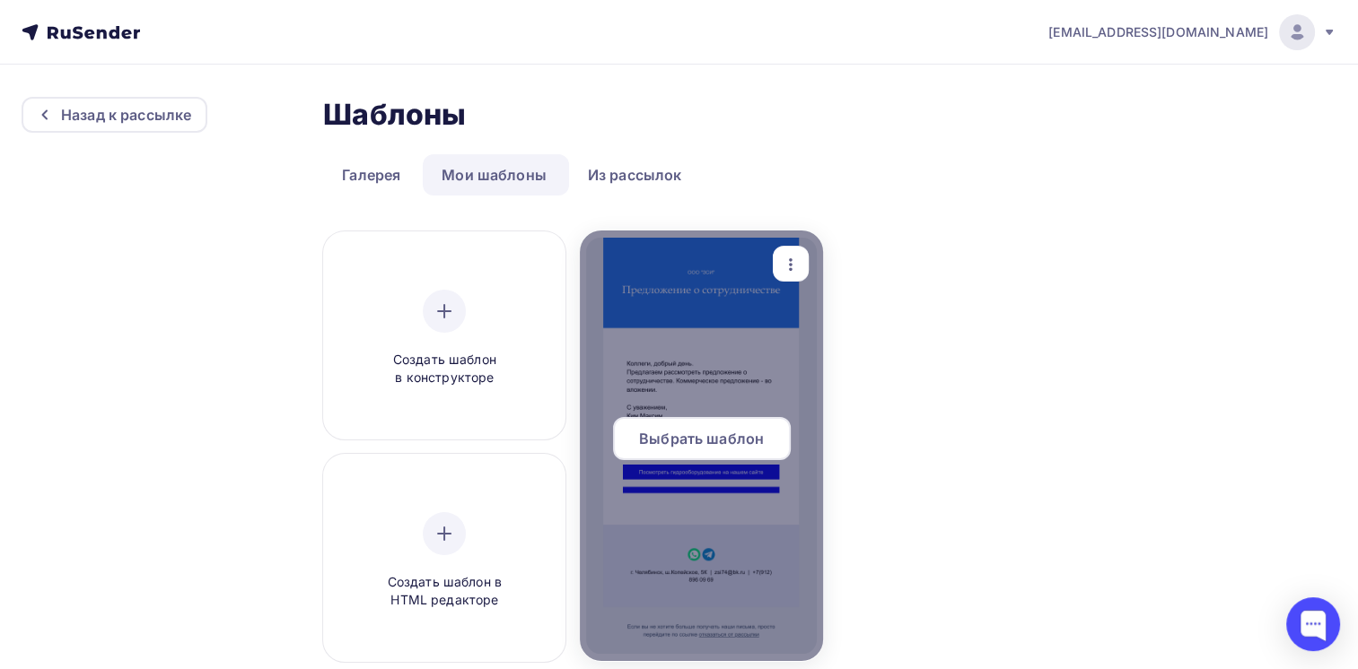
click at [735, 428] on span "Выбрать шаблон" at bounding box center [701, 439] width 125 height 22
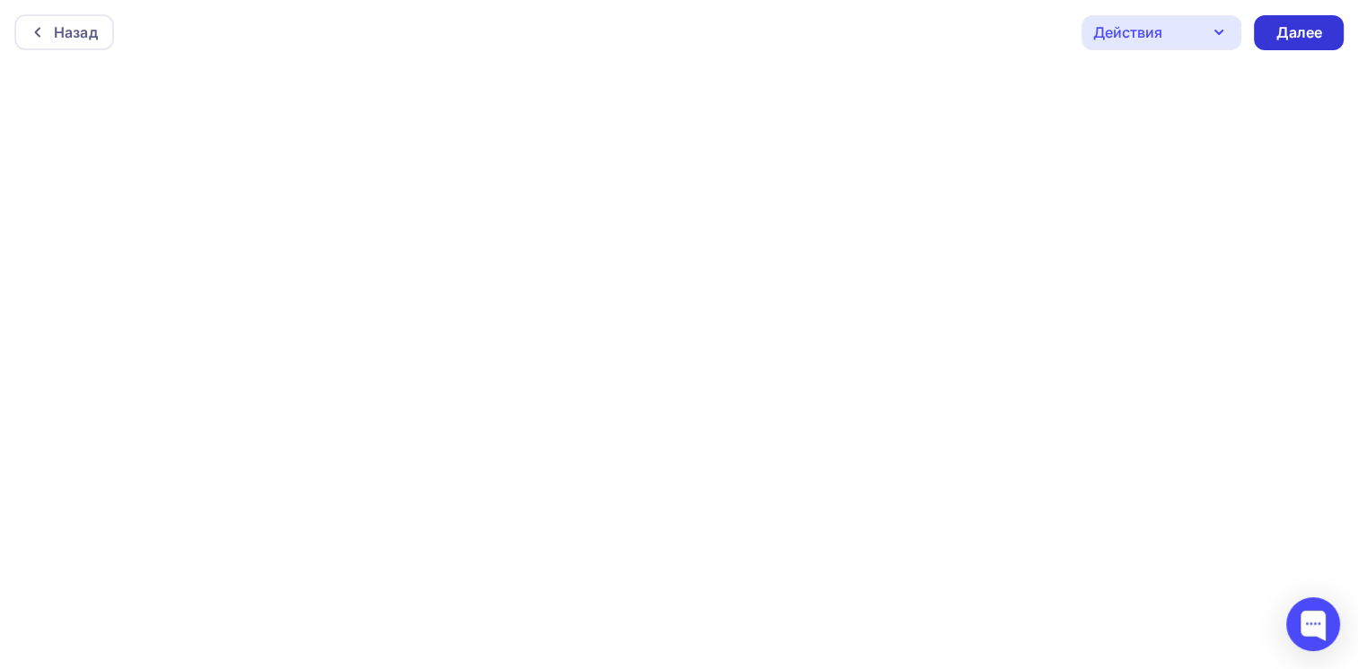
click at [1279, 37] on div "Далее" at bounding box center [1298, 32] width 47 height 21
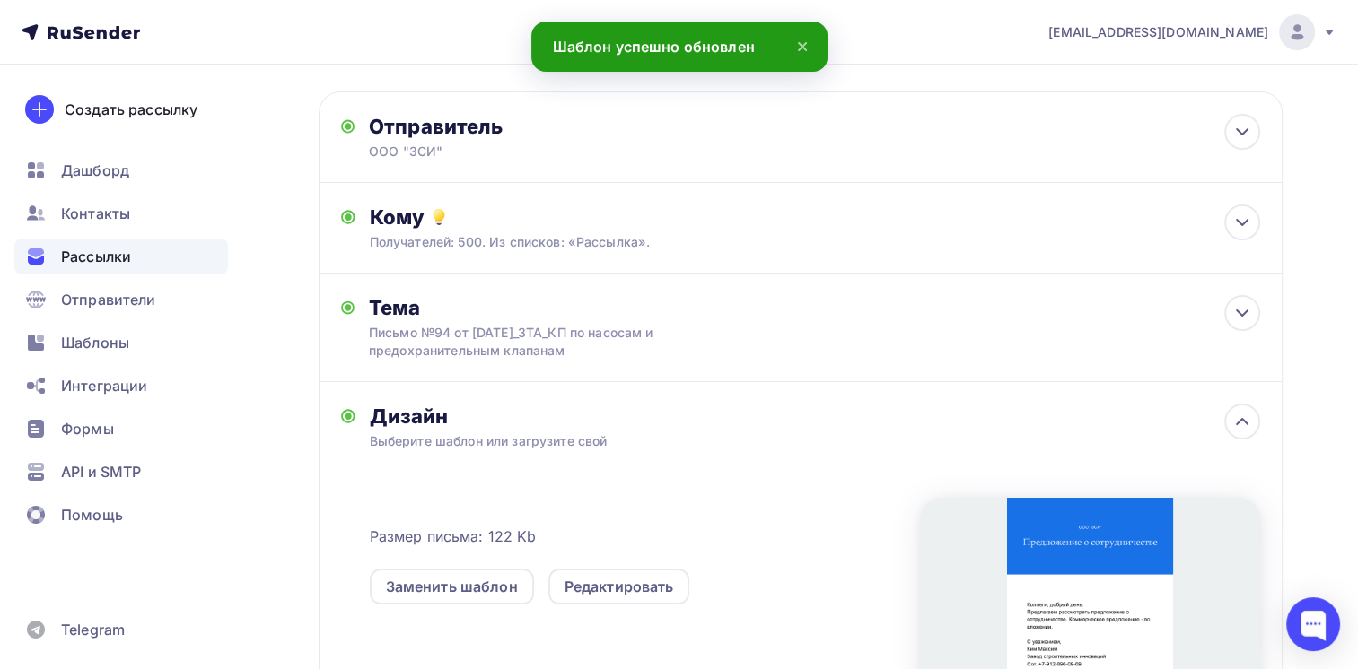
scroll to position [179, 0]
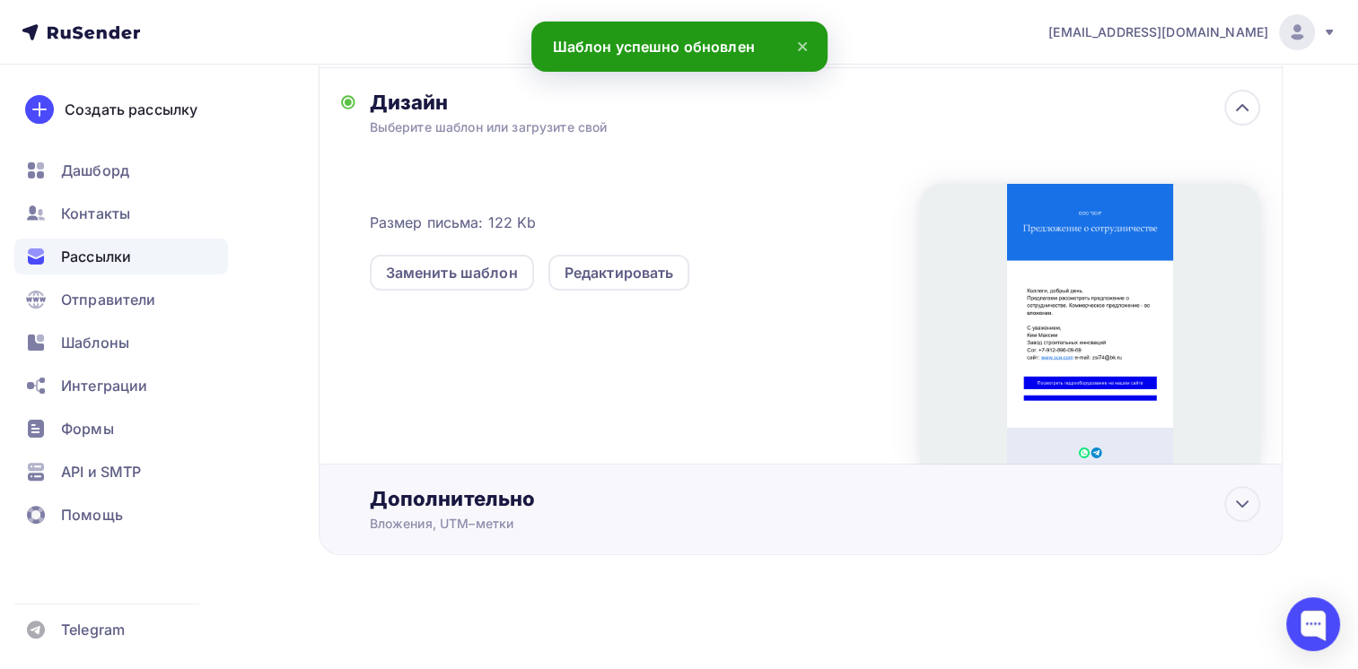
click at [663, 491] on div "Дополнительно" at bounding box center [815, 498] width 891 height 25
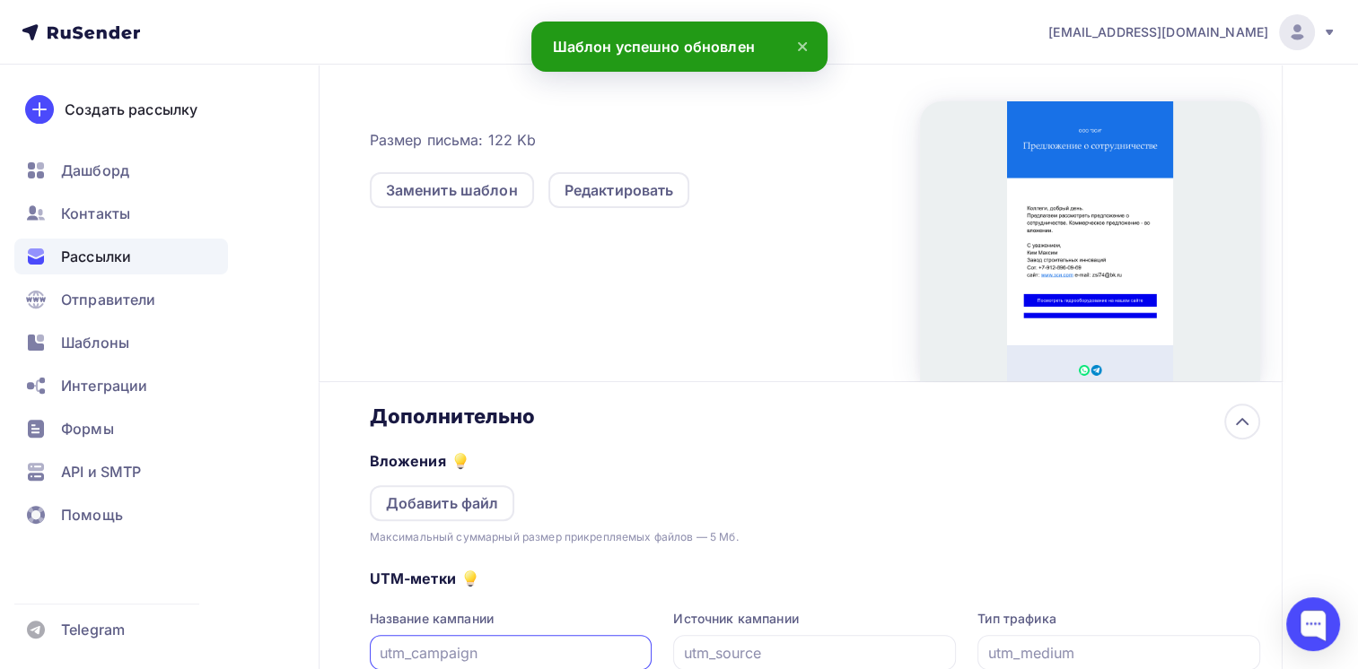
scroll to position [566, 0]
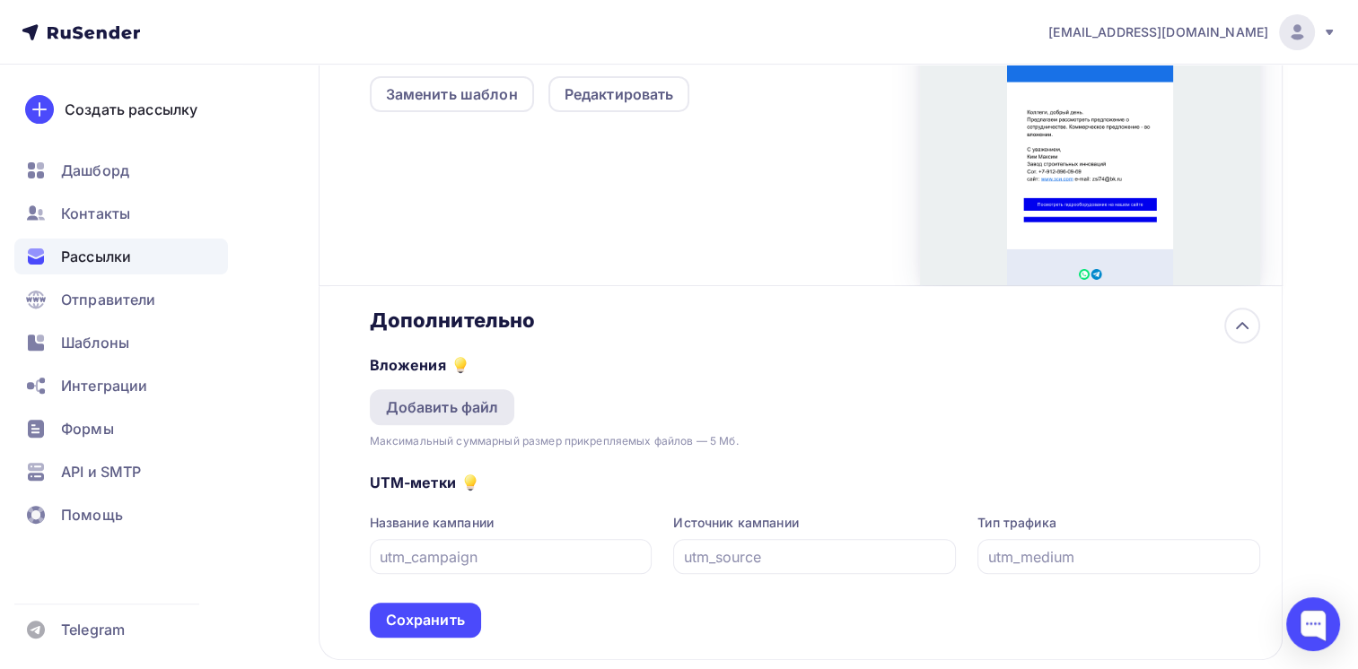
click at [492, 406] on div "Добавить файл" at bounding box center [442, 408] width 113 height 22
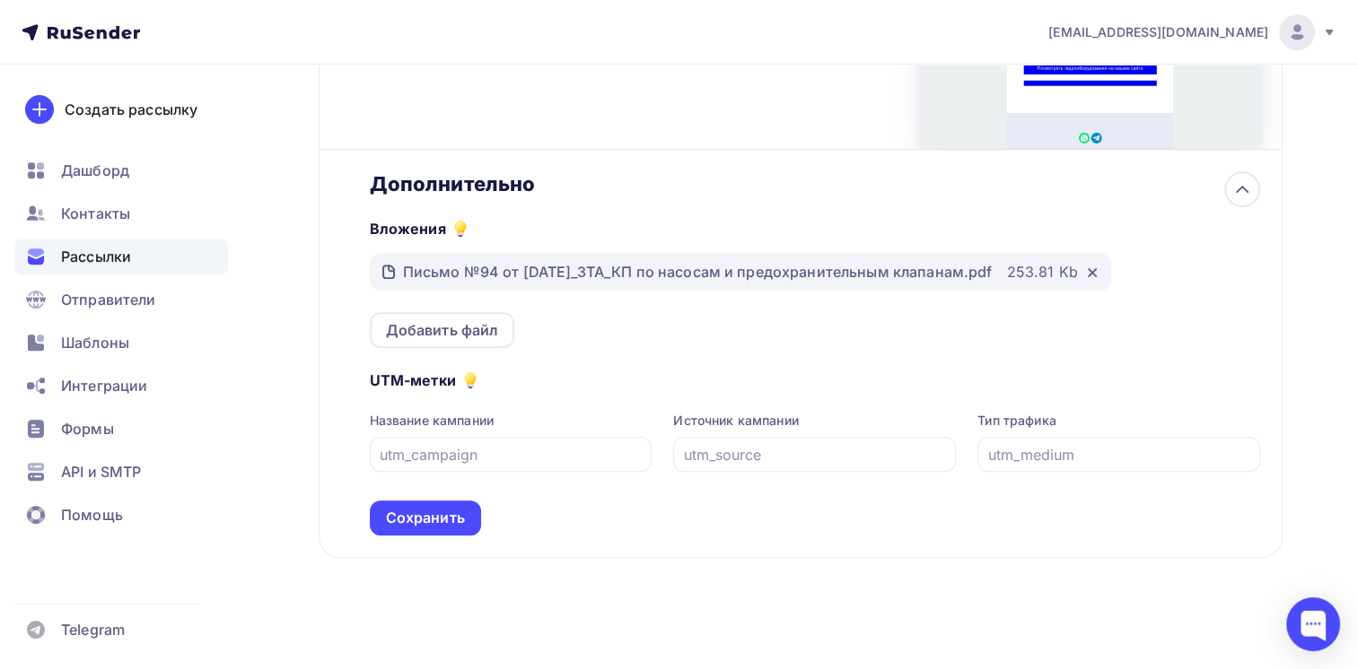
scroll to position [703, 0]
click at [442, 514] on div "Сохранить" at bounding box center [425, 517] width 79 height 21
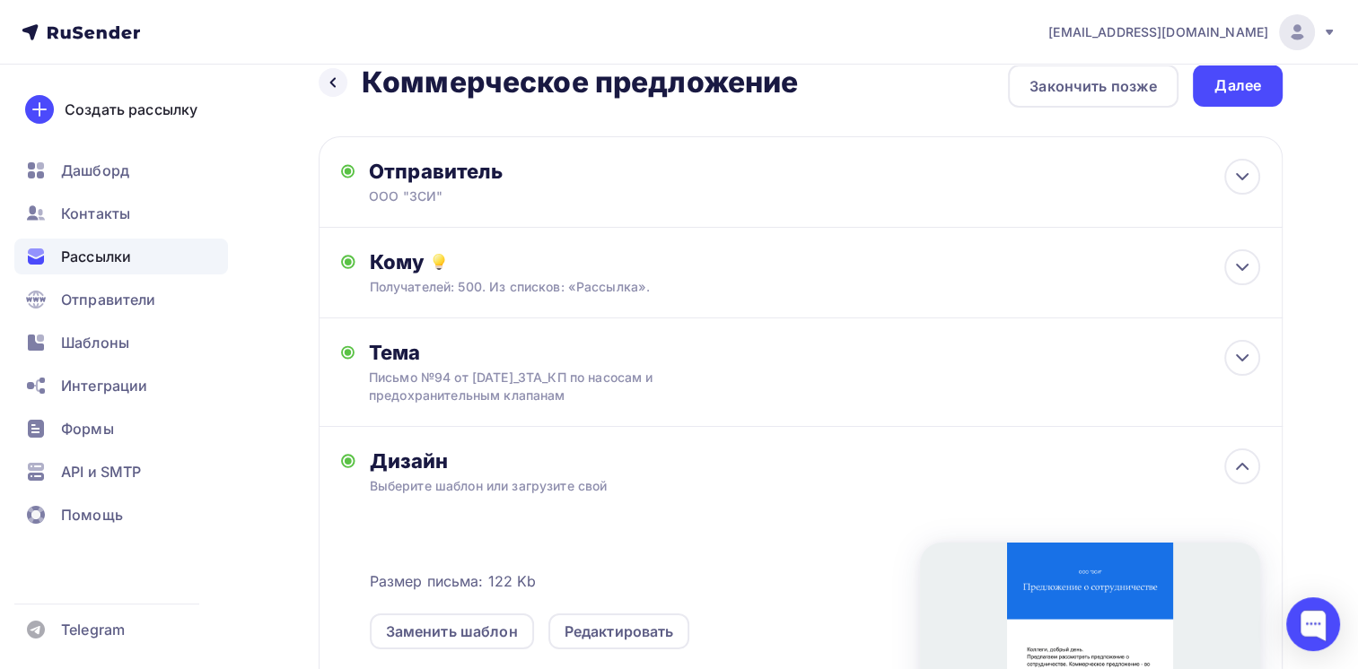
scroll to position [0, 0]
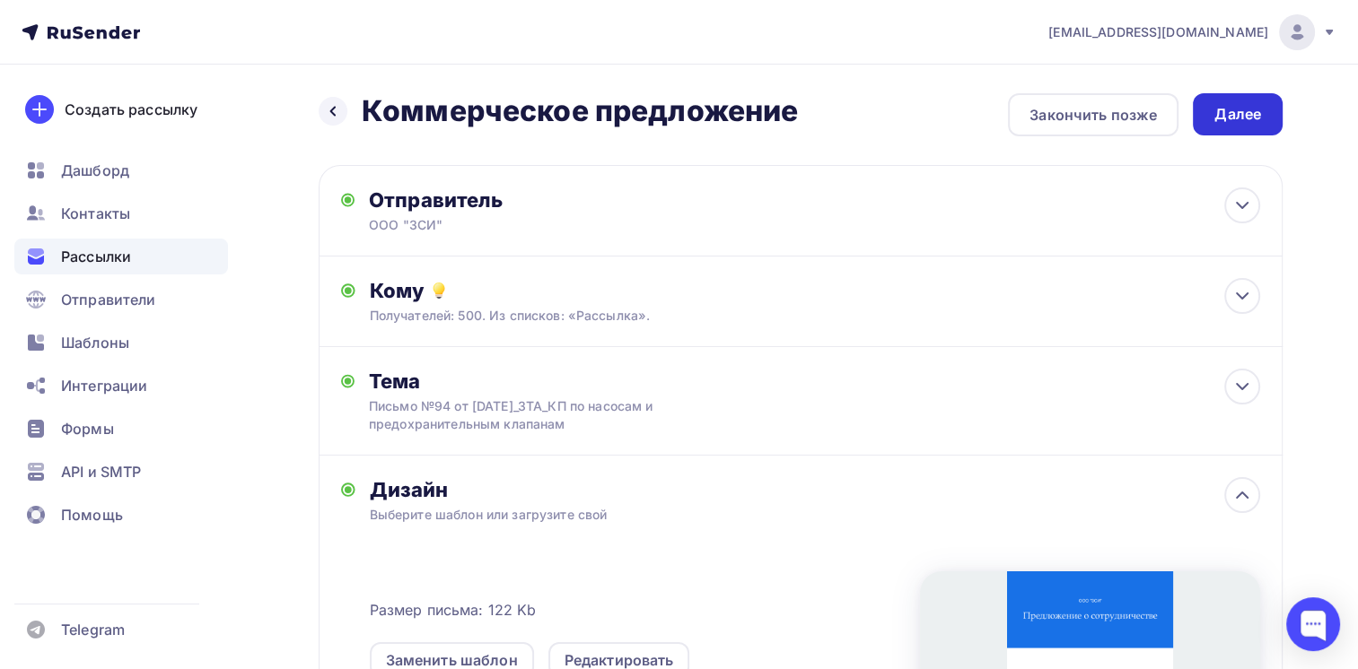
click at [1240, 108] on div "Далее" at bounding box center [1237, 114] width 47 height 21
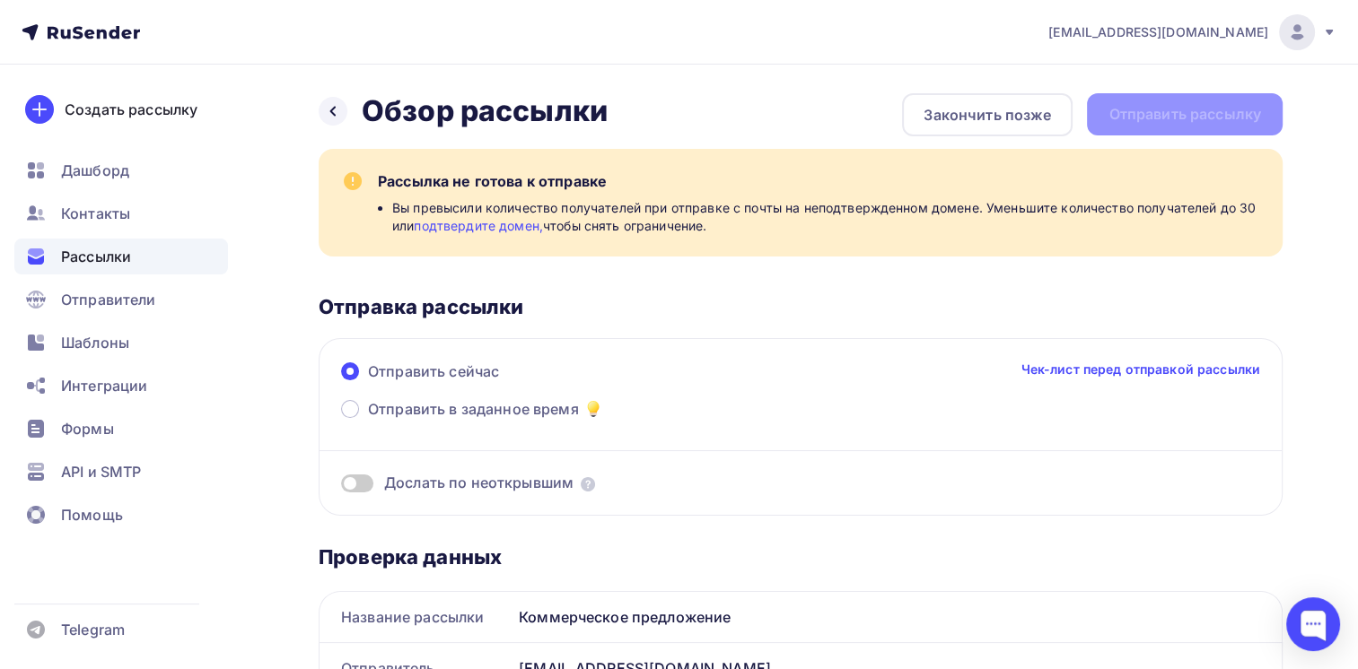
click at [473, 223] on link "подтвердите домен," at bounding box center [478, 225] width 129 height 15
click at [958, 111] on div "Закончить позже" at bounding box center [986, 115] width 127 height 22
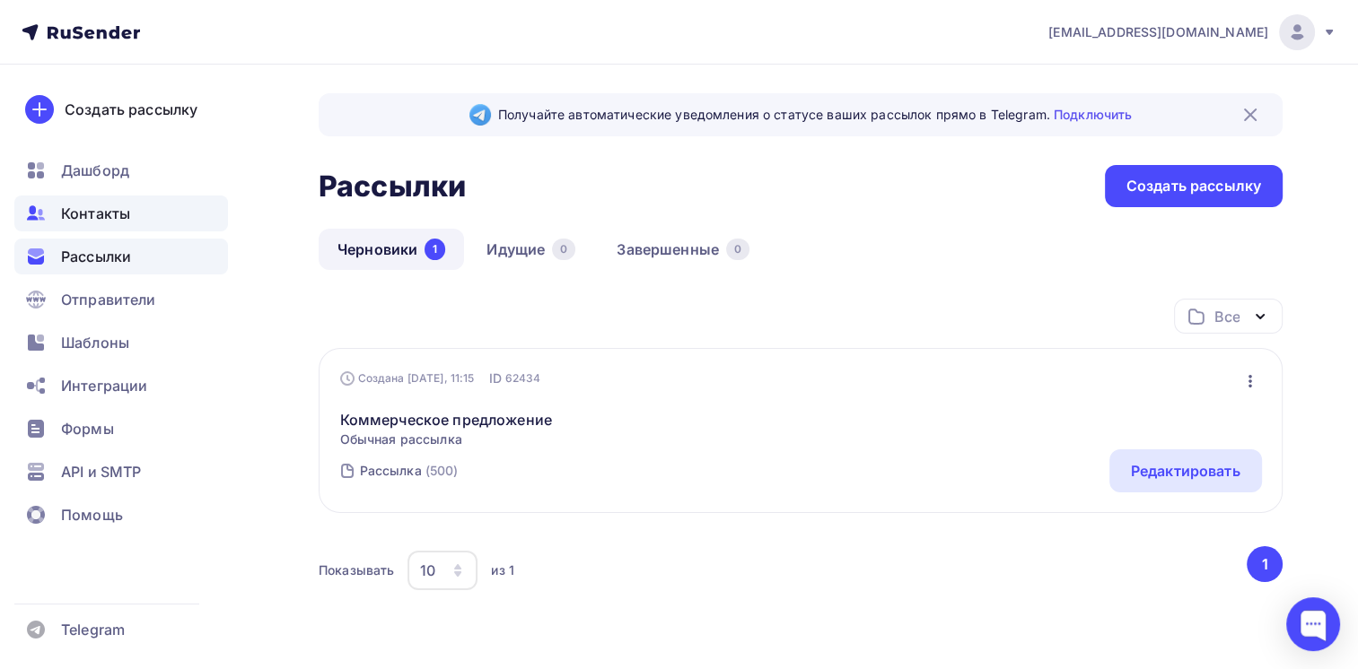
click at [93, 208] on span "Контакты" at bounding box center [95, 214] width 69 height 22
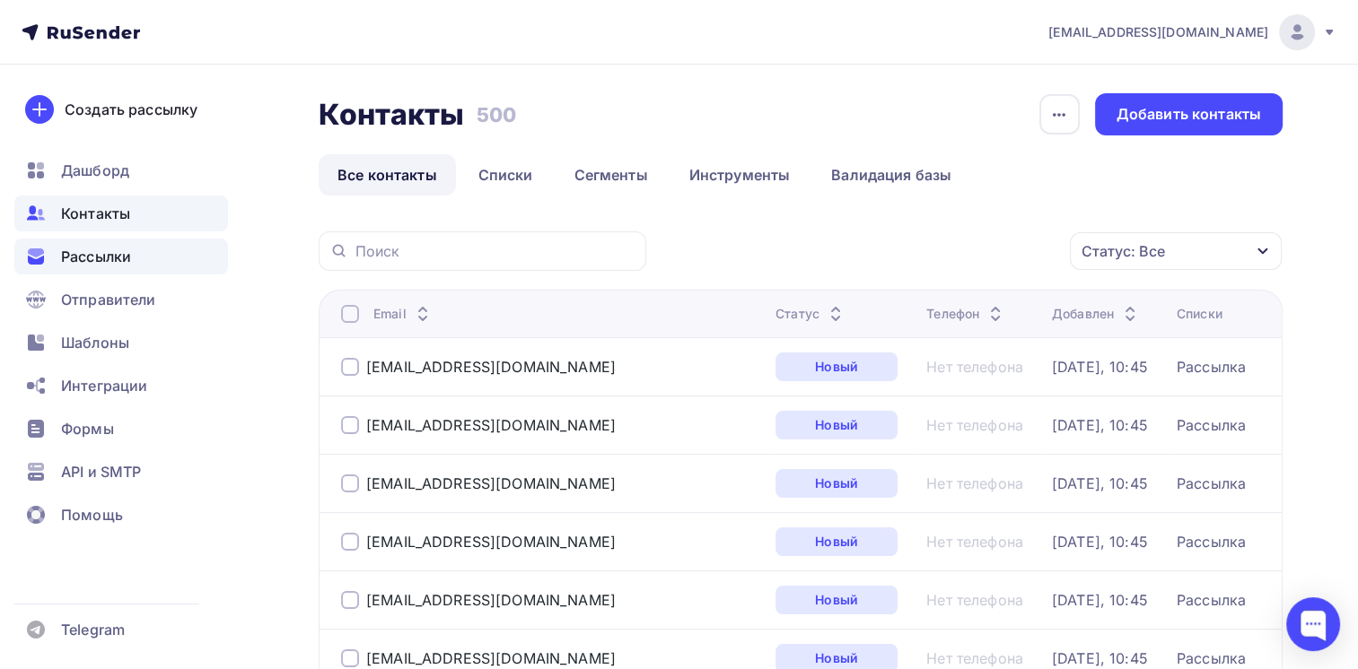
click at [83, 258] on span "Рассылки" at bounding box center [96, 257] width 70 height 22
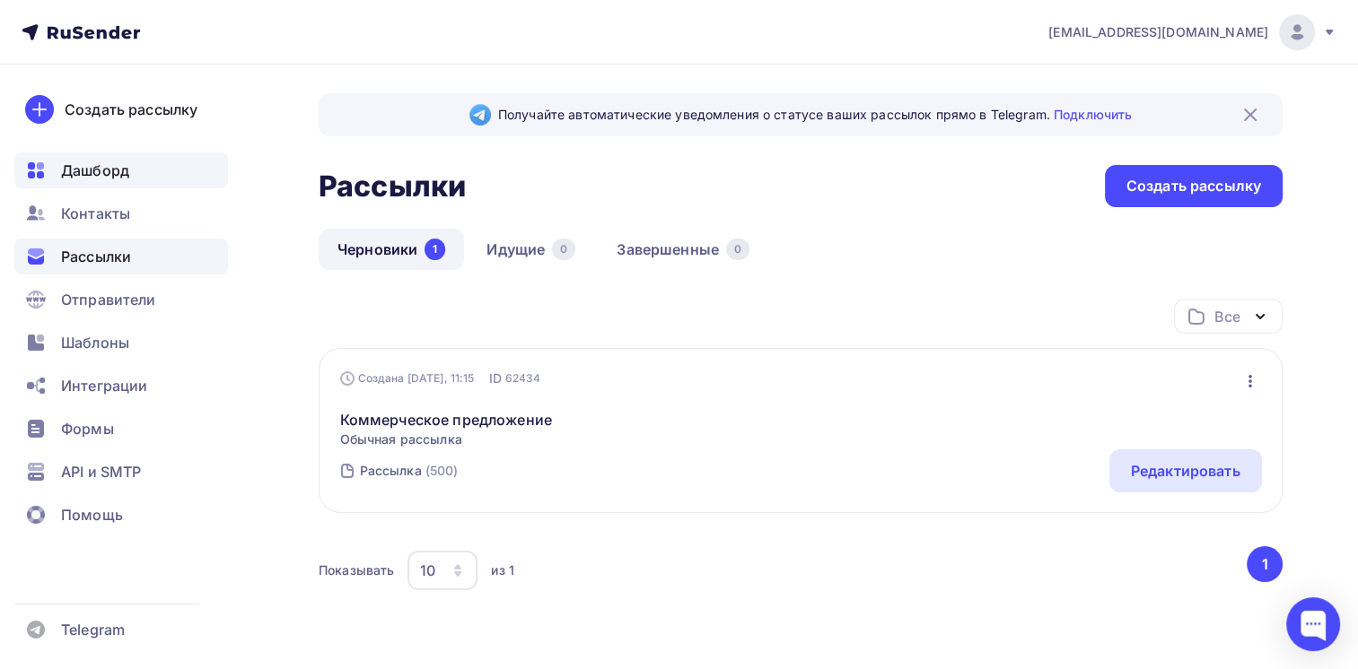
click at [90, 167] on span "Дашборд" at bounding box center [95, 171] width 68 height 22
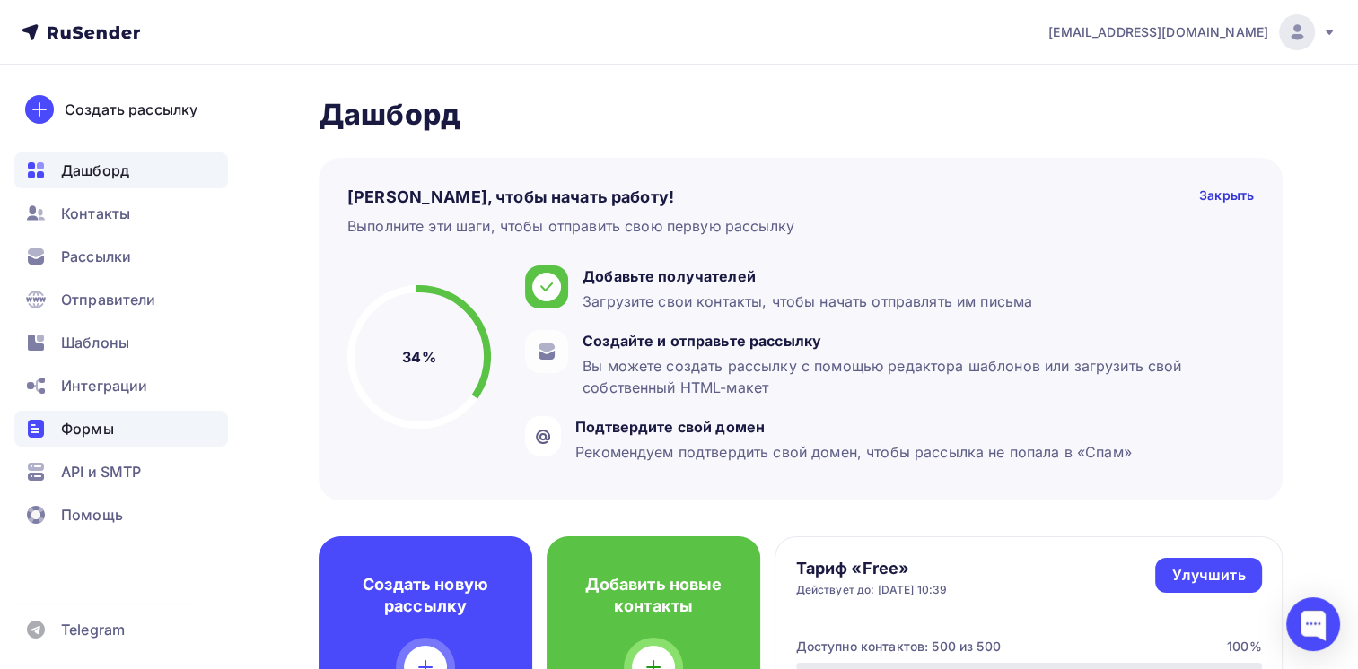
click at [73, 424] on span "Формы" at bounding box center [87, 429] width 53 height 22
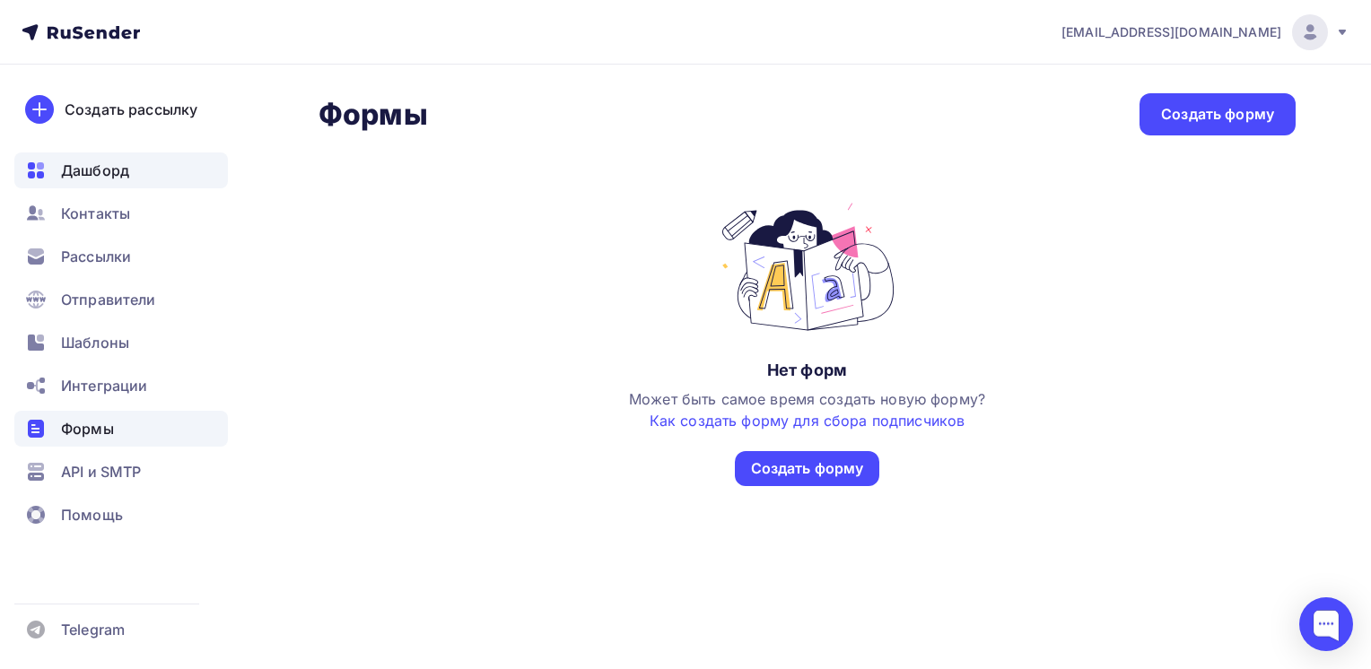
click at [86, 183] on div "Дашборд" at bounding box center [121, 171] width 214 height 36
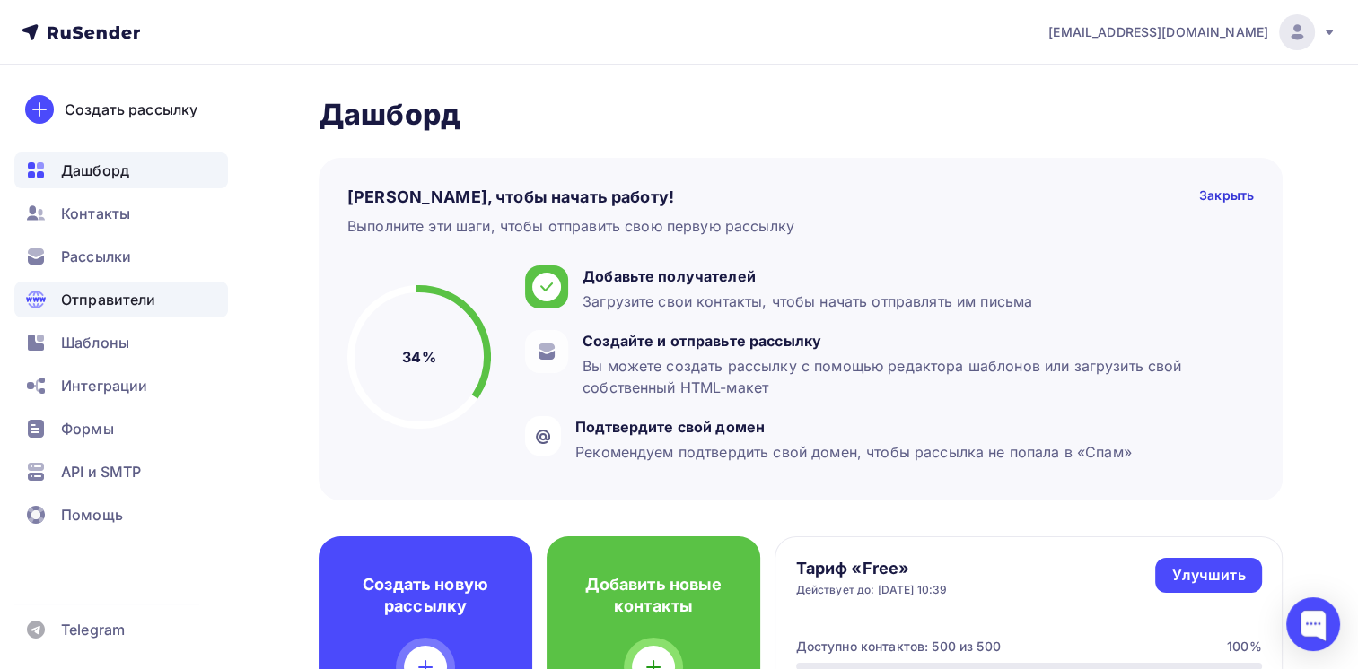
click at [98, 298] on span "Отправители" at bounding box center [108, 300] width 95 height 22
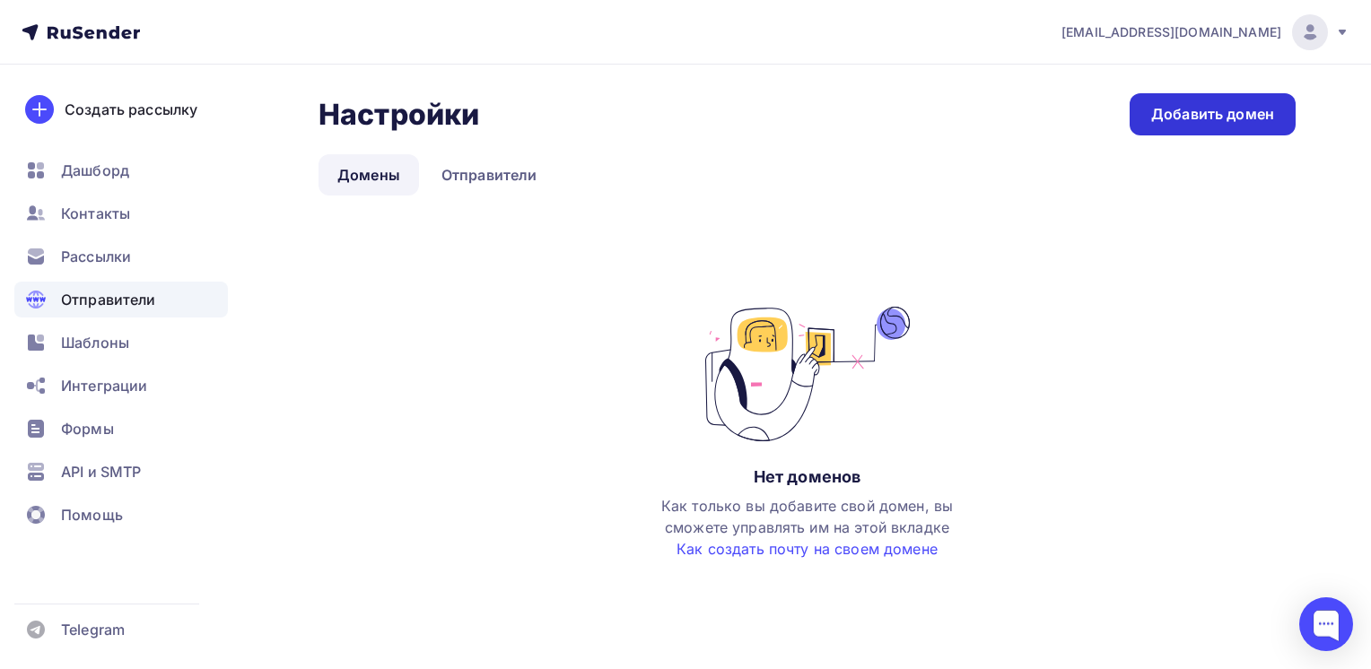
click at [1201, 117] on div "Добавить домен" at bounding box center [1212, 114] width 123 height 21
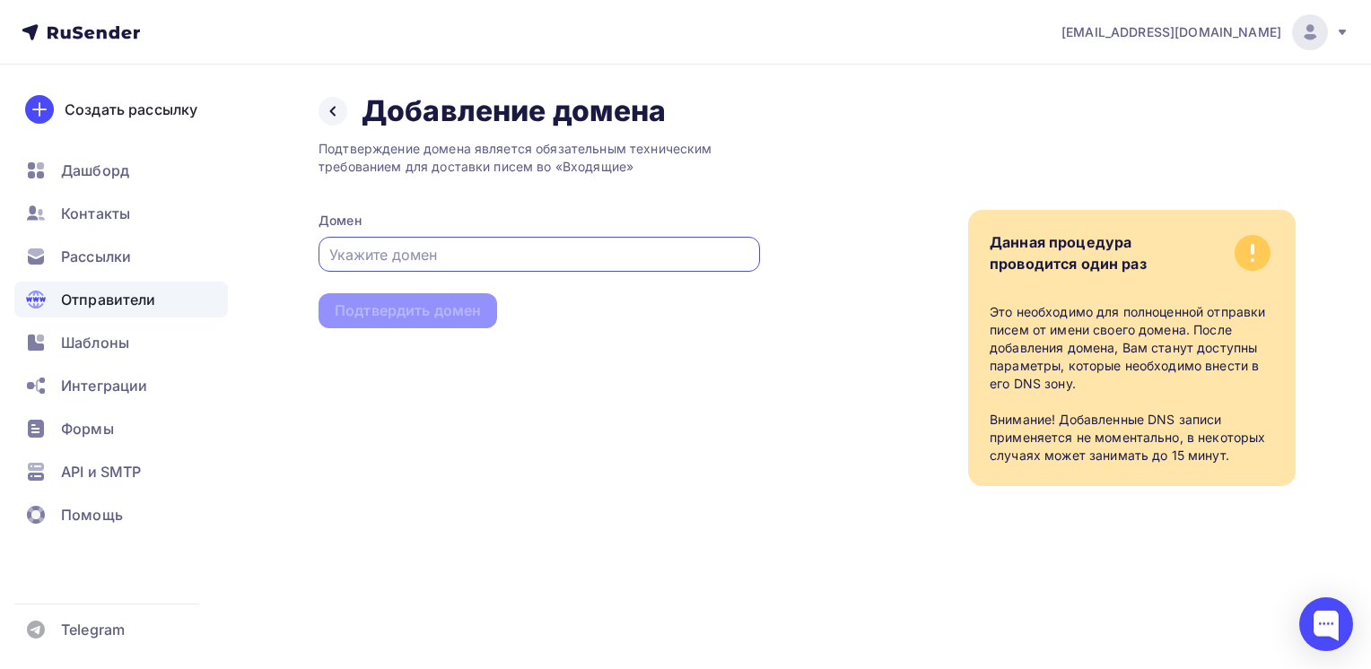
click at [436, 249] on input "text" at bounding box center [539, 255] width 421 height 22
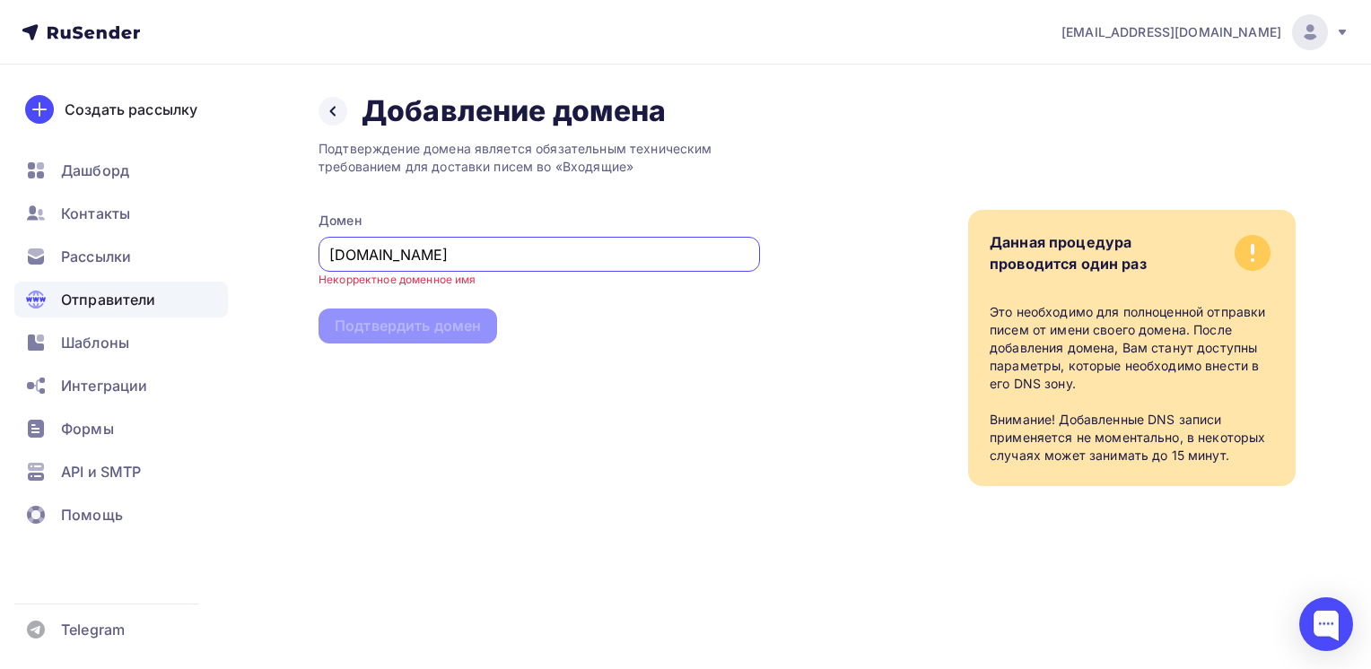
drag, startPoint x: 409, startPoint y: 257, endPoint x: 324, endPoint y: 260, distance: 85.3
click at [324, 260] on div "зси.com" at bounding box center [539, 254] width 441 height 35
paste input "xn--g1ac0a"
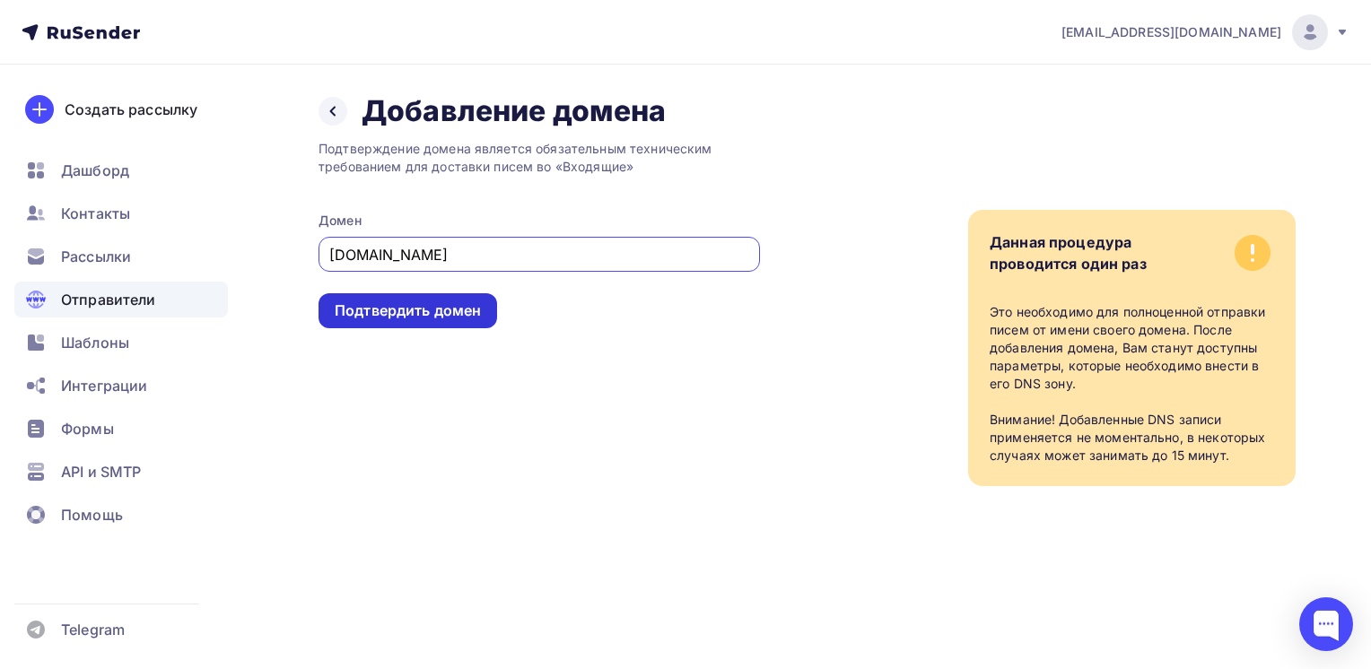
type input "xn--g1ac0a.com"
click at [463, 315] on div "Подтвердить домен" at bounding box center [408, 311] width 146 height 21
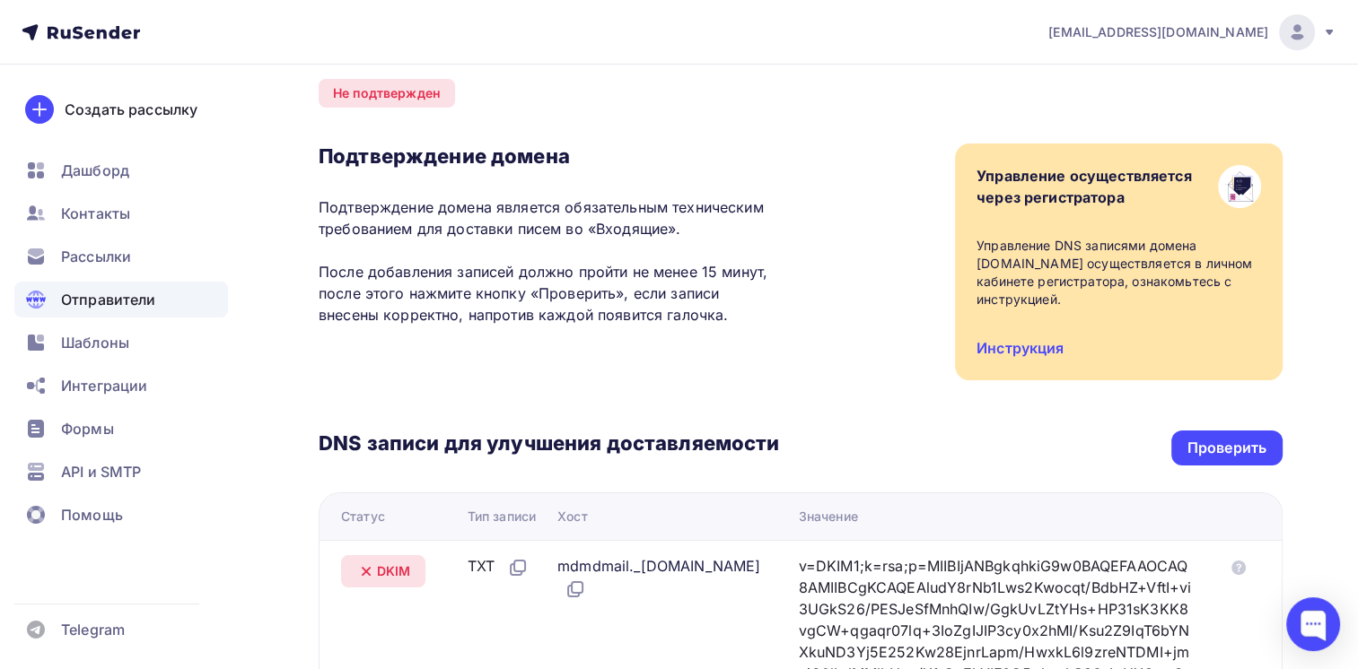
scroll to position [90, 0]
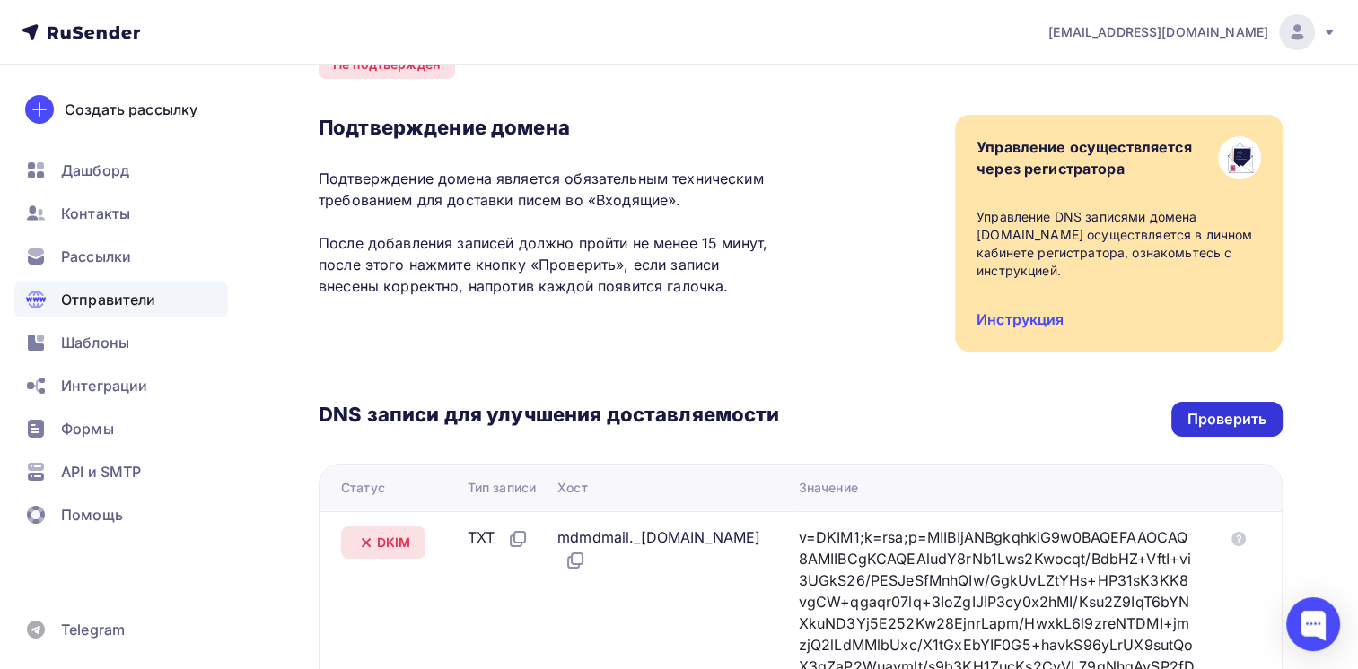
click at [1224, 415] on div "Проверить" at bounding box center [1226, 419] width 79 height 21
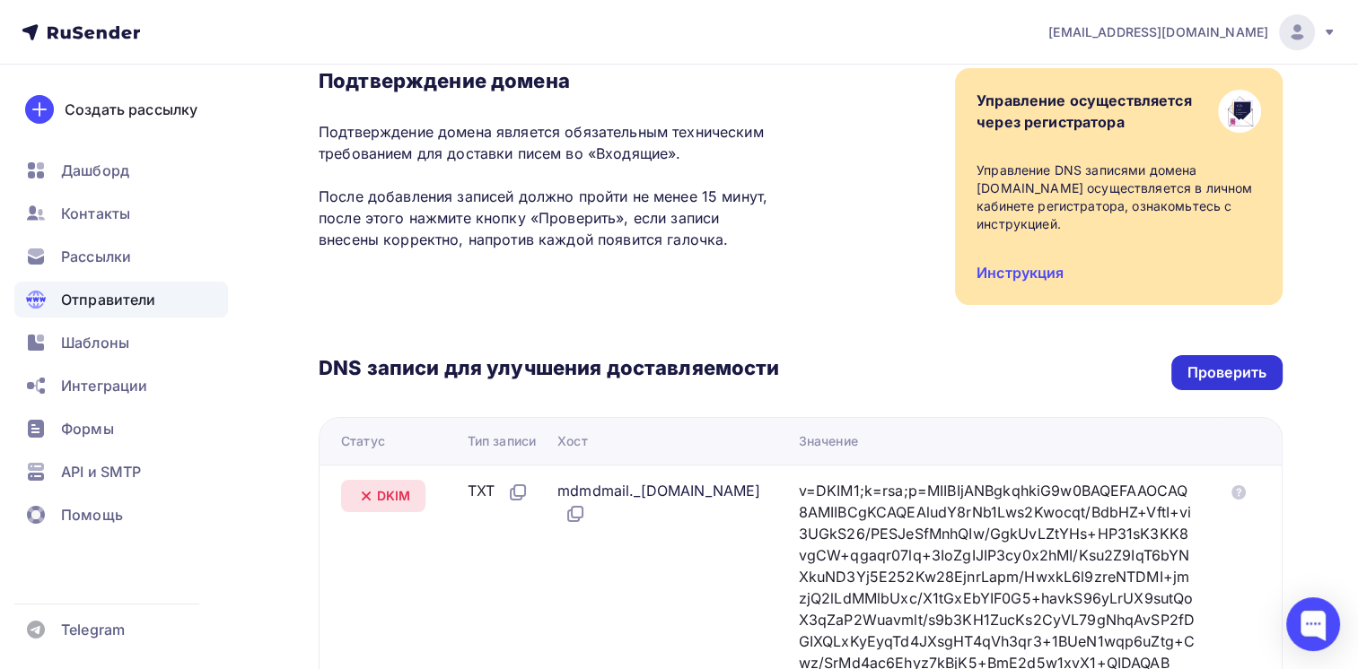
scroll to position [269, 0]
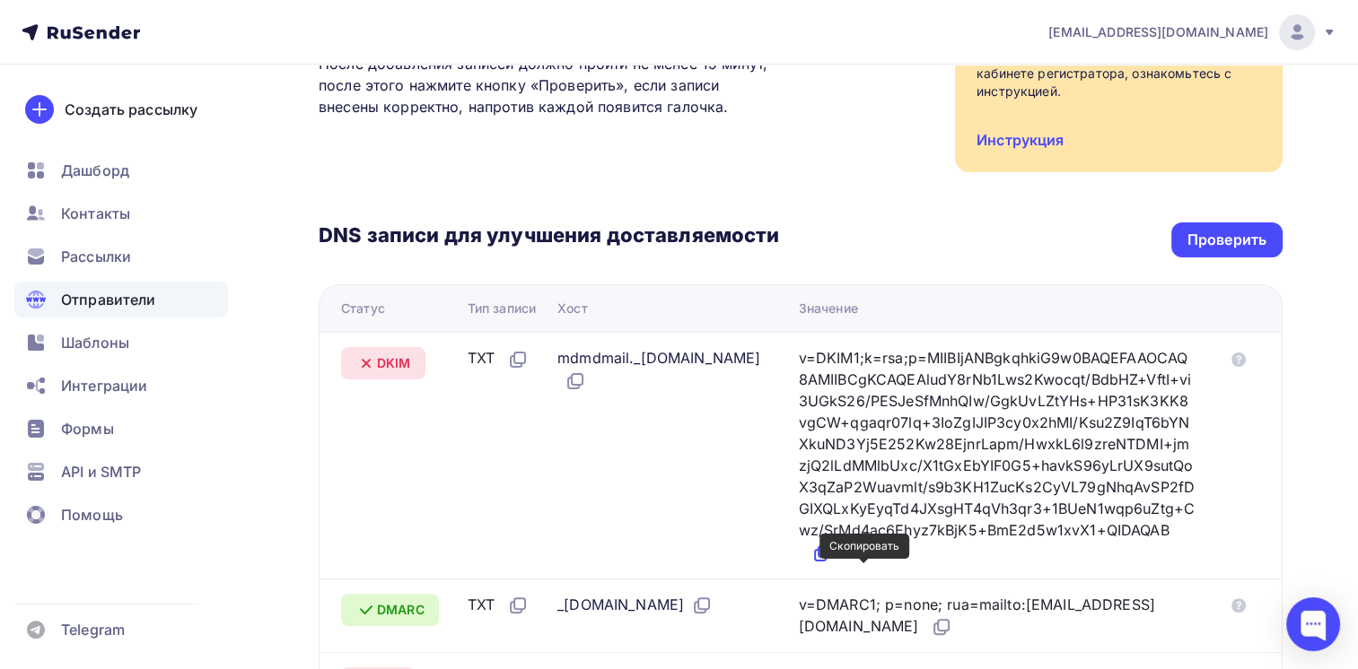
click at [833, 564] on icon at bounding box center [822, 554] width 22 height 22
drag, startPoint x: 564, startPoint y: 356, endPoint x: 633, endPoint y: 380, distance: 73.2
click at [633, 380] on div "mdmdmail._domainkey.xn--g1ac0a.com" at bounding box center [663, 369] width 213 height 45
drag, startPoint x: 633, startPoint y: 380, endPoint x: 670, endPoint y: 385, distance: 37.1
click at [586, 385] on icon at bounding box center [575, 382] width 22 height 22
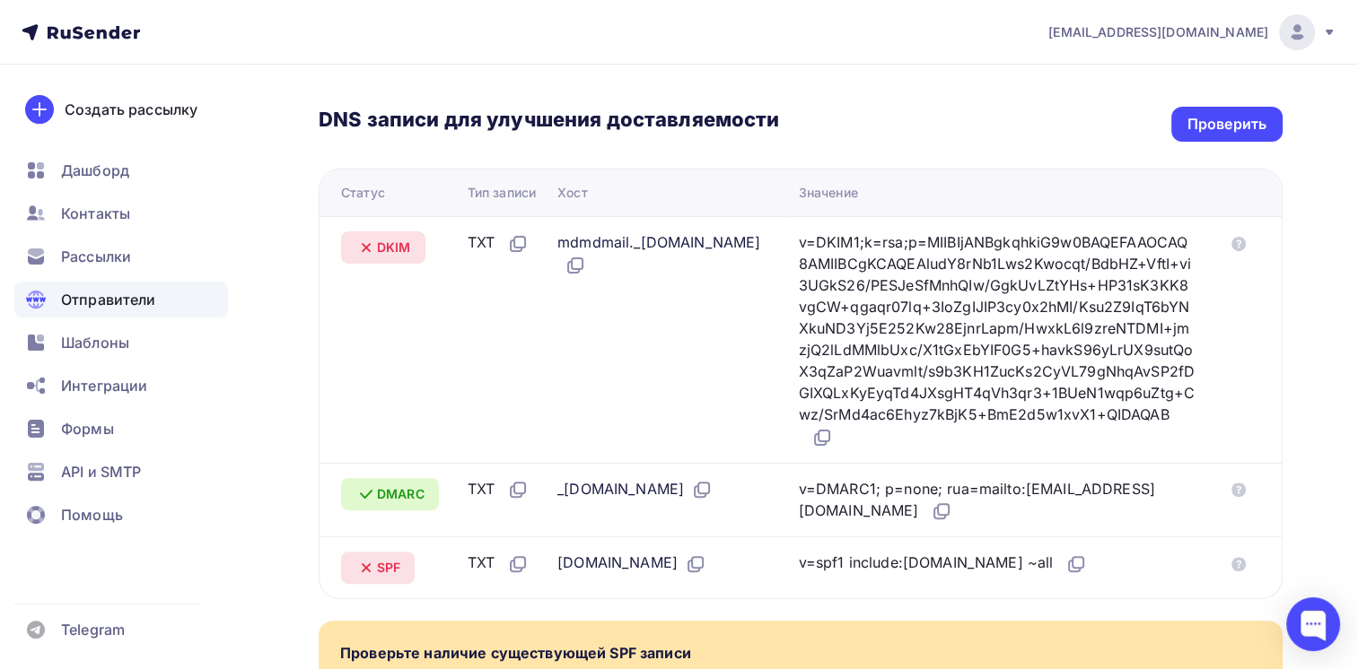
scroll to position [538, 0]
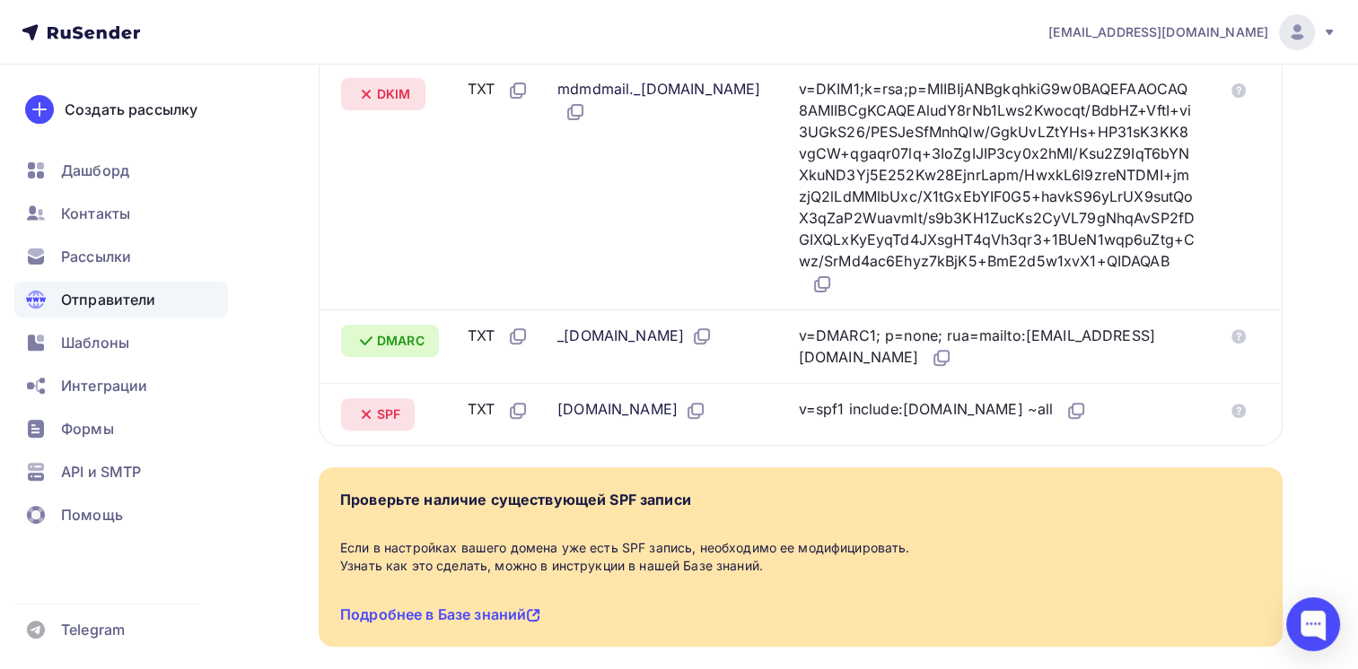
drag, startPoint x: 890, startPoint y: 427, endPoint x: 996, endPoint y: 429, distance: 105.9
click at [996, 422] on div "v=spf1 include:rsndr.ru ~all" at bounding box center [943, 409] width 289 height 23
copy div "include:rsndr.ru"
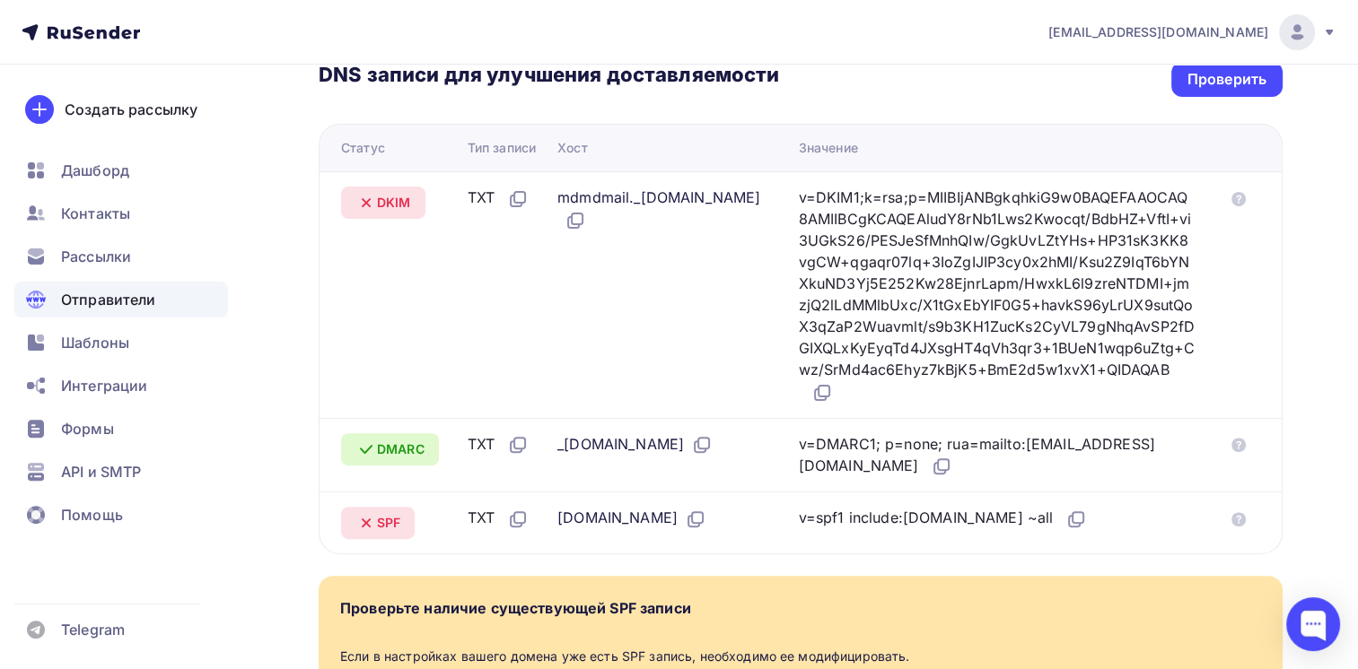
scroll to position [179, 0]
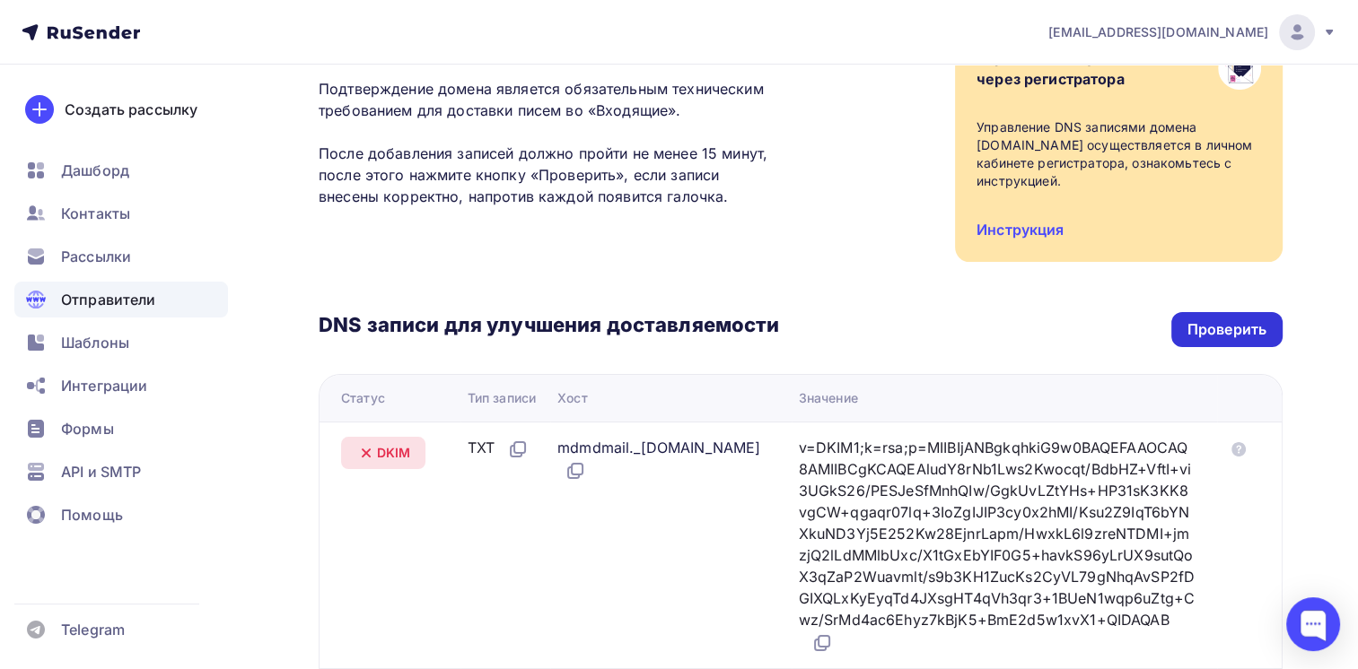
click at [1215, 334] on div "Проверить" at bounding box center [1226, 329] width 79 height 21
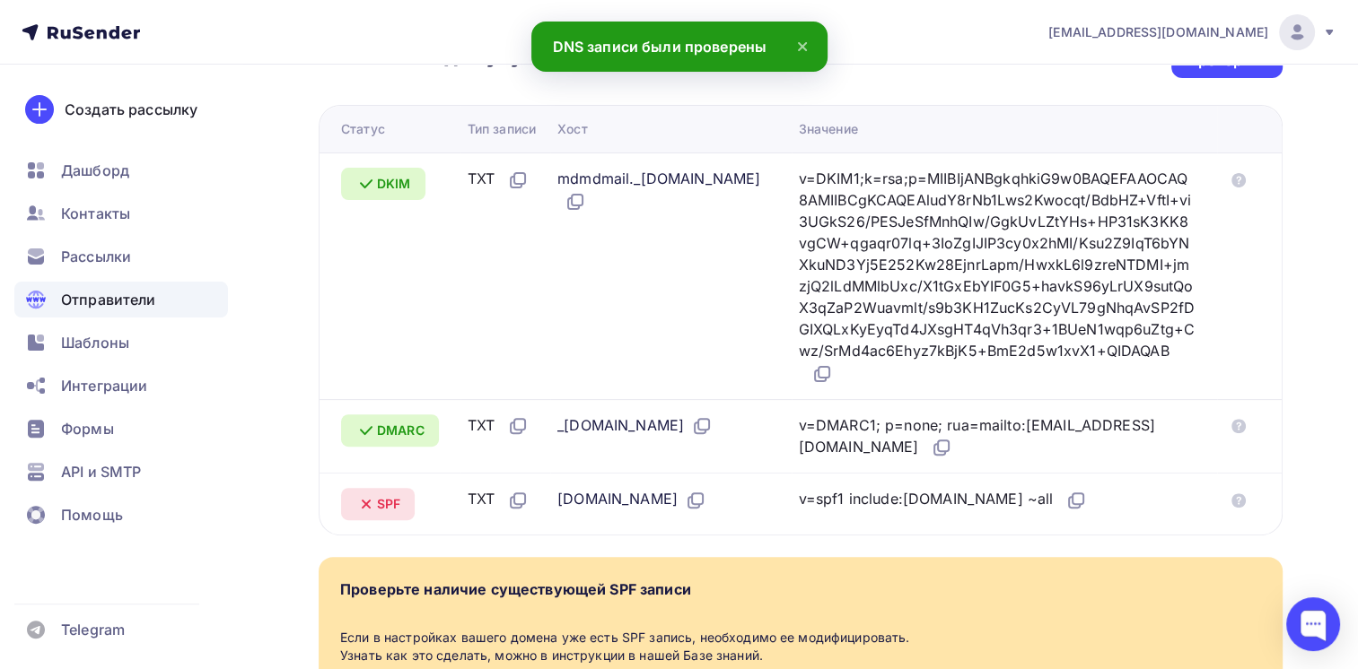
scroll to position [359, 0]
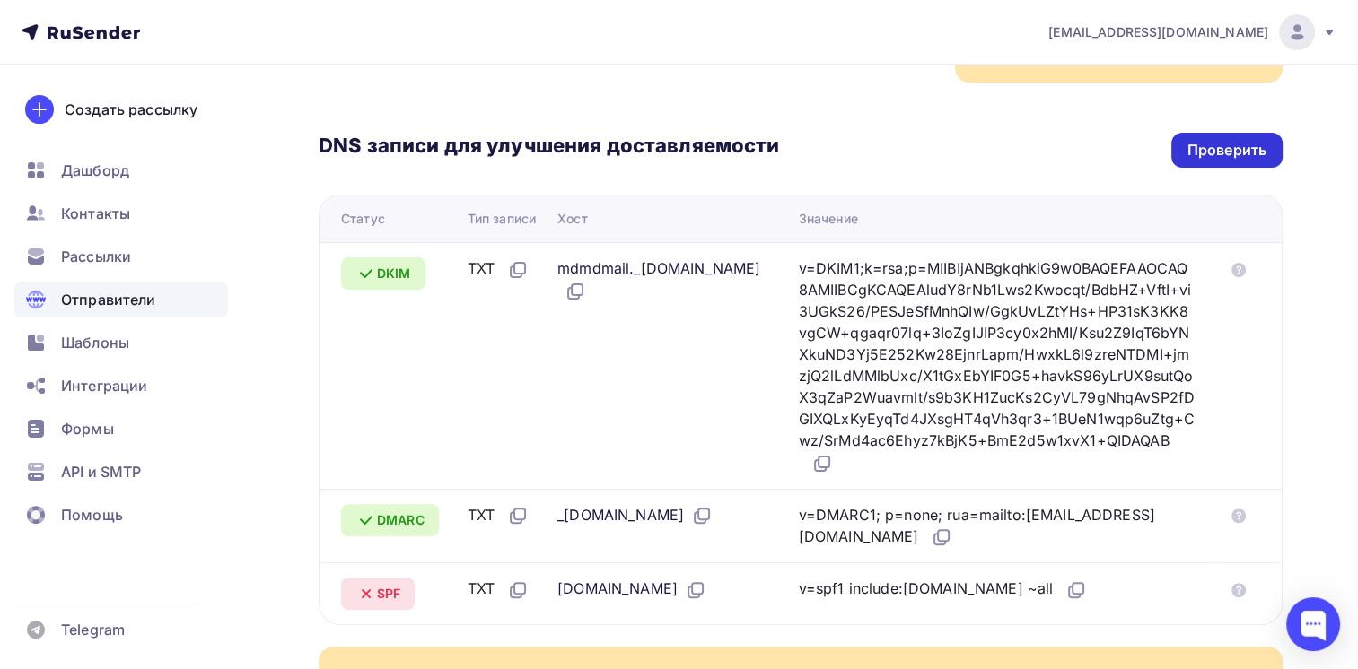
click at [1222, 153] on div "Проверить" at bounding box center [1226, 150] width 79 height 21
click at [1232, 153] on div "Проверить" at bounding box center [1226, 150] width 79 height 21
click at [1217, 149] on div "Проверить" at bounding box center [1226, 150] width 79 height 21
click at [1244, 135] on div "Проверить" at bounding box center [1226, 150] width 111 height 35
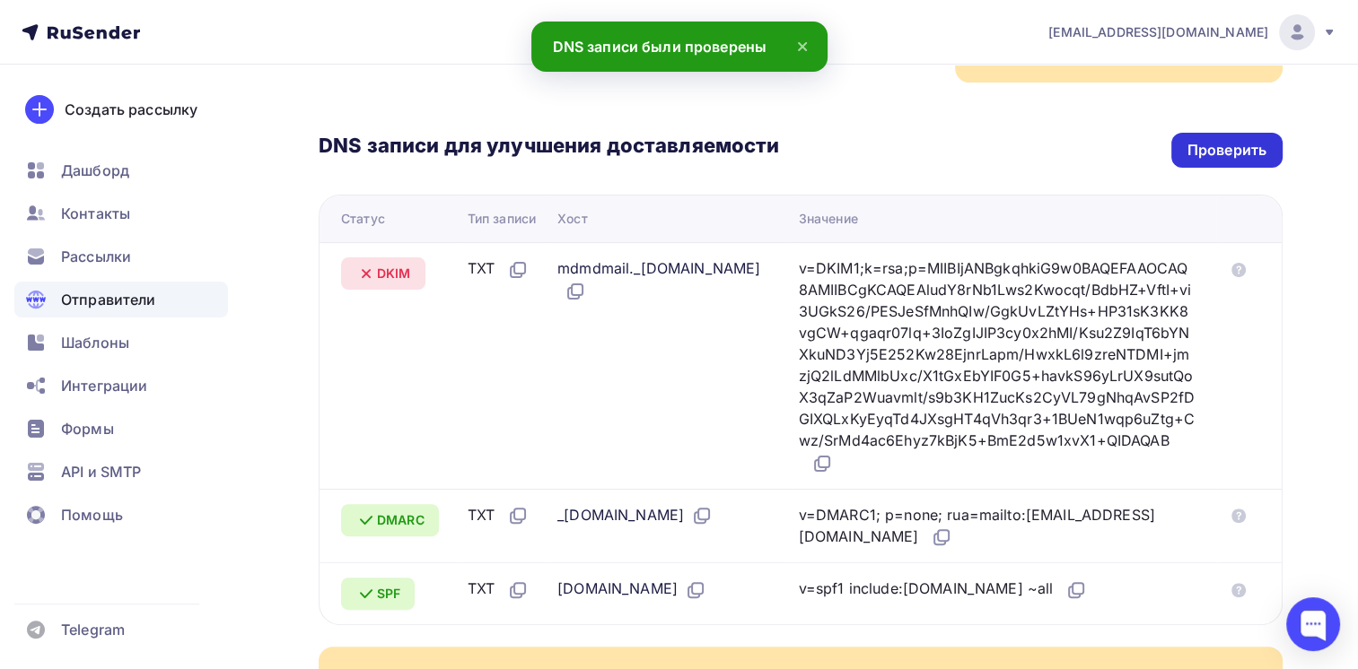
click at [1221, 140] on div "Проверить" at bounding box center [1226, 150] width 79 height 21
click at [1213, 152] on div "Проверить" at bounding box center [1226, 150] width 79 height 21
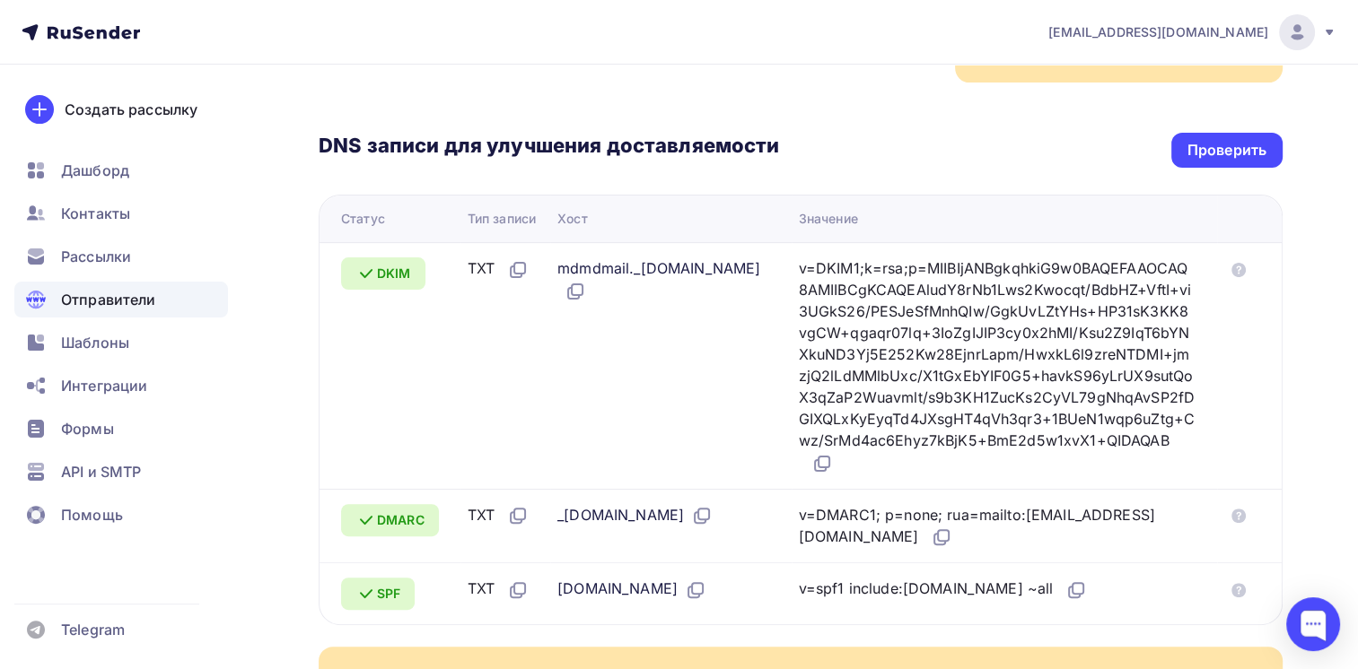
scroll to position [0, 0]
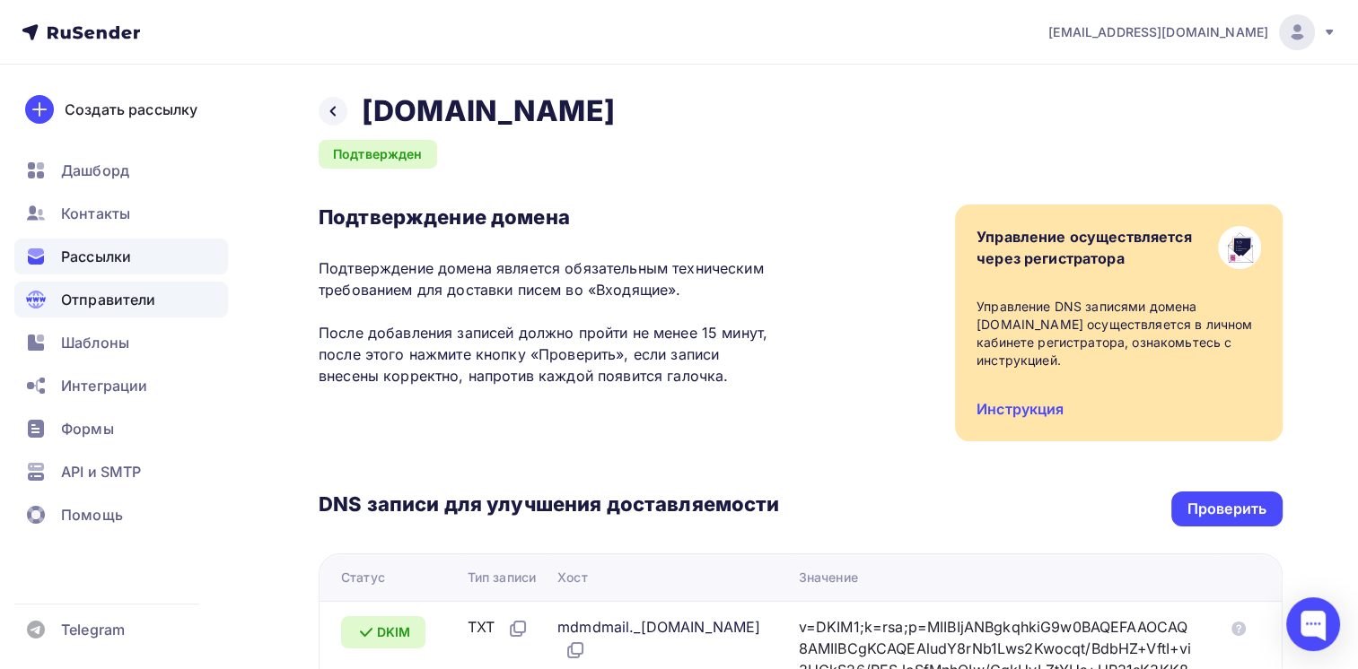
click at [102, 260] on span "Рассылки" at bounding box center [96, 257] width 70 height 22
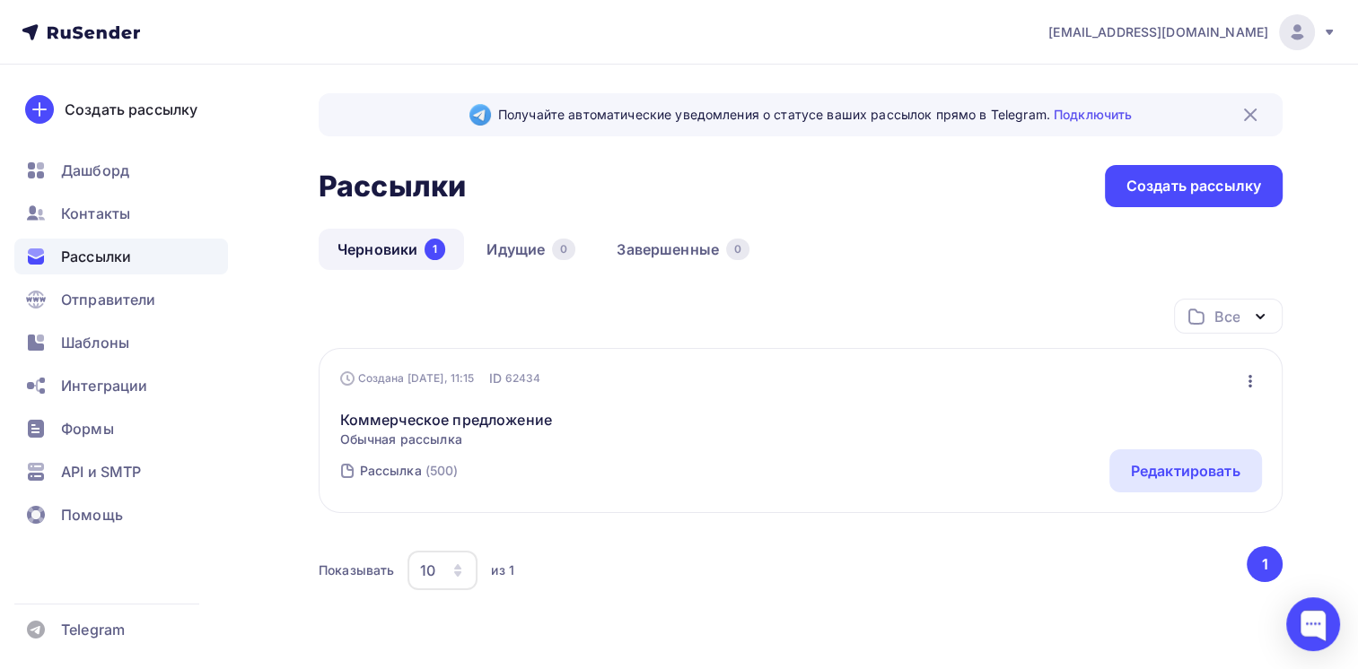
click at [1245, 380] on icon "button" at bounding box center [1250, 382] width 22 height 22
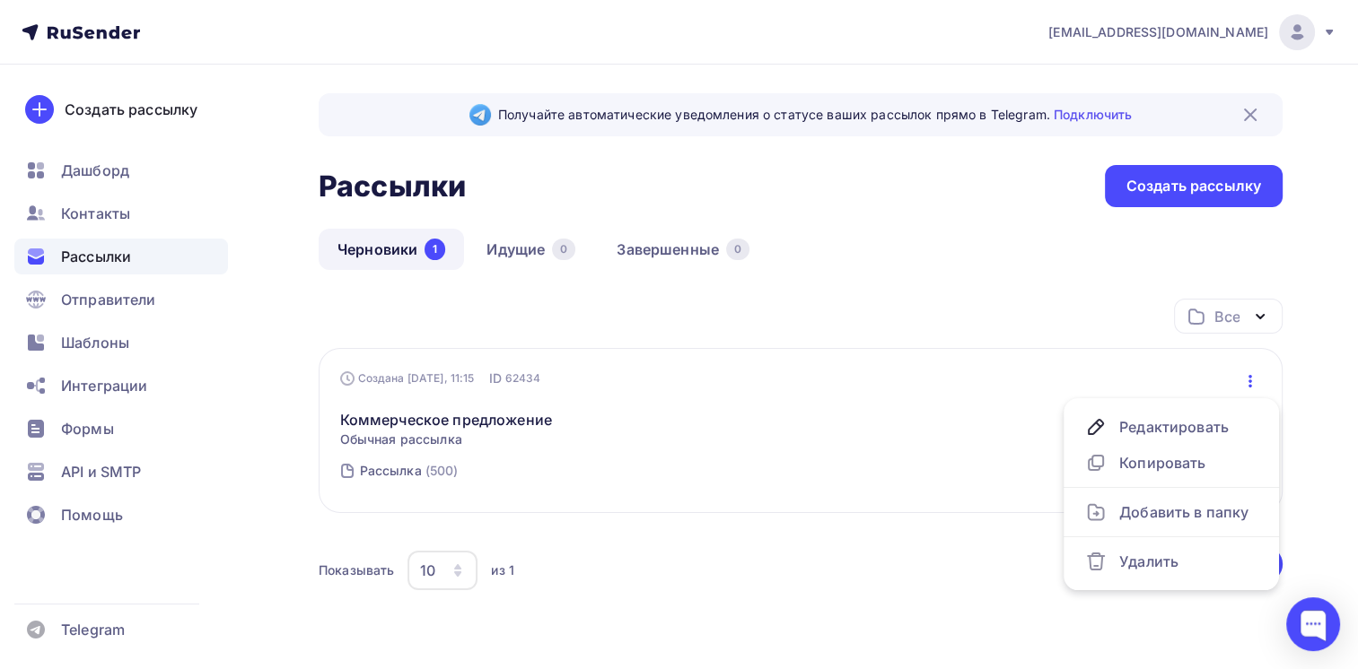
click at [933, 406] on div "Коммерческое предложение Обычная рассылка Редактировать Копировать Добавить в п…" at bounding box center [800, 418] width 921 height 61
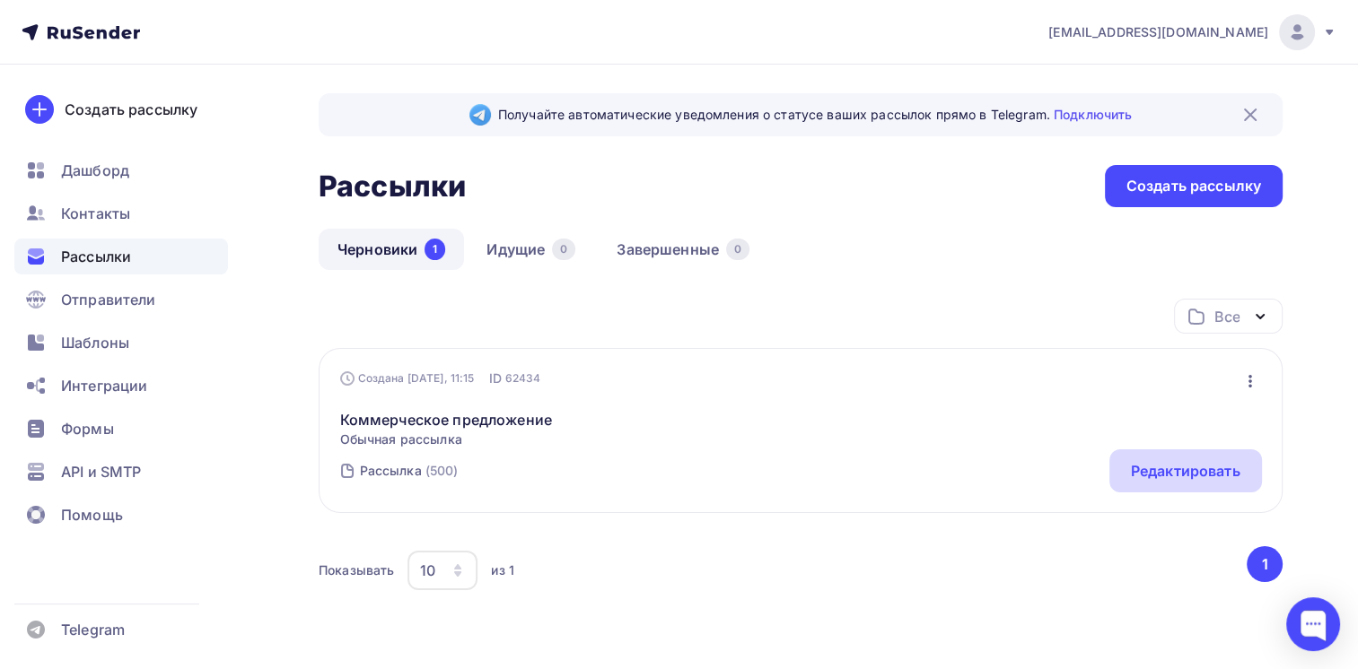
click at [1156, 476] on div "Редактировать" at bounding box center [1185, 471] width 109 height 22
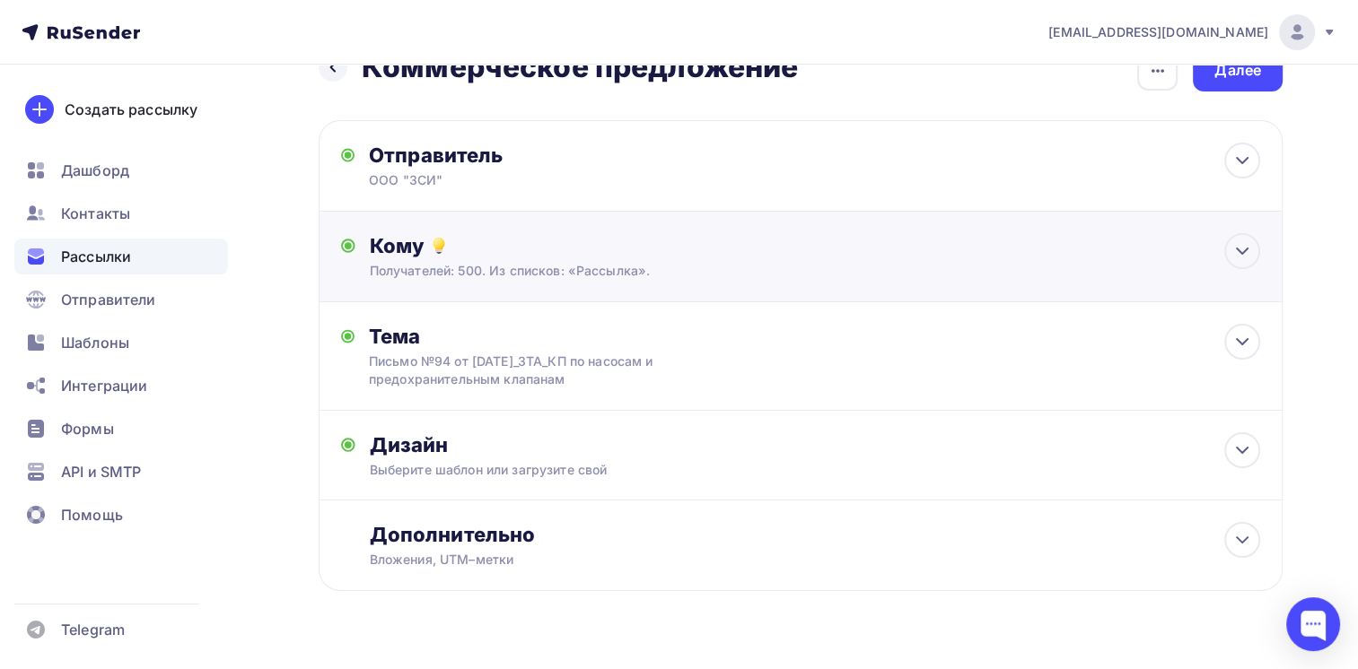
scroll to position [80, 0]
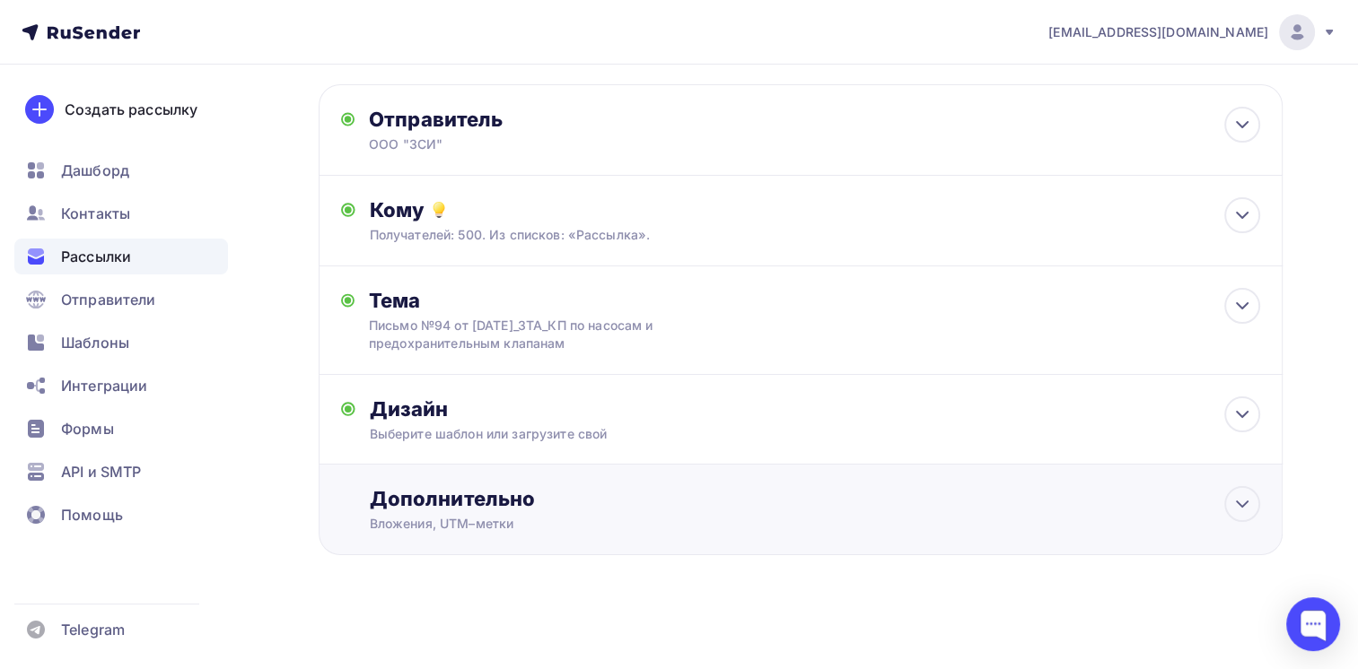
click at [724, 497] on div "Дополнительно" at bounding box center [815, 498] width 891 height 25
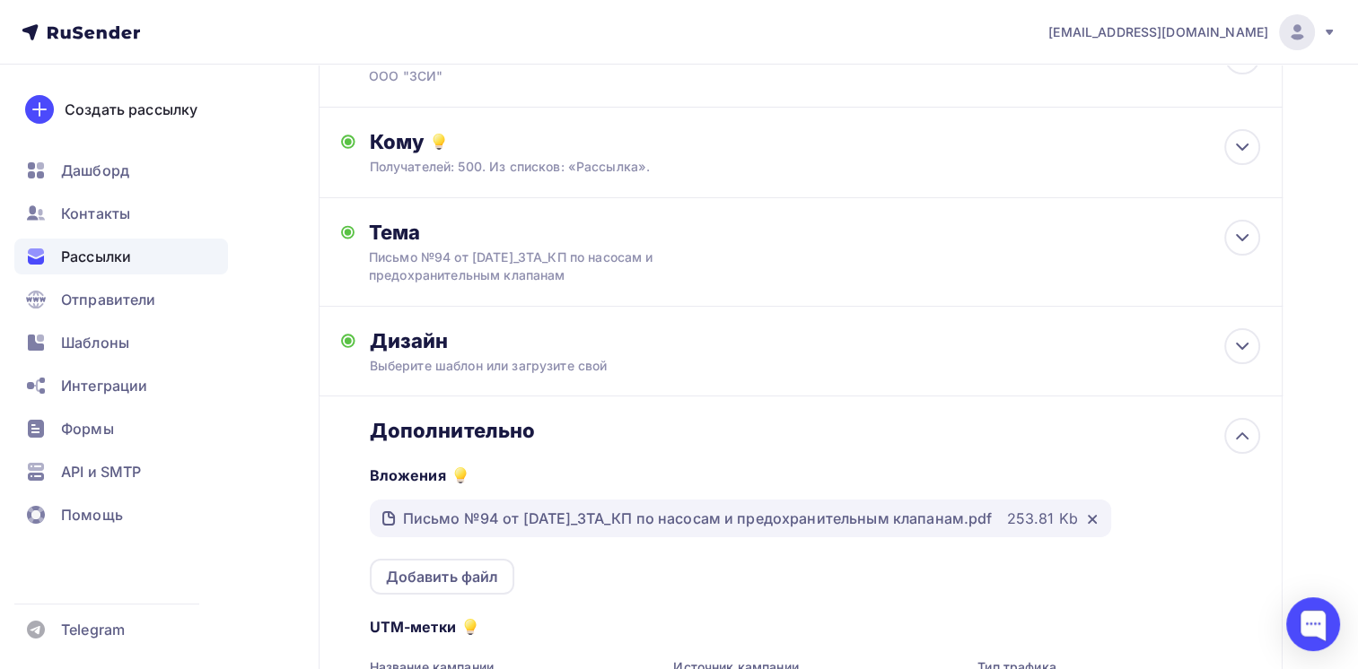
scroll to position [0, 0]
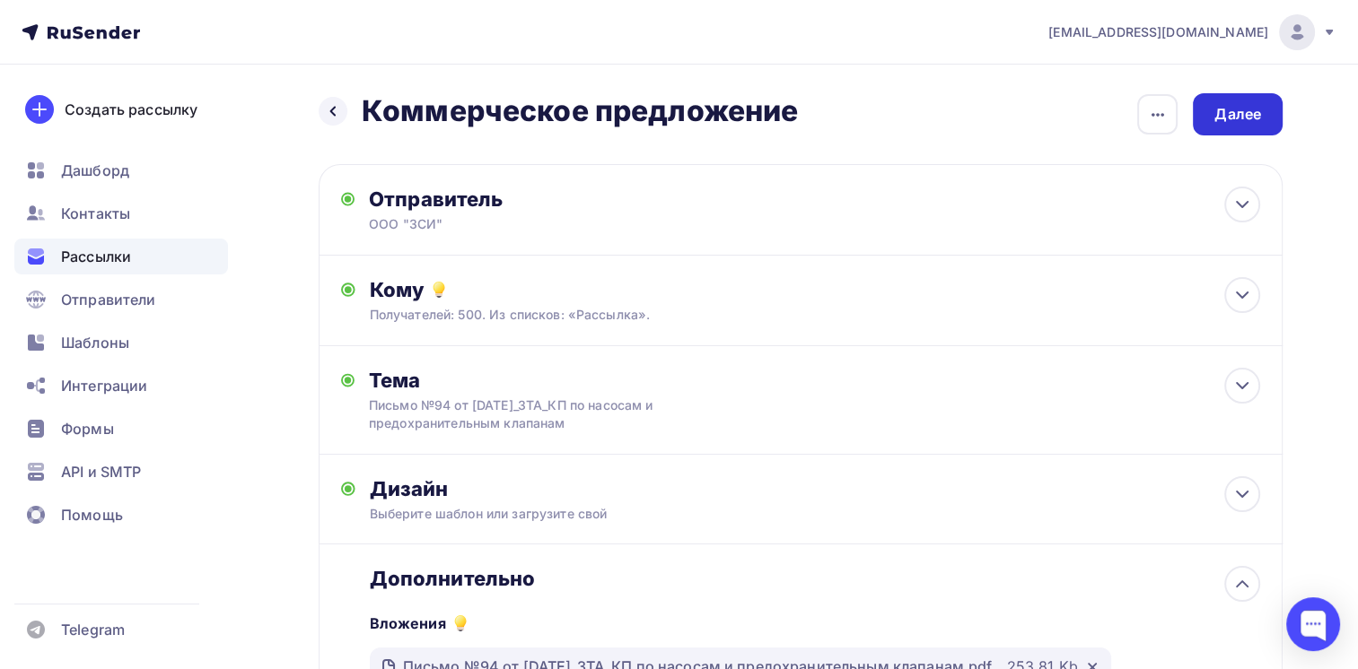
click at [1255, 115] on div "Далее" at bounding box center [1237, 114] width 47 height 21
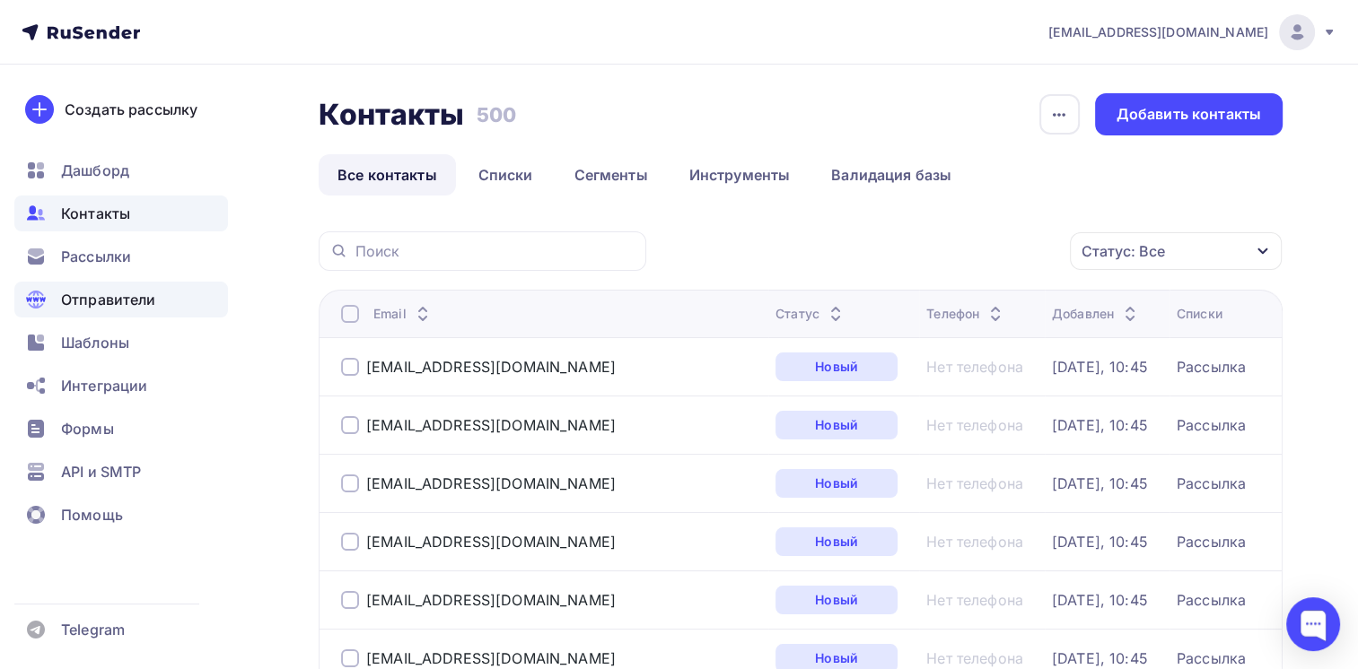
click at [109, 293] on span "Отправители" at bounding box center [108, 300] width 95 height 22
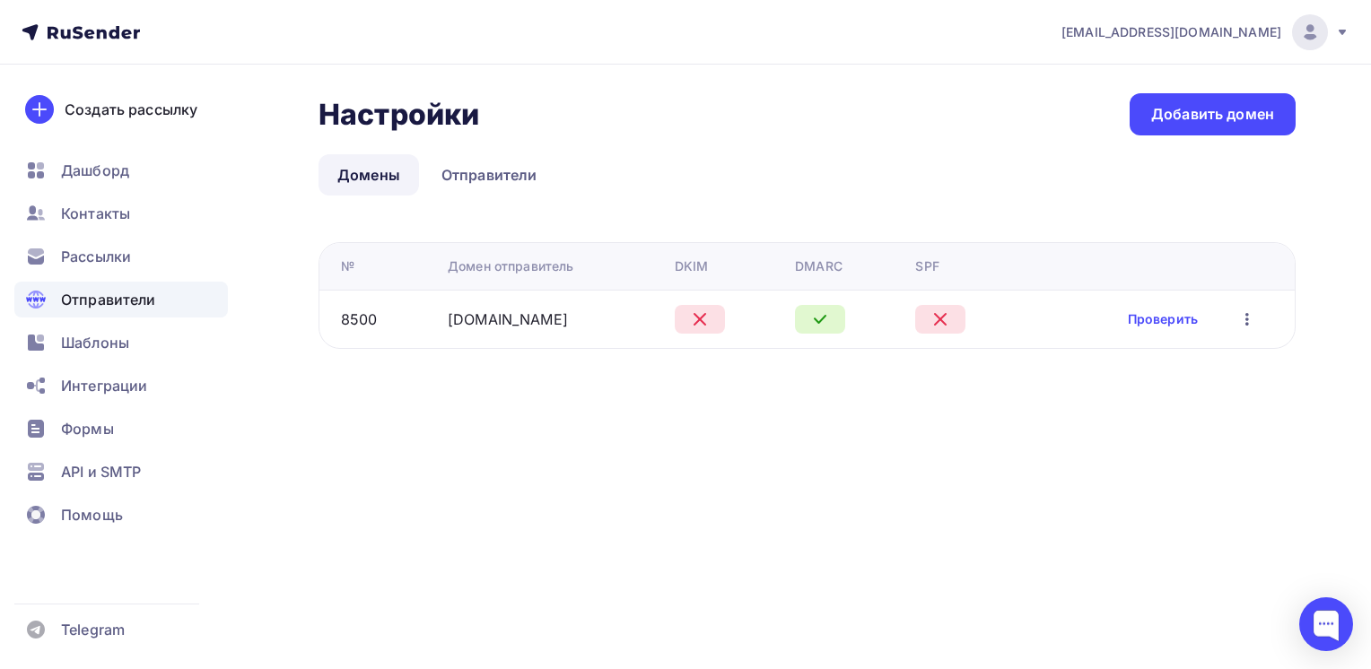
click at [1243, 319] on icon "button" at bounding box center [1247, 320] width 22 height 22
click at [1190, 365] on div "Редактировать" at bounding box center [1156, 365] width 172 height 22
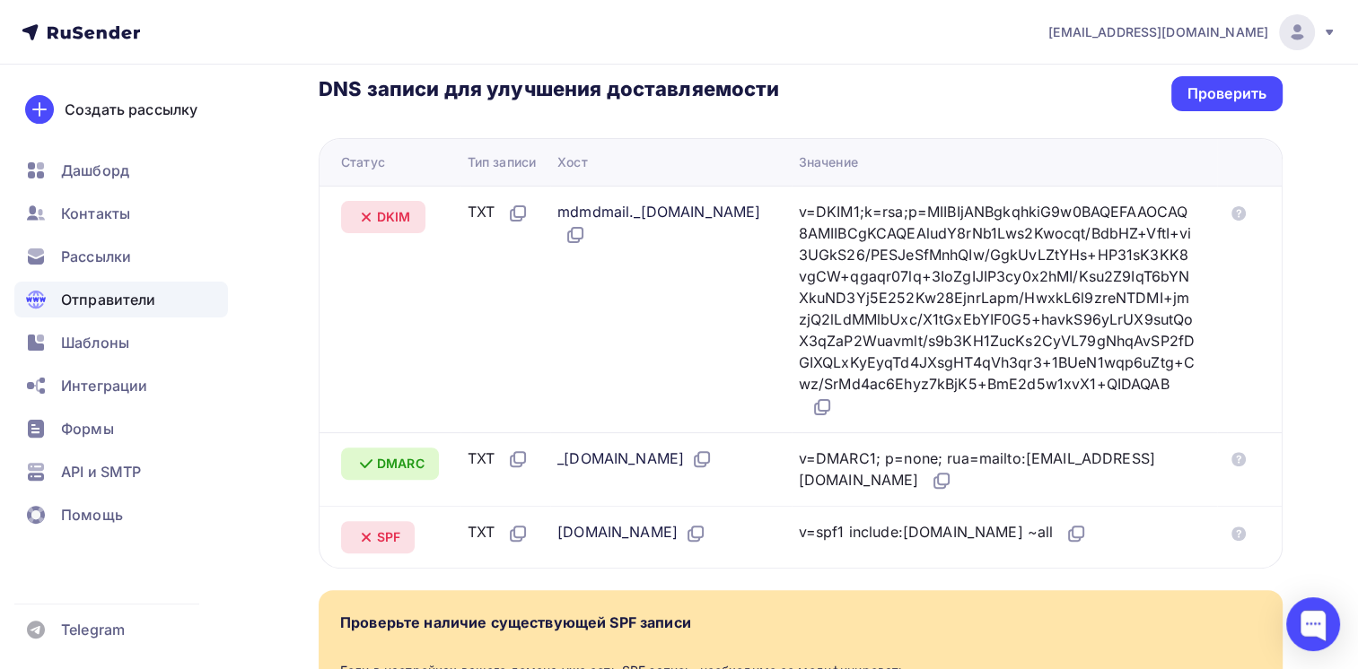
scroll to position [359, 0]
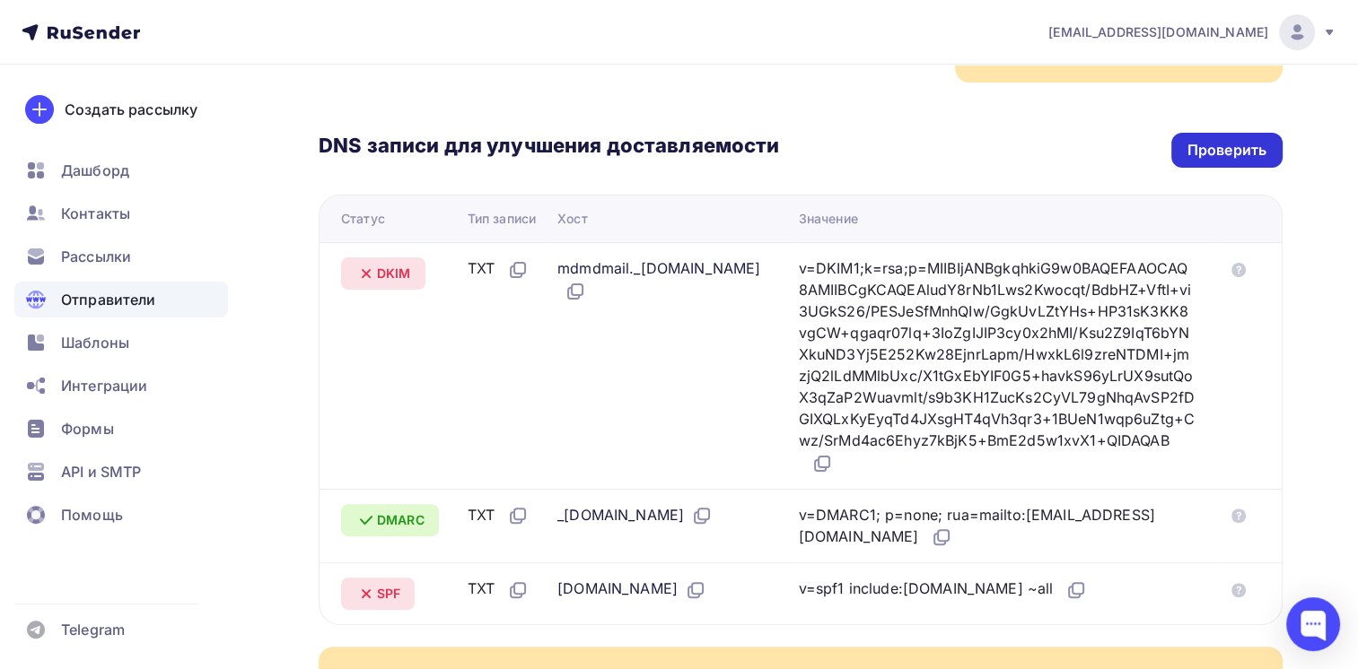
click at [1223, 157] on div "Проверить" at bounding box center [1226, 150] width 79 height 21
click at [1216, 156] on div "Проверить" at bounding box center [1226, 150] width 79 height 21
click at [833, 475] on icon at bounding box center [822, 464] width 22 height 22
click at [1216, 150] on div "Проверить" at bounding box center [1226, 150] width 79 height 21
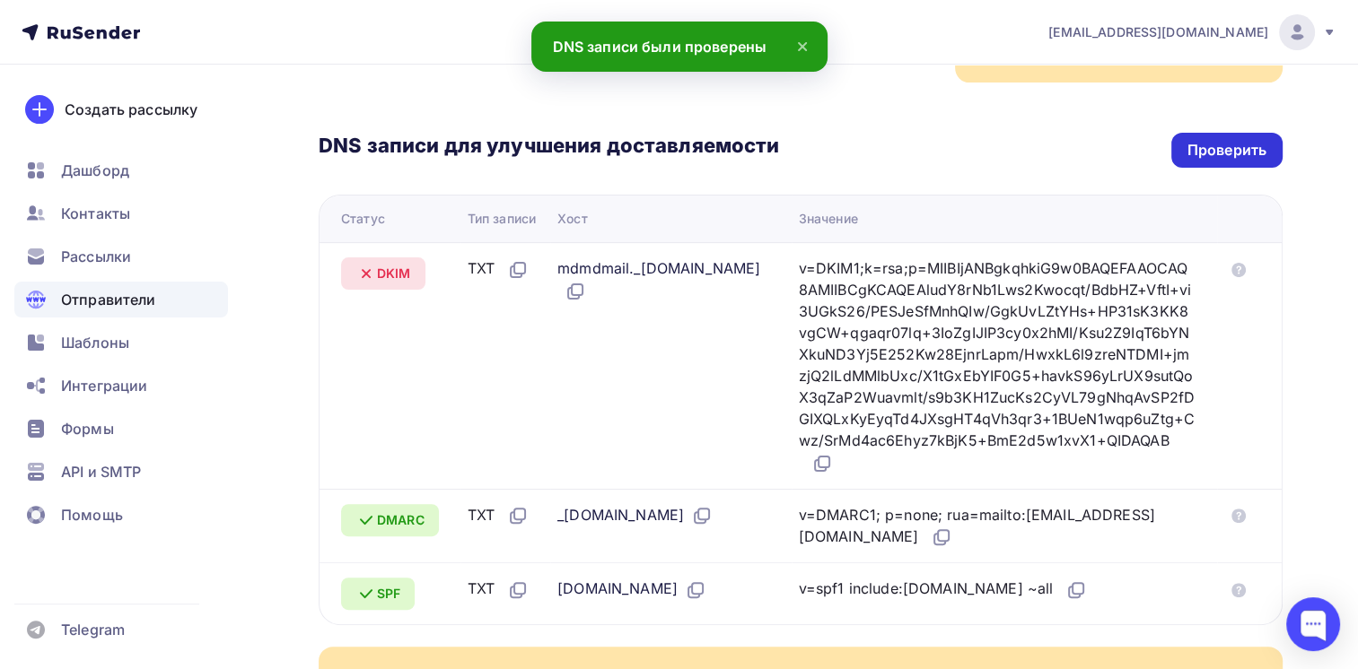
click at [1216, 150] on div "Проверить" at bounding box center [1226, 150] width 79 height 21
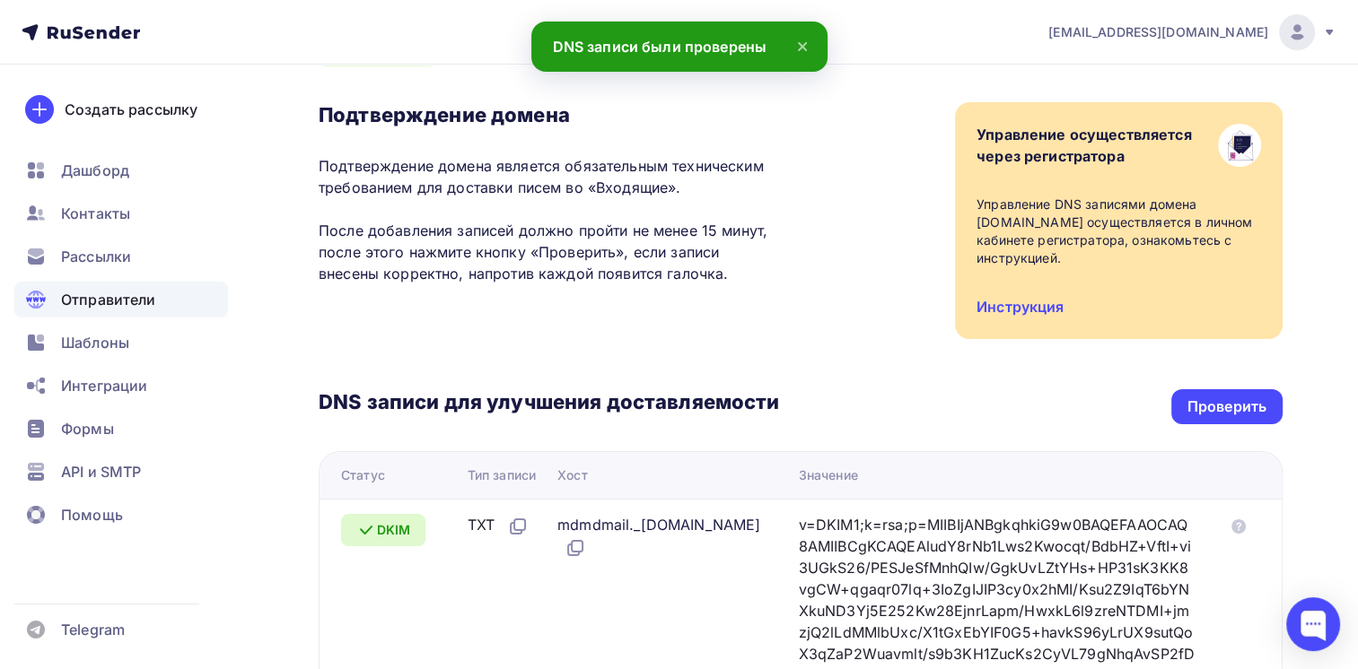
scroll to position [0, 0]
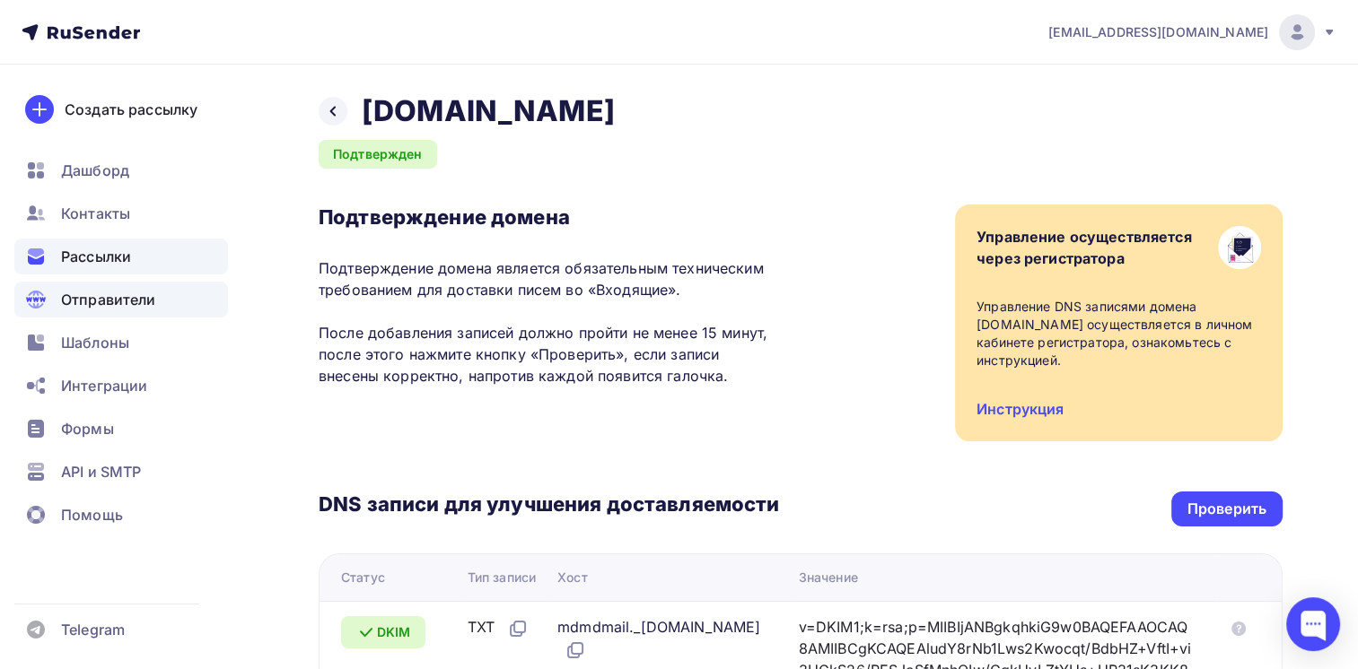
click at [113, 251] on span "Рассылки" at bounding box center [96, 257] width 70 height 22
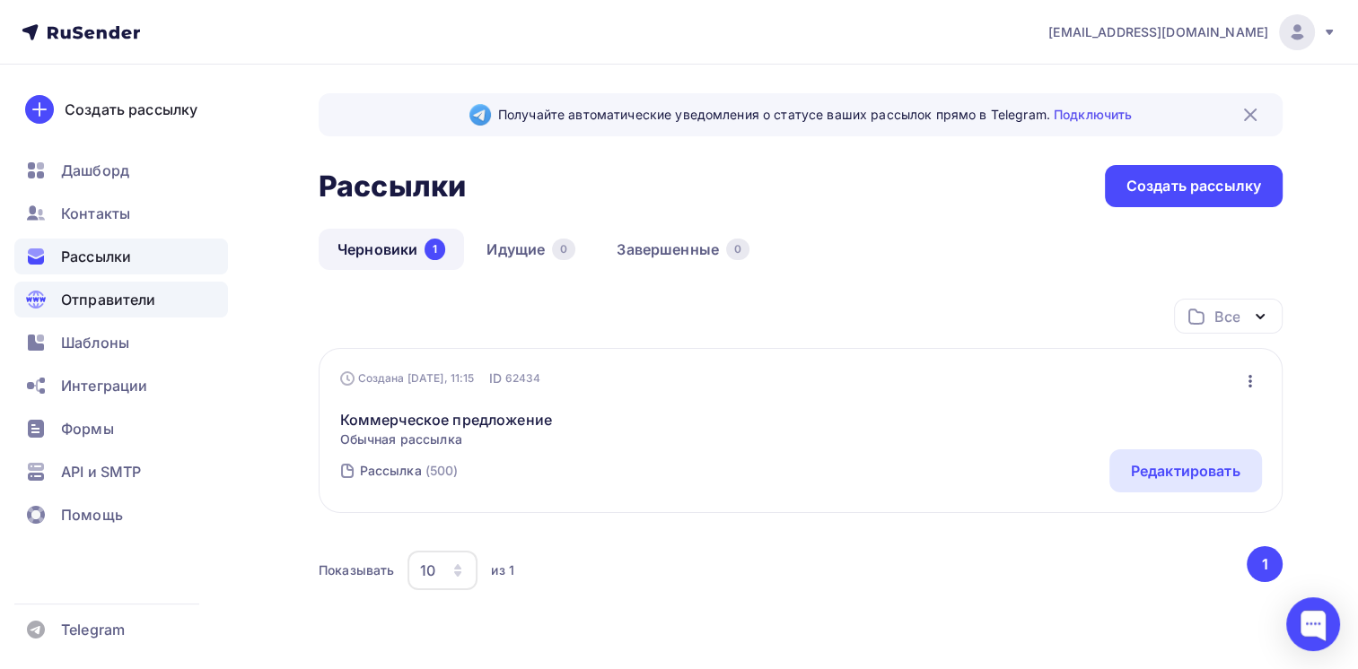
click at [93, 295] on span "Отправители" at bounding box center [108, 300] width 95 height 22
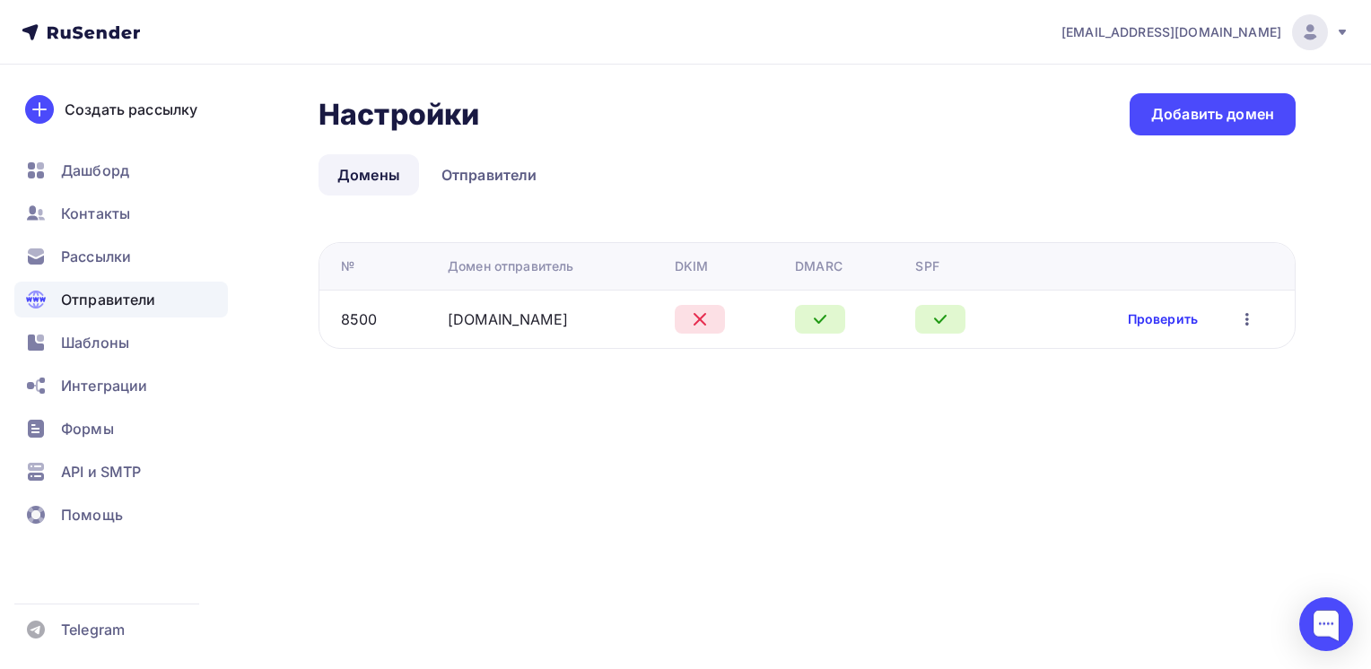
click at [1190, 322] on link "Проверить" at bounding box center [1163, 319] width 70 height 18
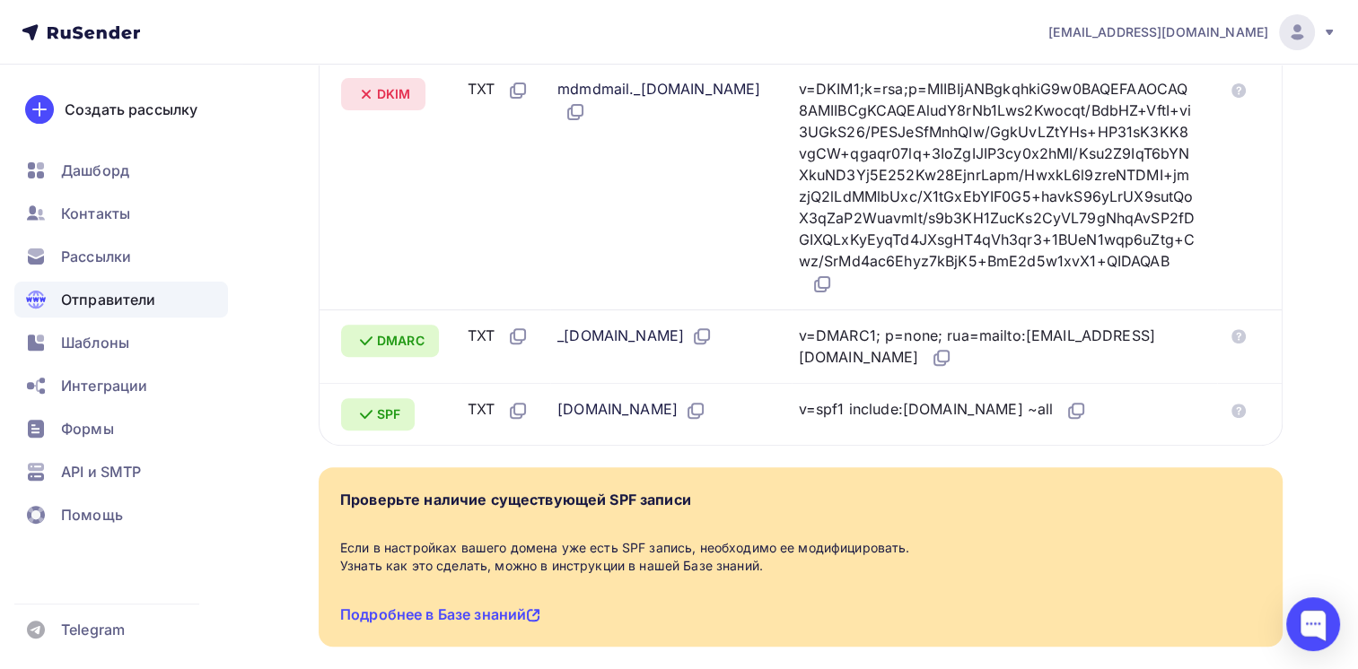
scroll to position [269, 0]
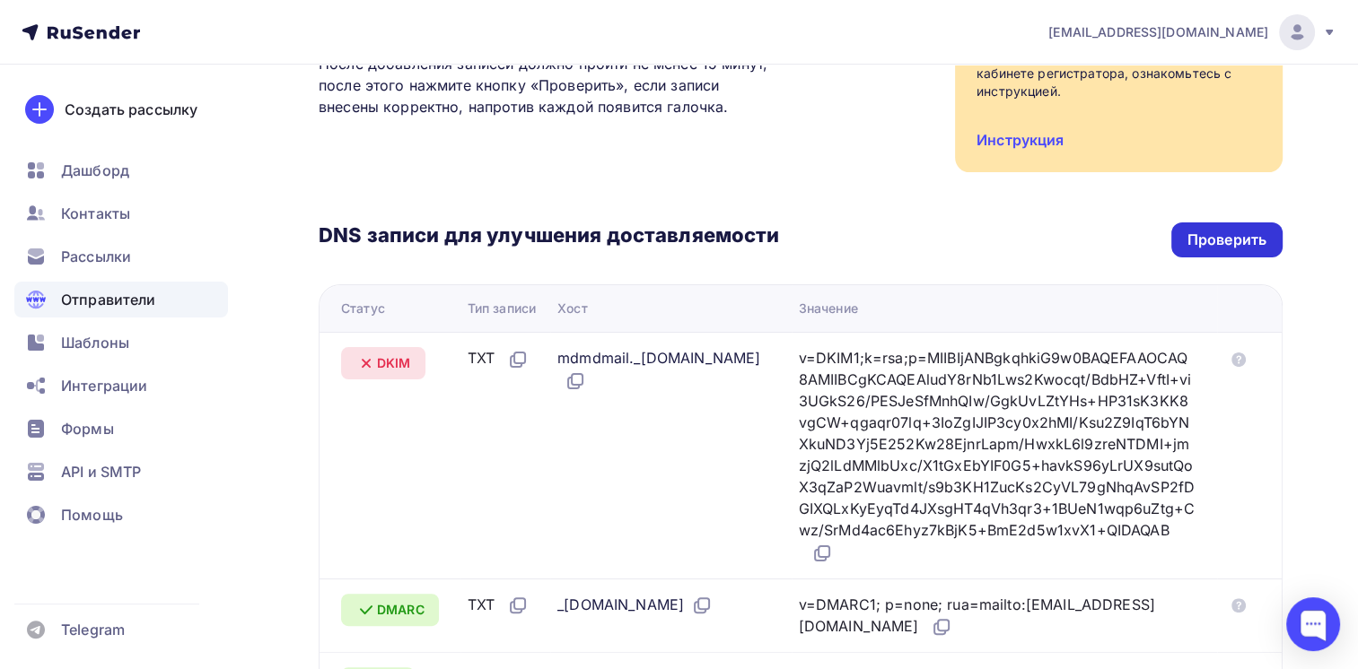
click at [1217, 239] on div "Проверить" at bounding box center [1226, 240] width 79 height 21
click at [1242, 247] on div "Проверить" at bounding box center [1226, 240] width 79 height 21
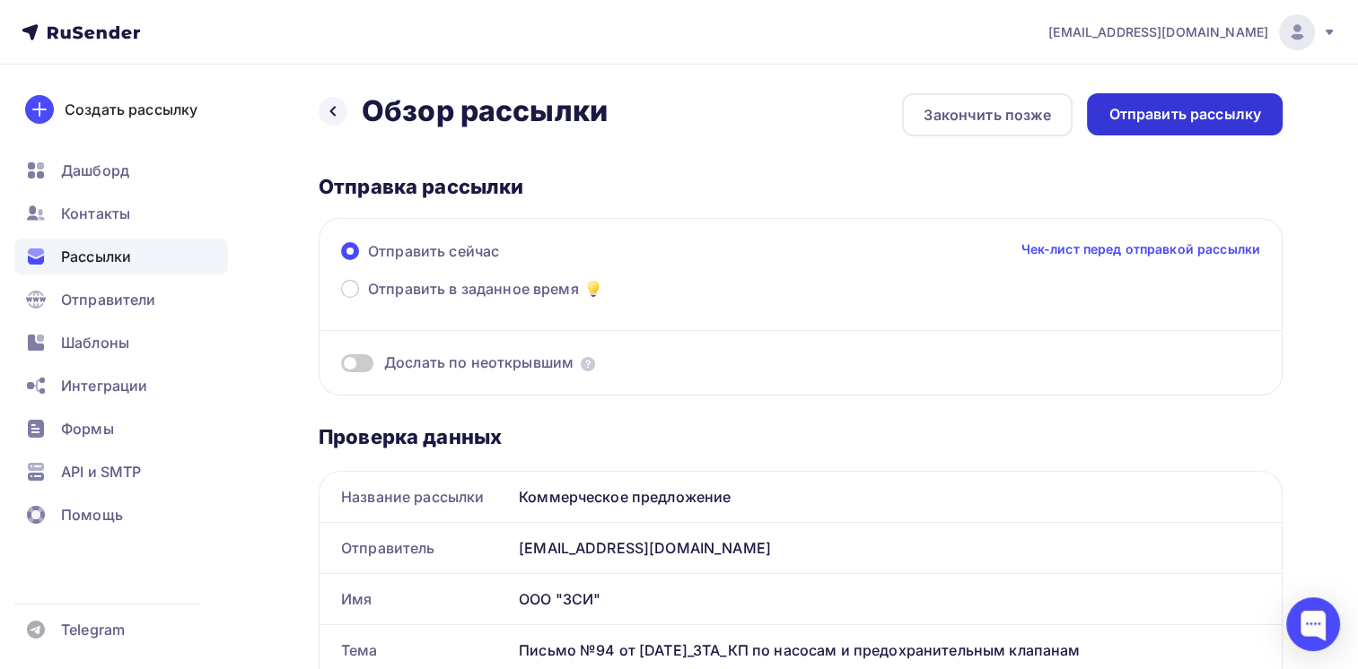
click at [1168, 130] on div "Отправить рассылку" at bounding box center [1185, 114] width 196 height 42
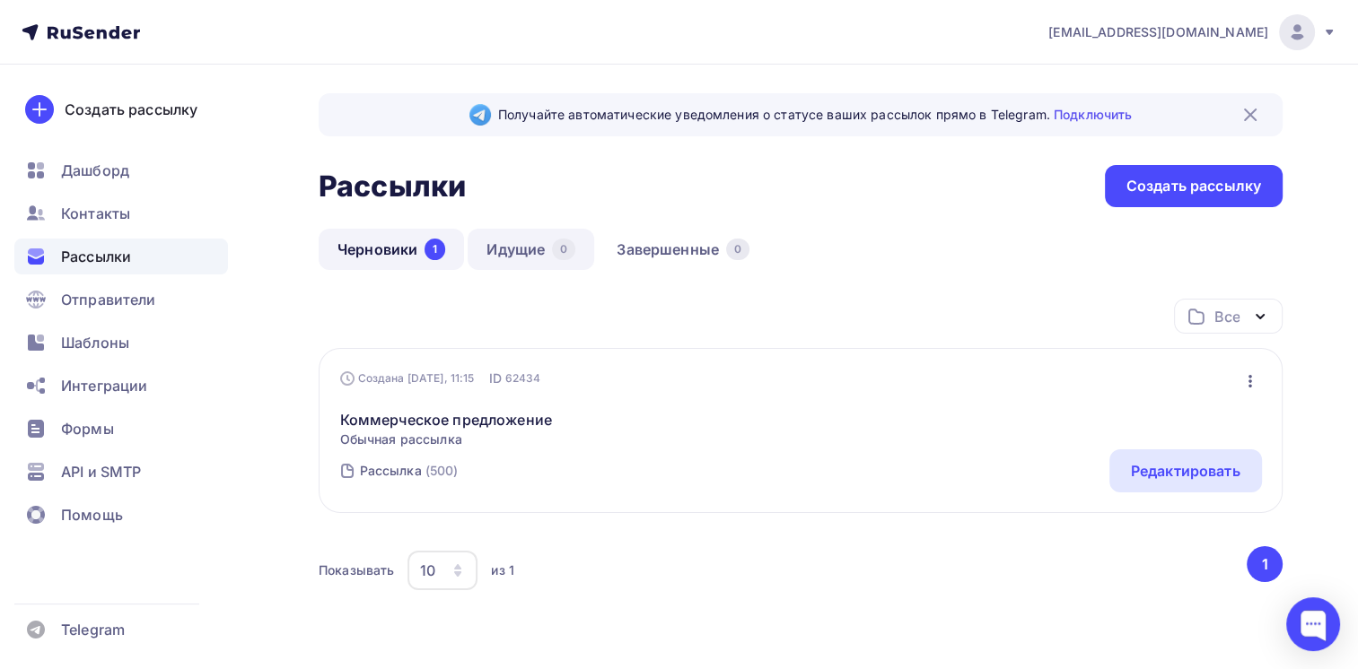
click at [524, 261] on link "Идущие 0" at bounding box center [530, 249] width 127 height 41
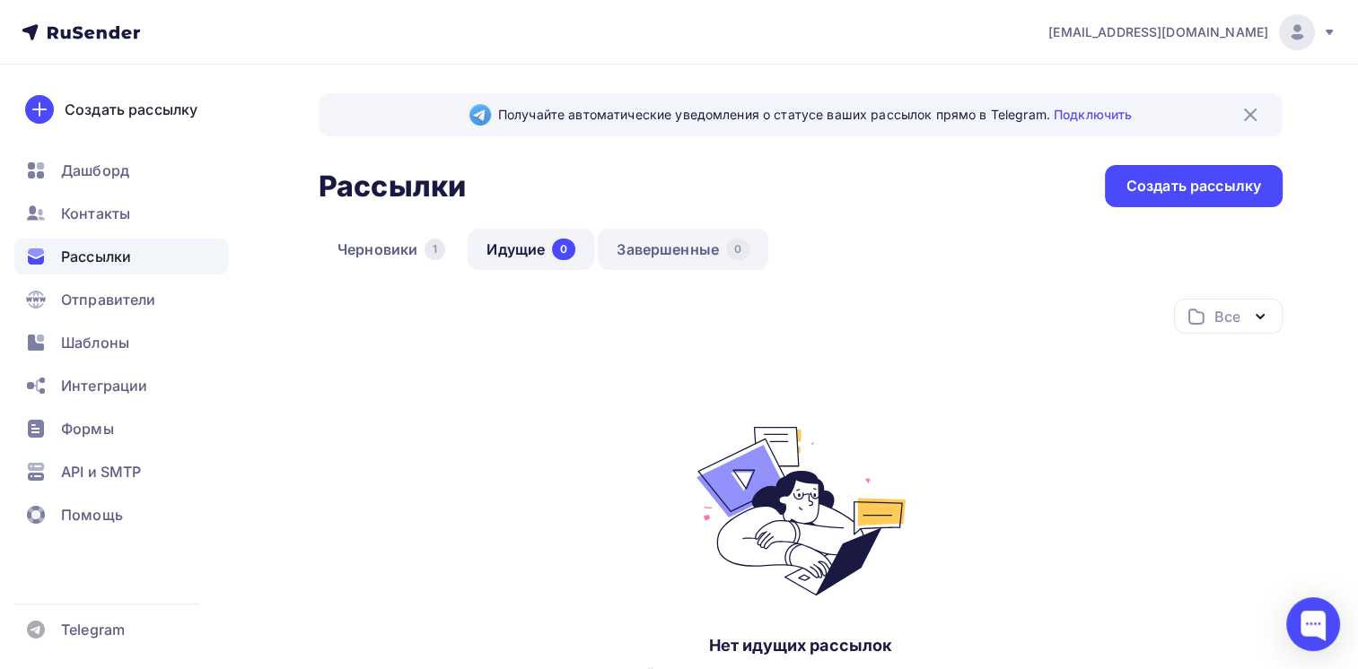
click at [651, 251] on link "Завершенные 0" at bounding box center [683, 249] width 170 height 41
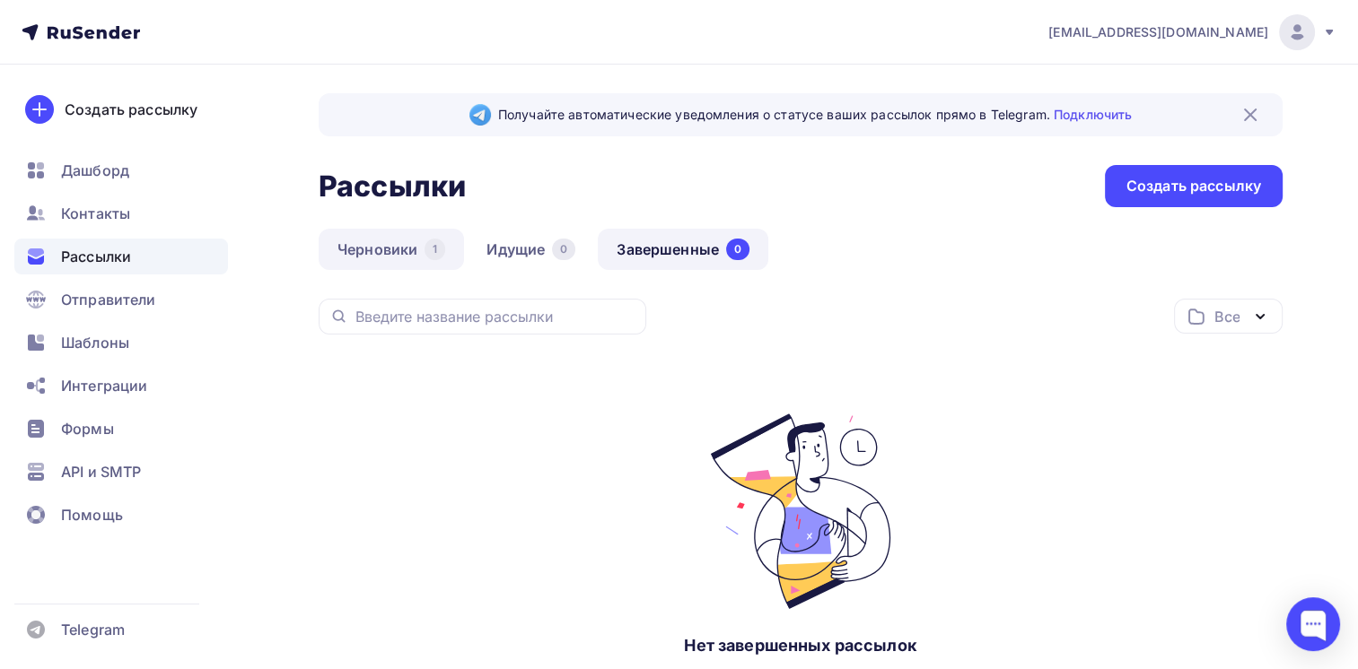
click at [382, 251] on link "Черновики 1" at bounding box center [391, 249] width 145 height 41
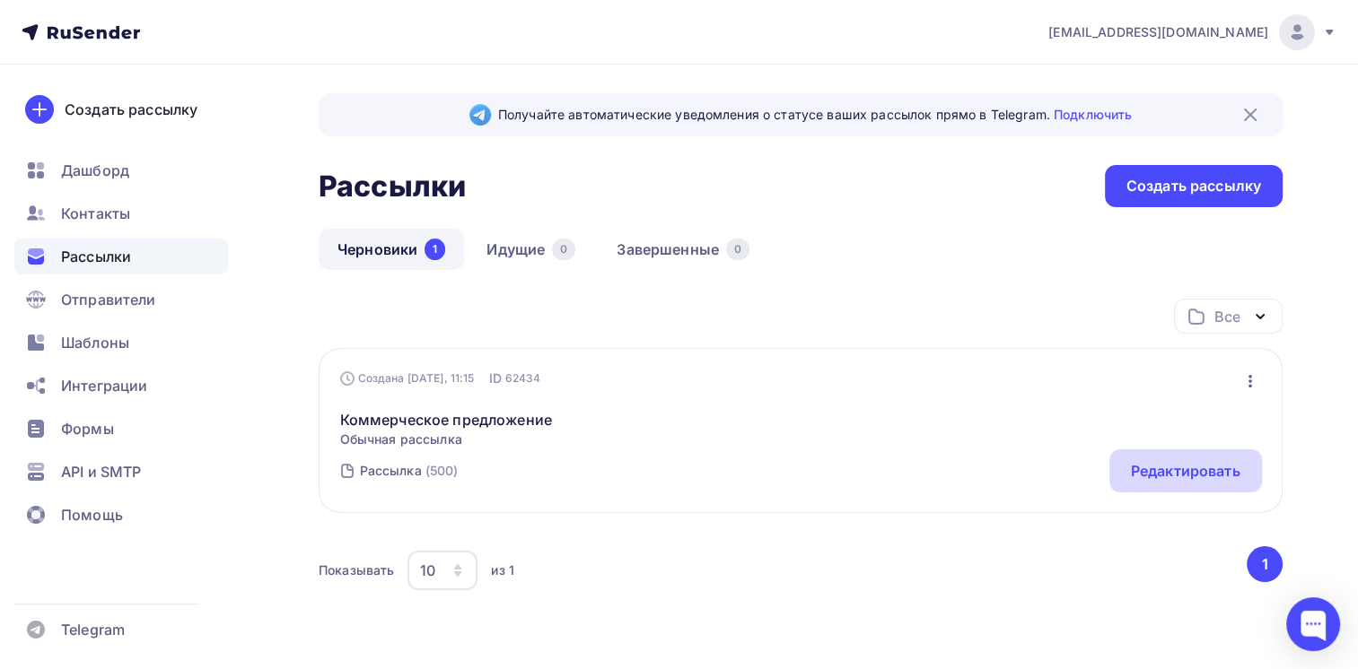
click at [1173, 471] on div "Редактировать" at bounding box center [1185, 471] width 109 height 22
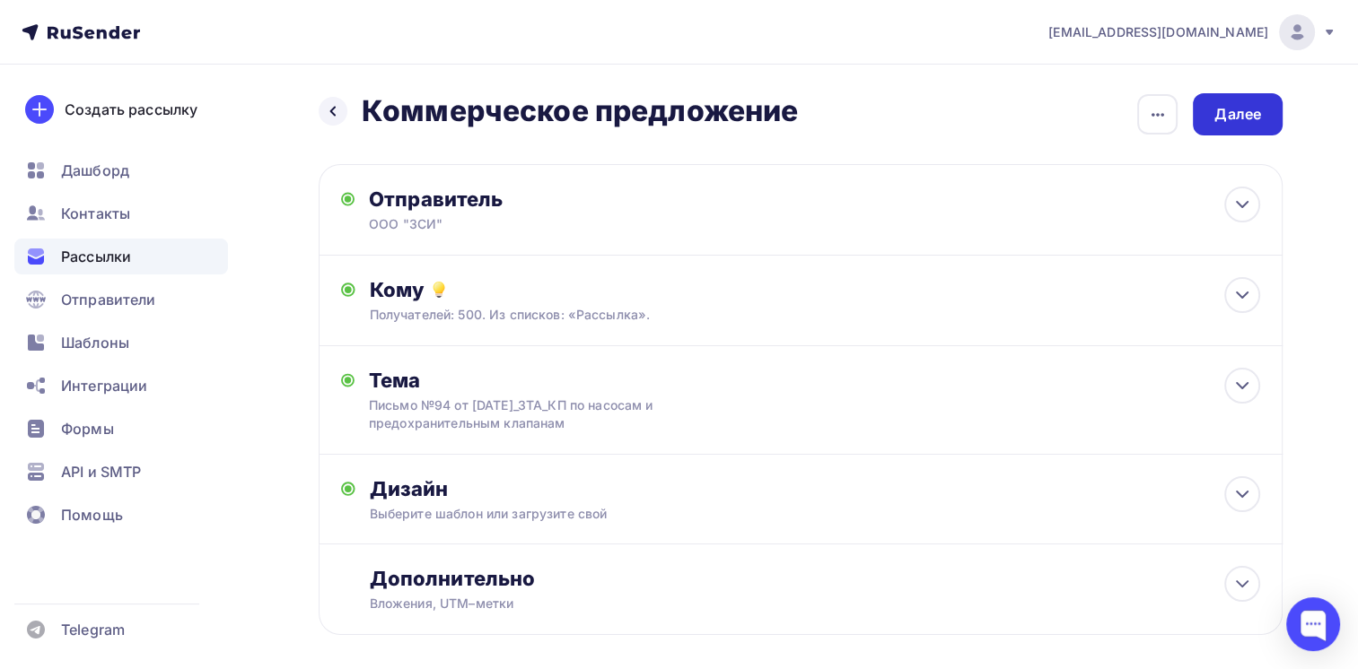
click at [1253, 117] on div "Далее" at bounding box center [1237, 114] width 47 height 21
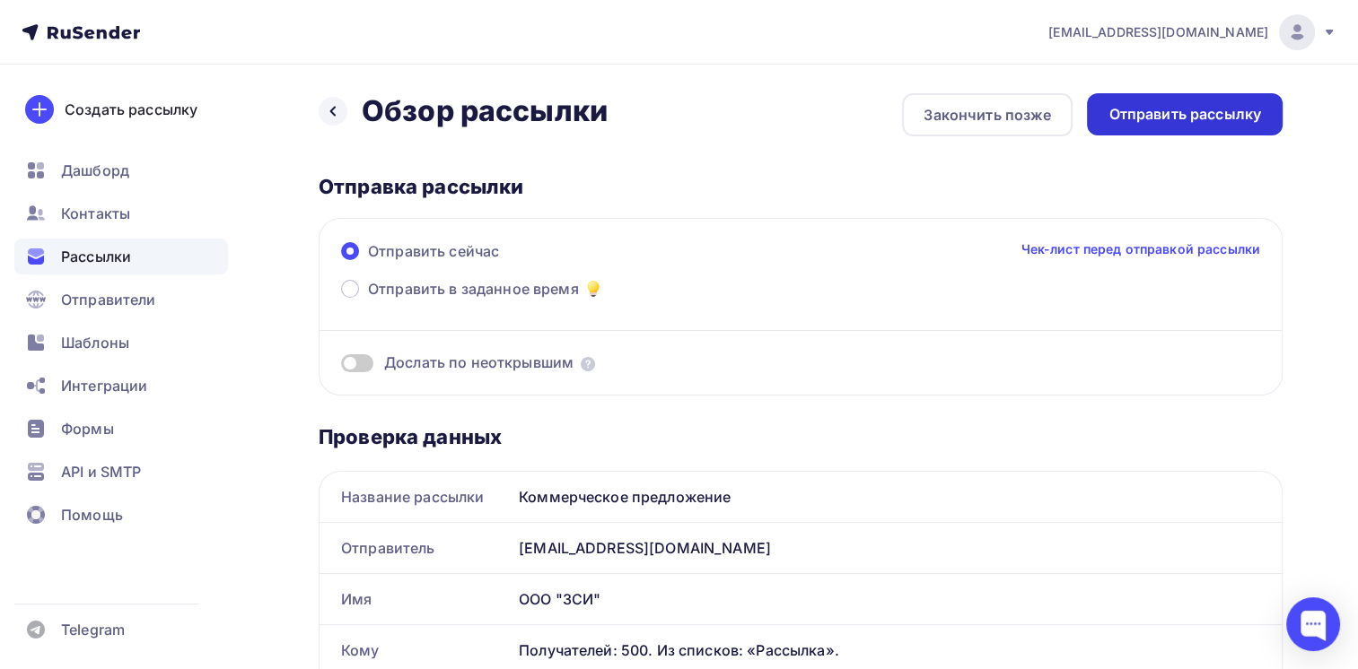
click at [1182, 117] on div "Отправить рассылку" at bounding box center [1184, 114] width 153 height 21
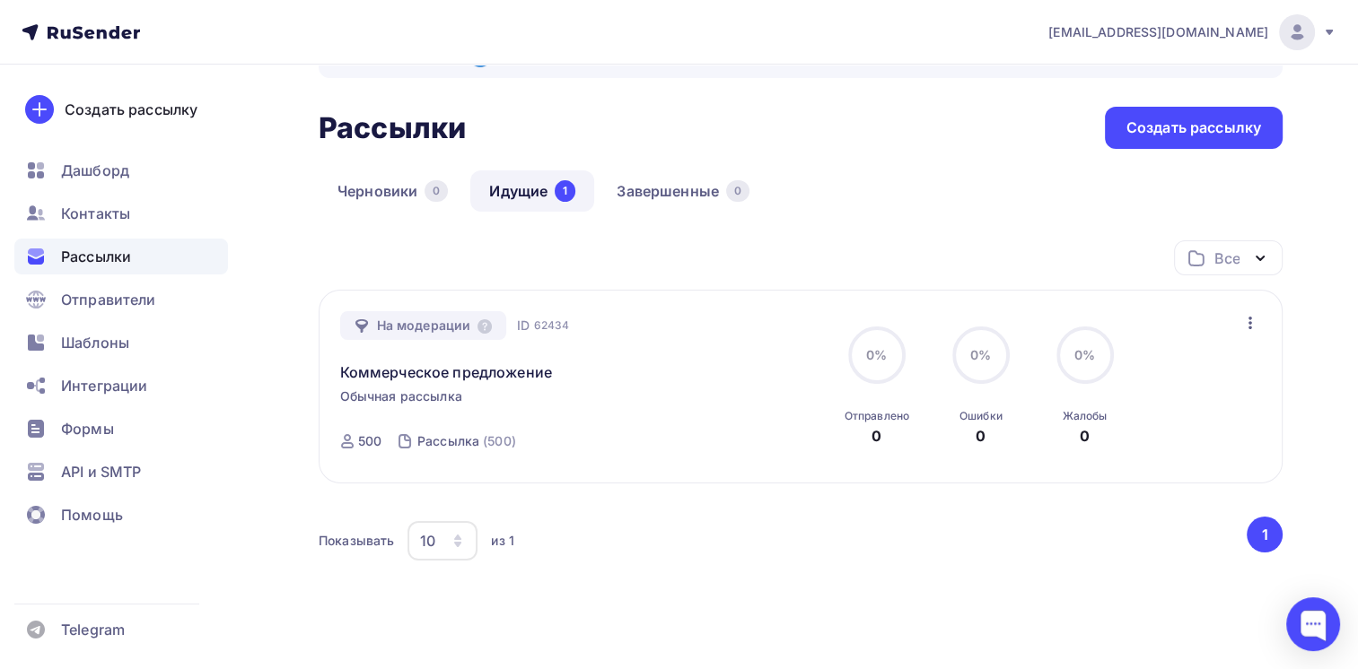
scroll to position [90, 0]
